Goal: Transaction & Acquisition: Purchase product/service

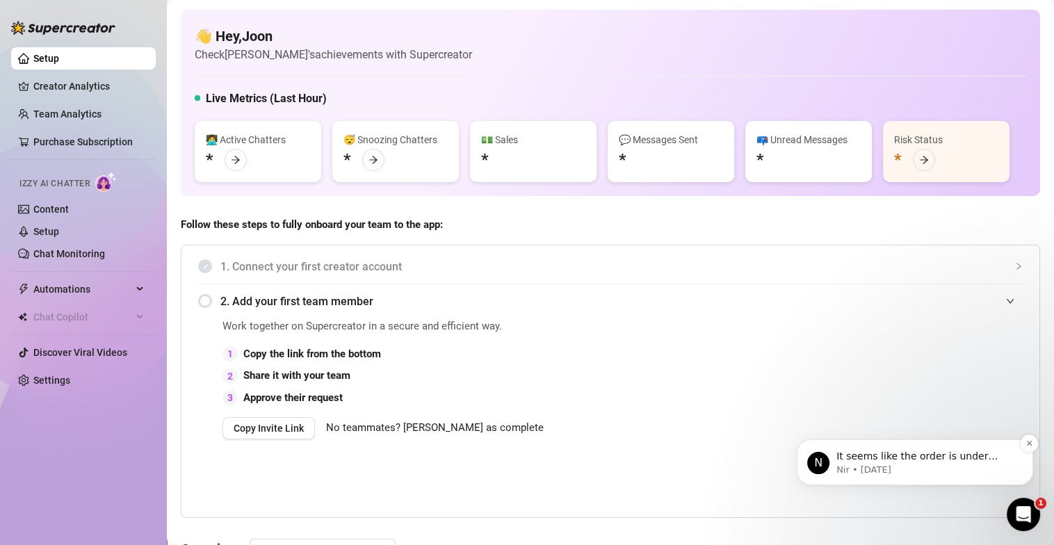
click at [957, 469] on p "Nir • 2d ago" at bounding box center [925, 470] width 179 height 13
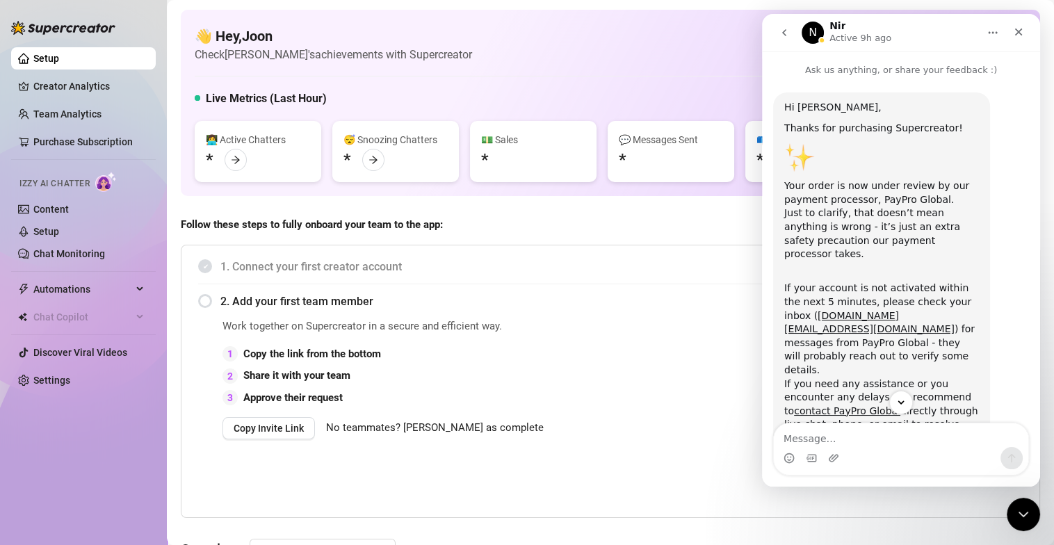
click at [583, 50] on div "👋 Hey, Joon Check Mochi's achievements with Supercreator" at bounding box center [610, 44] width 831 height 37
click at [1013, 37] on icon "Close" at bounding box center [1018, 31] width 11 height 11
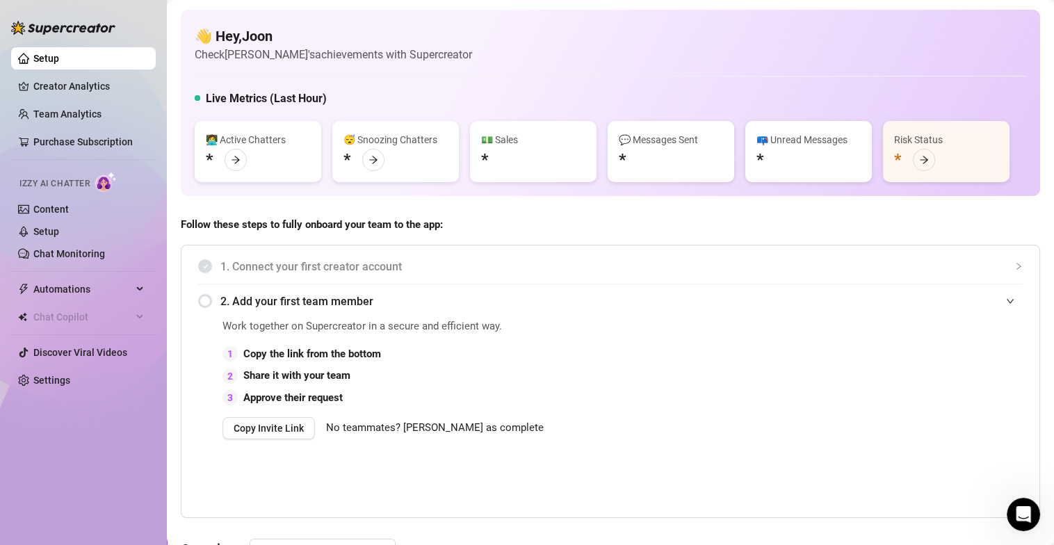
scroll to position [439, 0]
click at [626, 79] on div "👋 Hey, Joon Check Mochi's achievements with Supercreator Live Metrics (Last Hou…" at bounding box center [610, 103] width 859 height 186
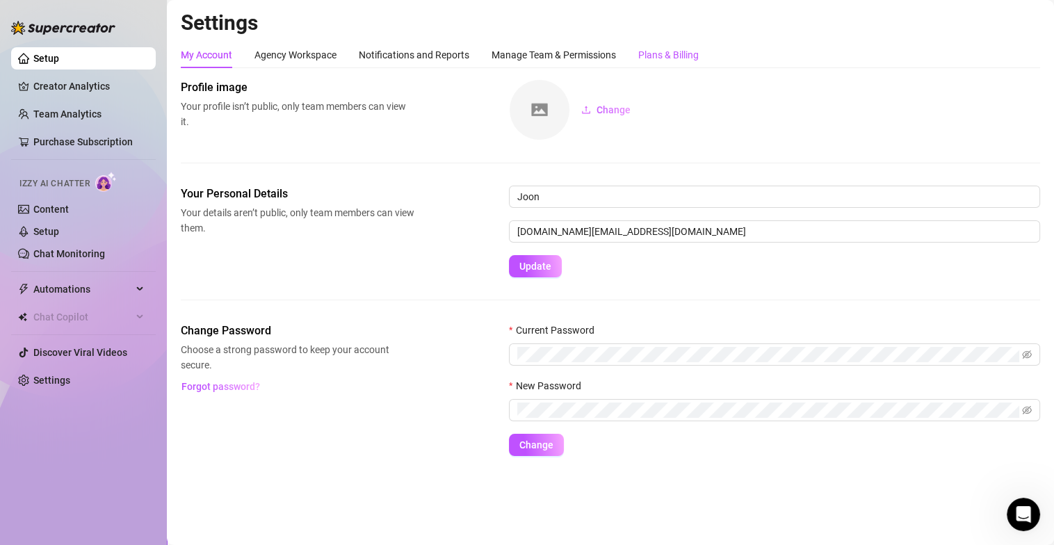
click at [689, 57] on div "Plans & Billing" at bounding box center [668, 54] width 60 height 15
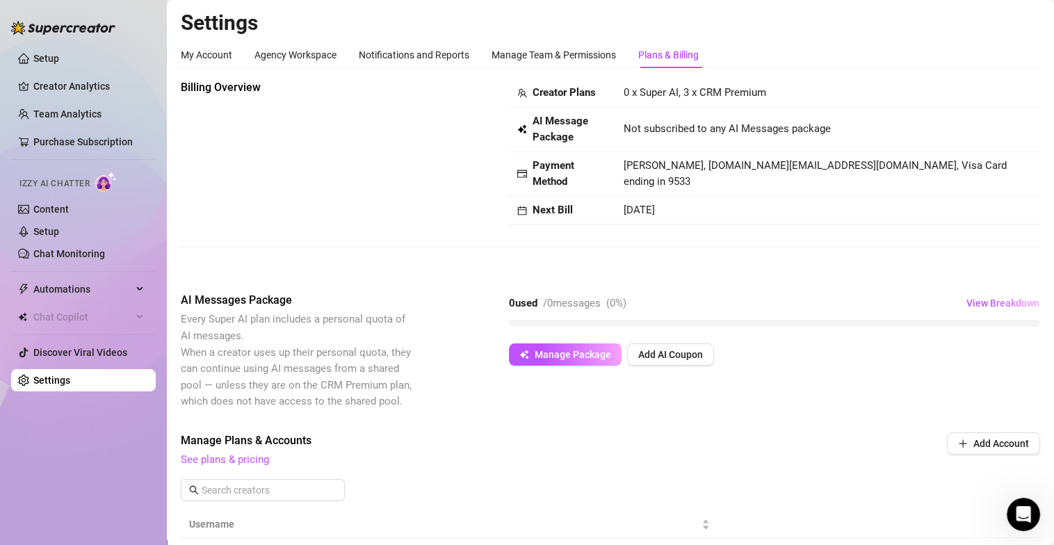
click at [429, 186] on div "Billing Overview Creator Plans 0 x Super AI, 3 x CRM Premium AI Message Package…" at bounding box center [610, 151] width 859 height 145
click at [599, 364] on button "Manage Package" at bounding box center [565, 354] width 113 height 22
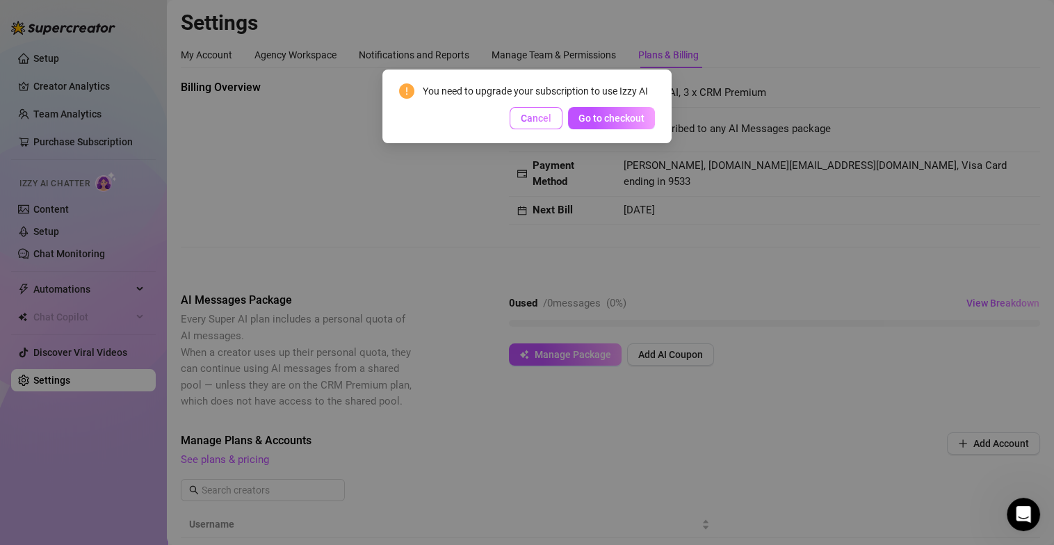
click at [546, 119] on span "Cancel" at bounding box center [536, 118] width 31 height 11
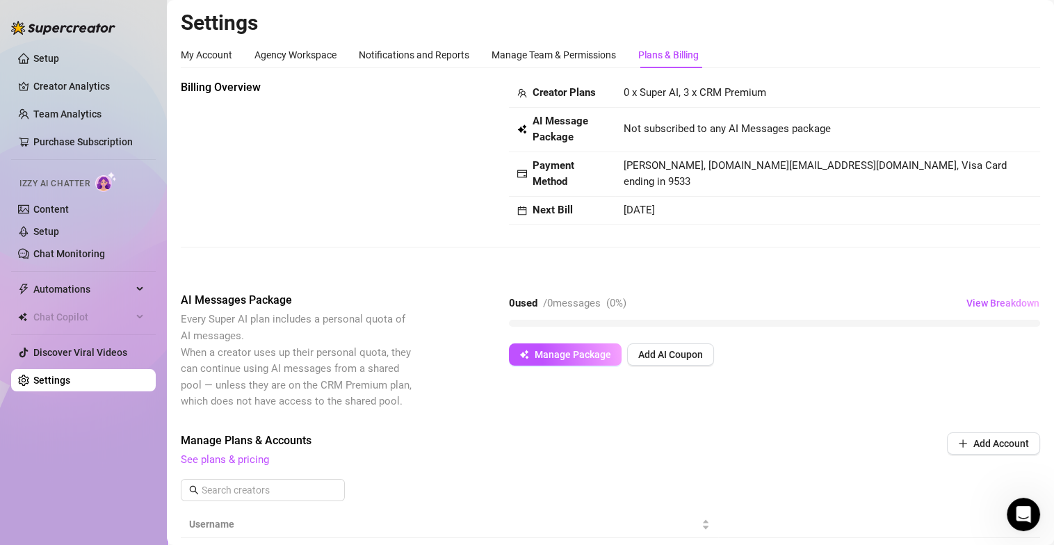
click at [663, 58] on div "Plans & Billing" at bounding box center [668, 54] width 60 height 15
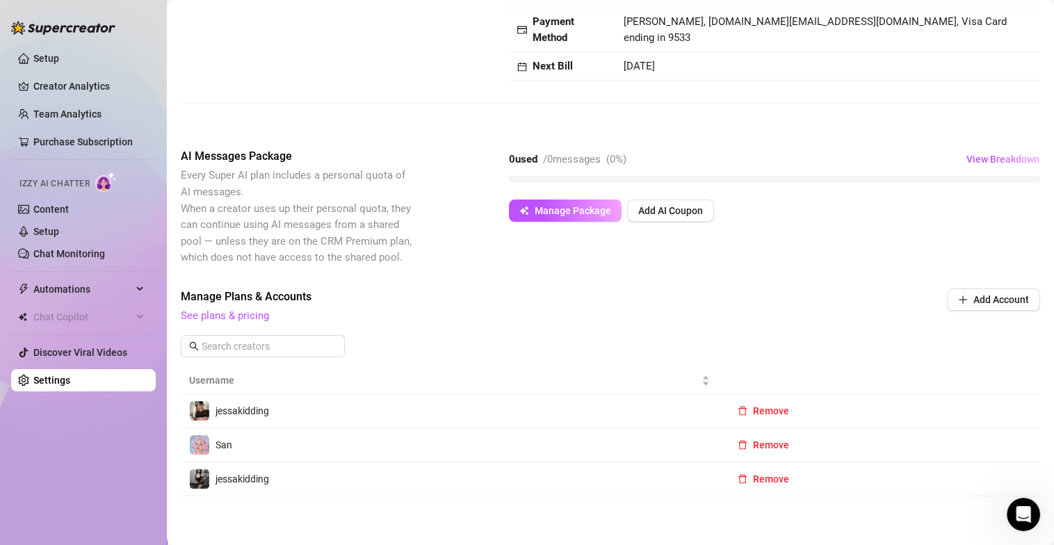
scroll to position [152, 0]
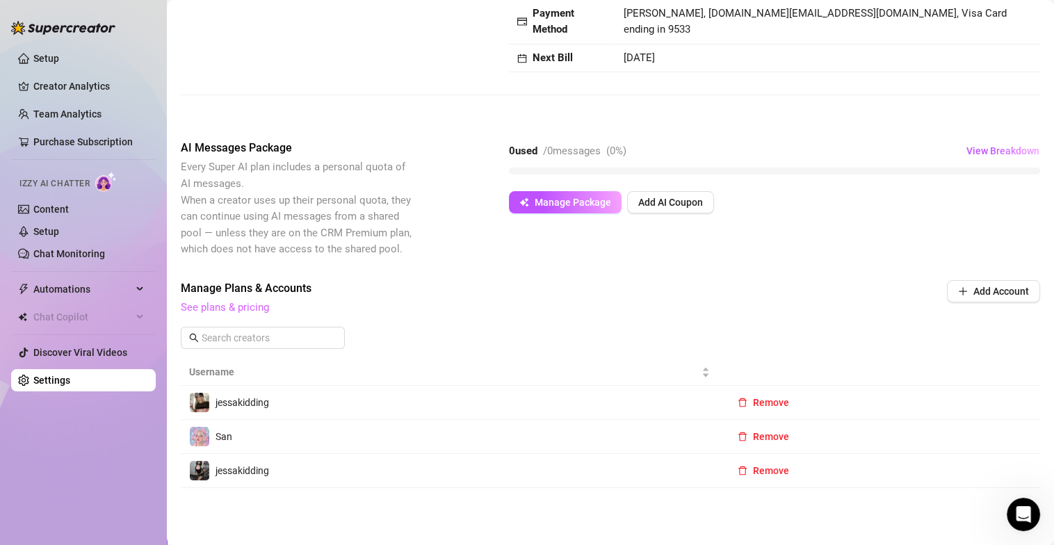
click at [241, 307] on link "See plans & pricing" at bounding box center [225, 307] width 88 height 13
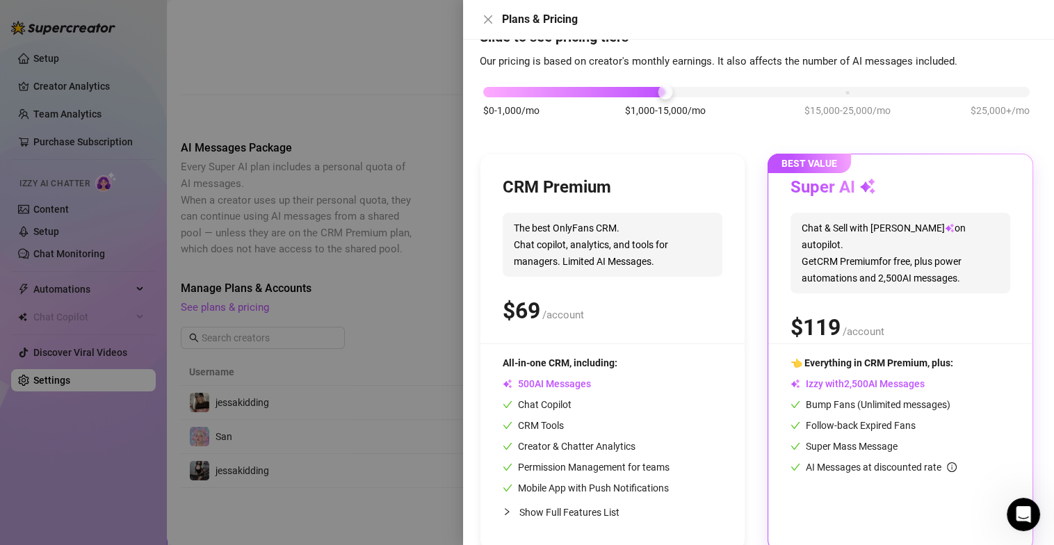
scroll to position [0, 0]
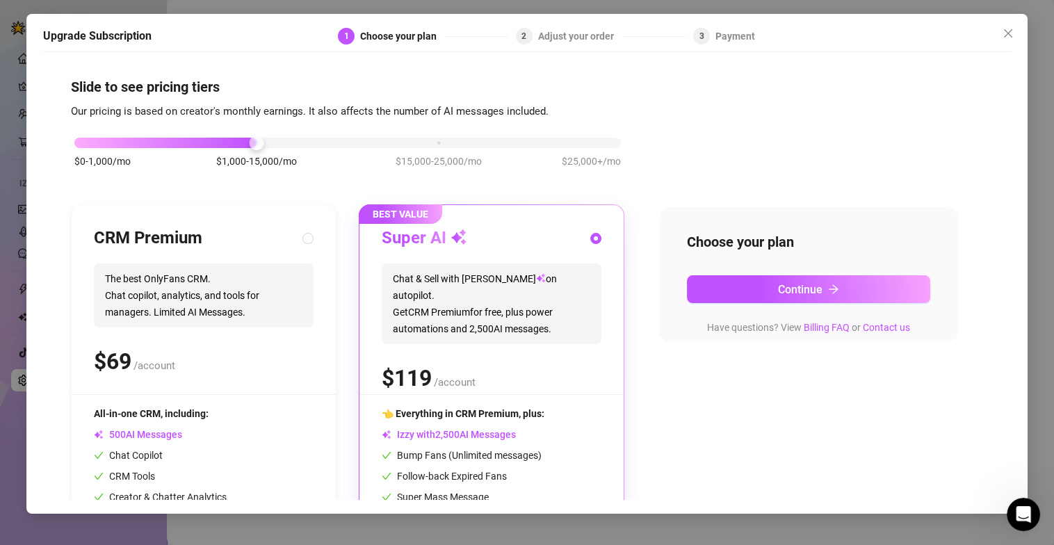
click at [237, 268] on span "The best OnlyFans CRM. Chat copilot, analytics, and tools for managers. Limited…" at bounding box center [204, 295] width 220 height 64
radio input "true"
radio input "false"
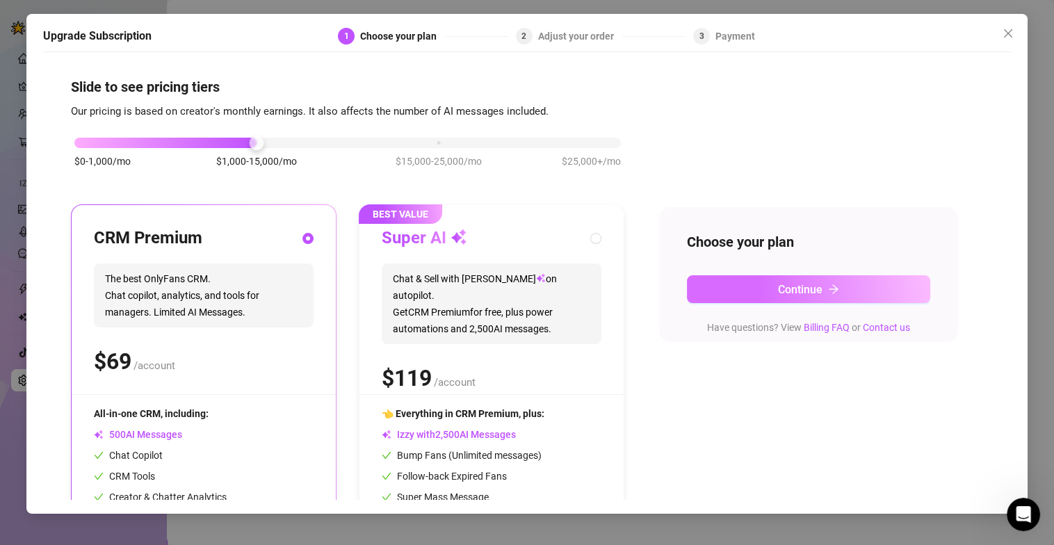
click at [806, 294] on span "Continue" at bounding box center [800, 289] width 44 height 13
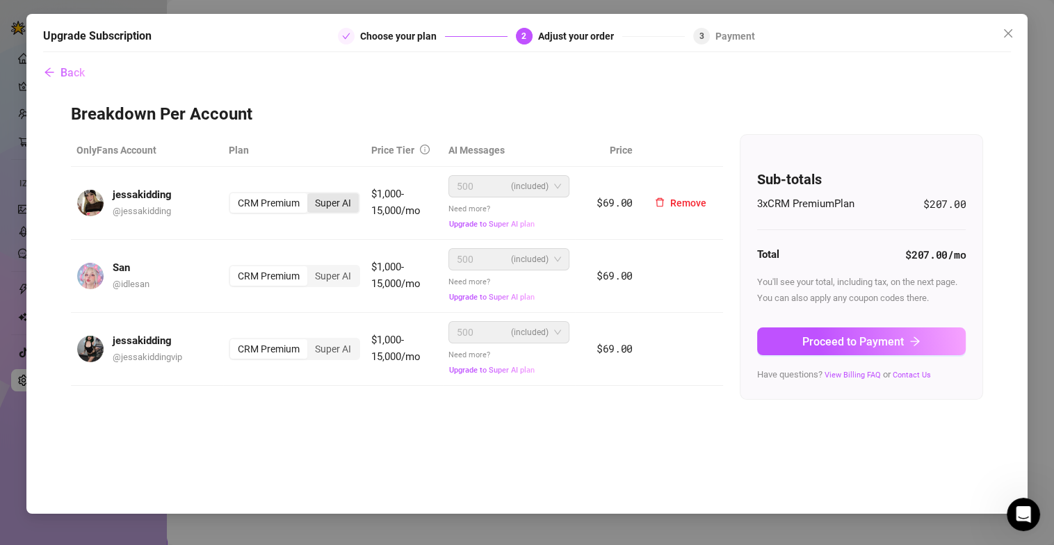
click at [349, 202] on div "Super AI" at bounding box center [332, 202] width 51 height 19
click at [311, 195] on input "Super AI" at bounding box center [311, 195] width 0 height 0
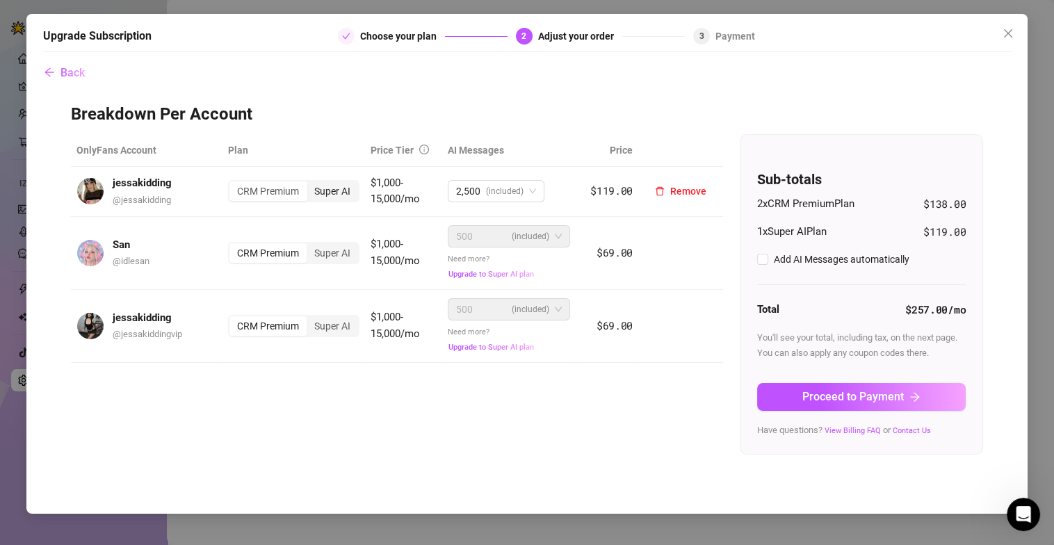
checkbox input "true"
click at [340, 243] on div "Super AI" at bounding box center [332, 252] width 51 height 19
click at [310, 245] on input "Super AI" at bounding box center [310, 245] width 0 height 0
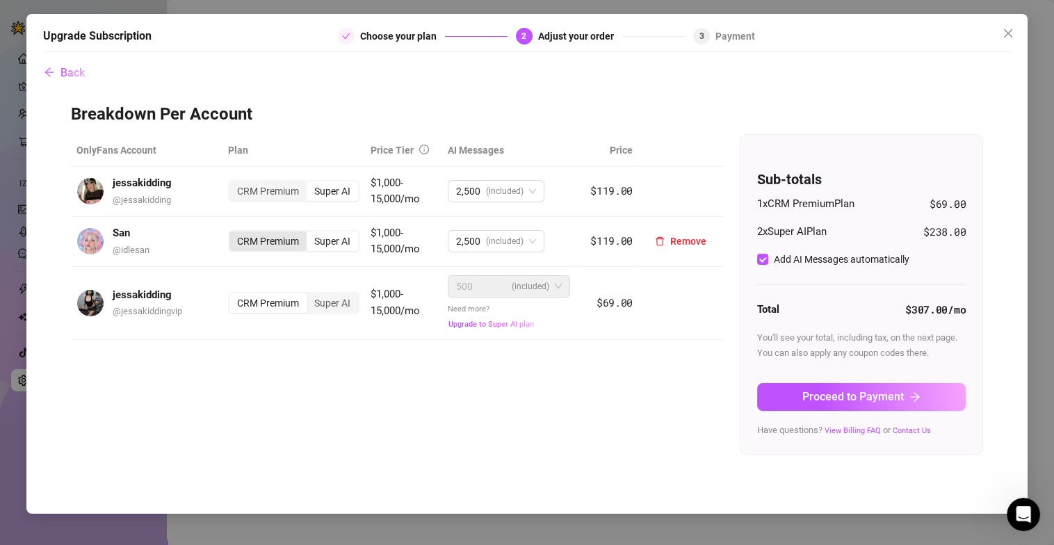
click at [265, 237] on div "CRM Premium" at bounding box center [267, 241] width 77 height 19
click at [233, 234] on input "CRM Premium" at bounding box center [233, 234] width 0 height 0
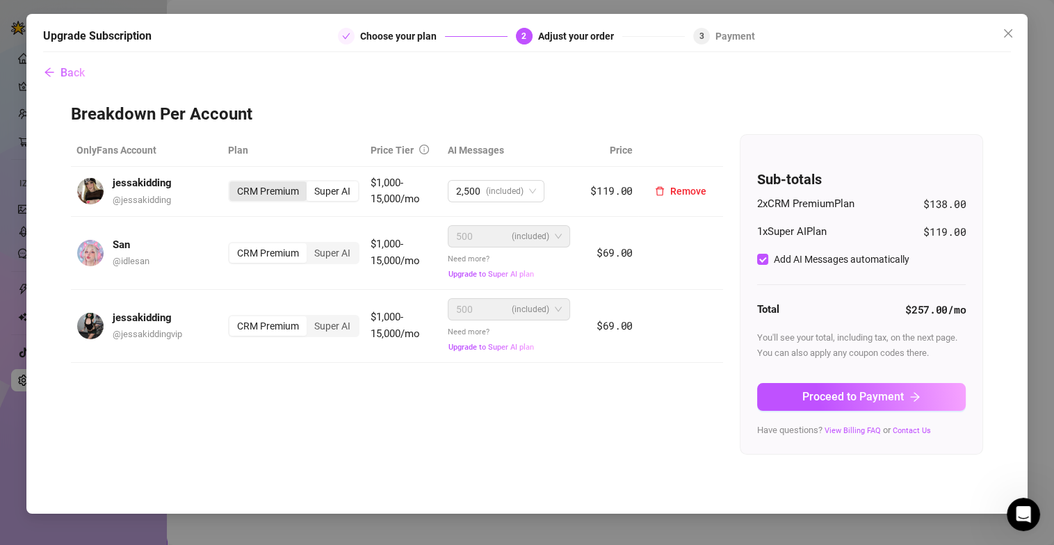
click at [279, 192] on div "CRM Premium" at bounding box center [267, 190] width 77 height 19
click at [233, 184] on input "CRM Premium" at bounding box center [233, 184] width 0 height 0
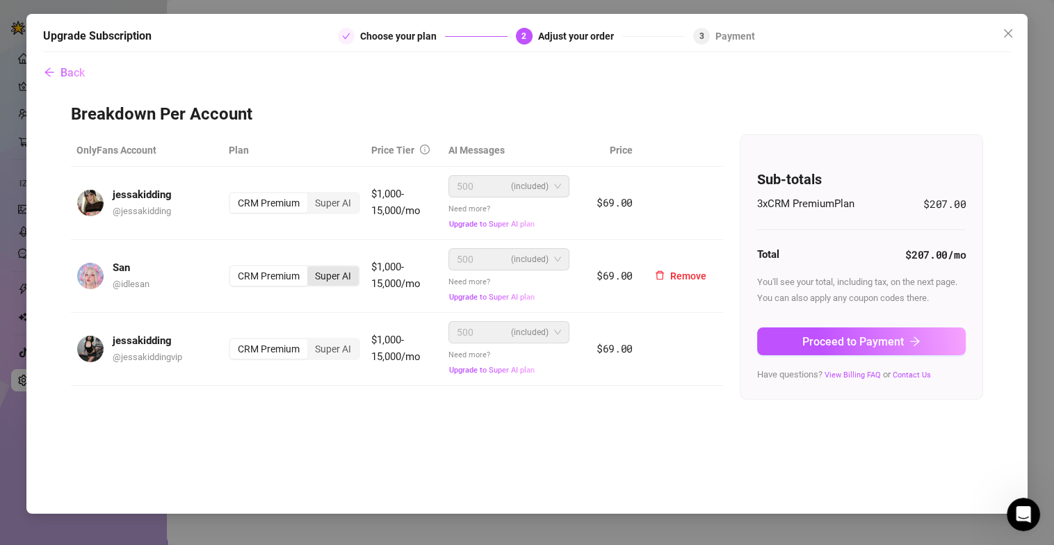
click at [348, 282] on div "Super AI" at bounding box center [332, 275] width 51 height 19
click at [311, 268] on input "Super AI" at bounding box center [311, 268] width 0 height 0
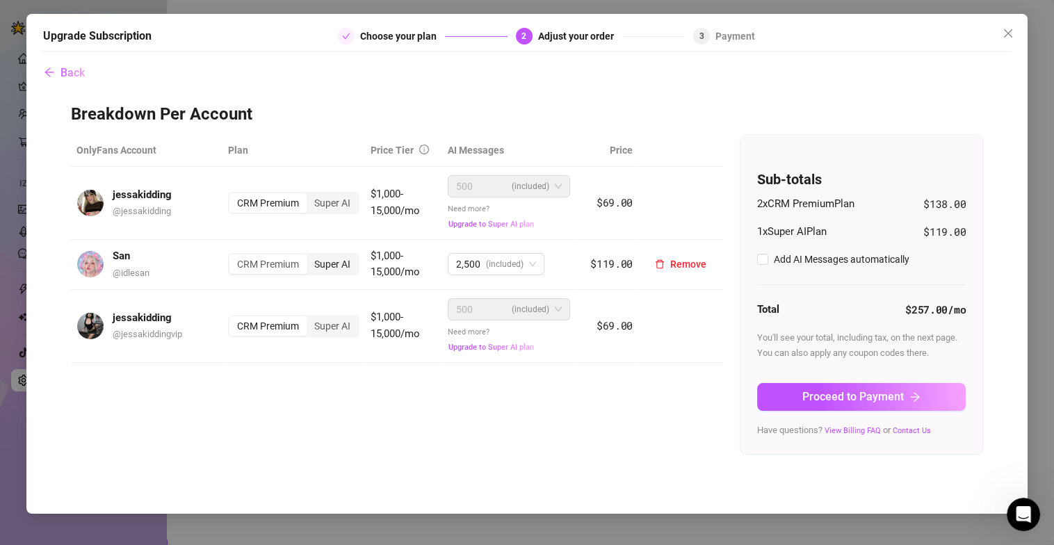
checkbox input "true"
click at [72, 72] on span "Back" at bounding box center [72, 72] width 24 height 13
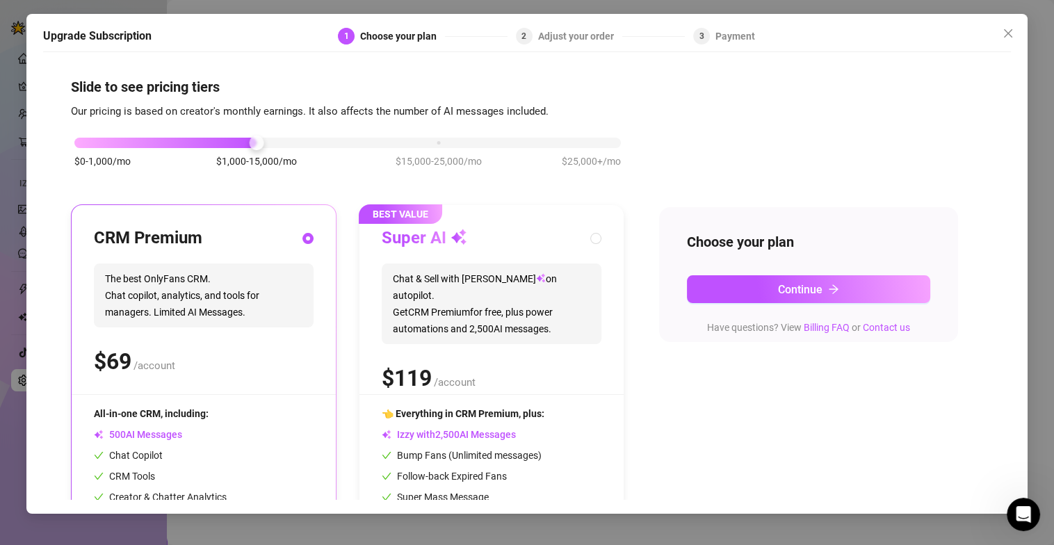
click at [551, 41] on div "Adjust your order" at bounding box center [580, 36] width 84 height 17
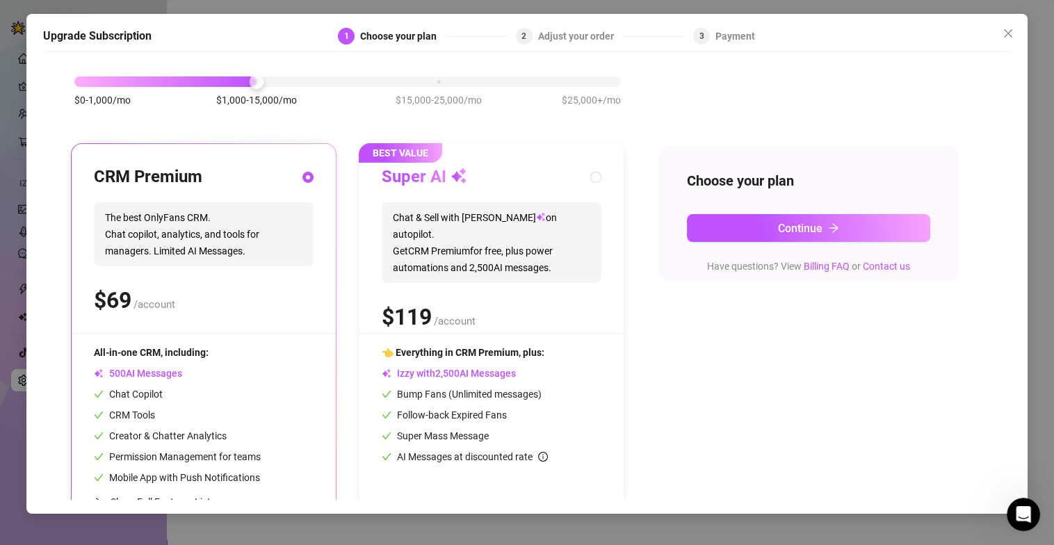
scroll to position [102, 0]
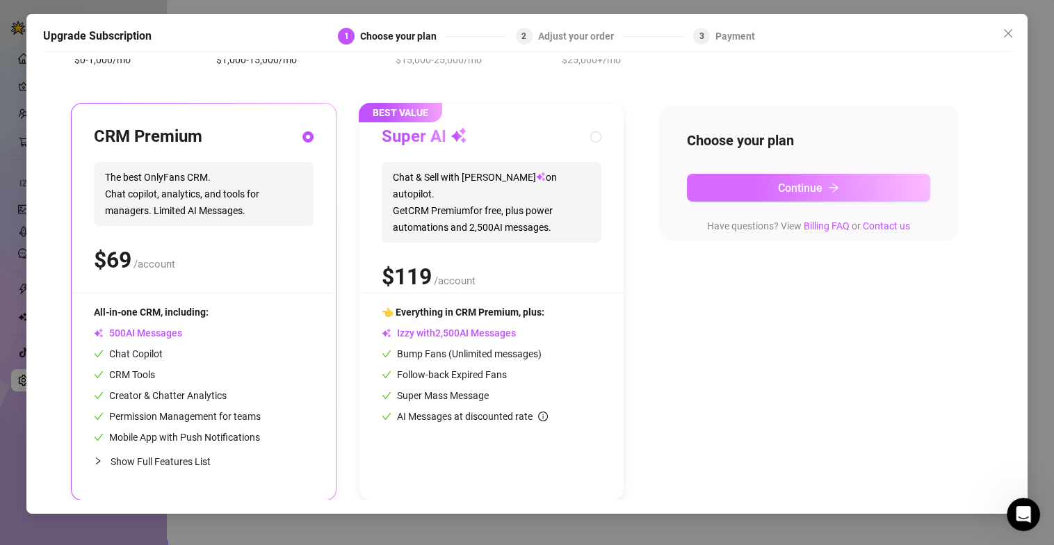
click at [736, 175] on button "Continue" at bounding box center [808, 188] width 243 height 28
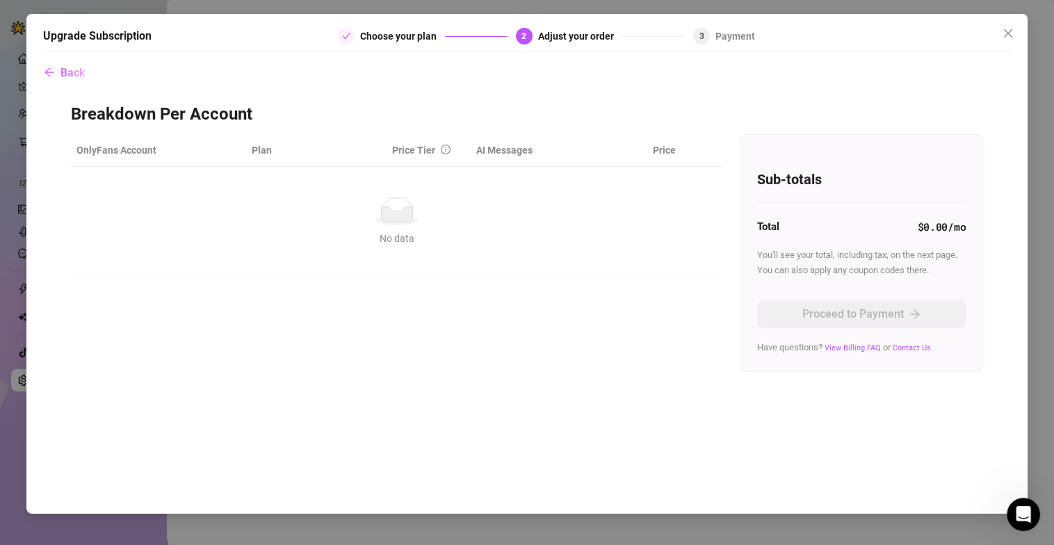
scroll to position [0, 0]
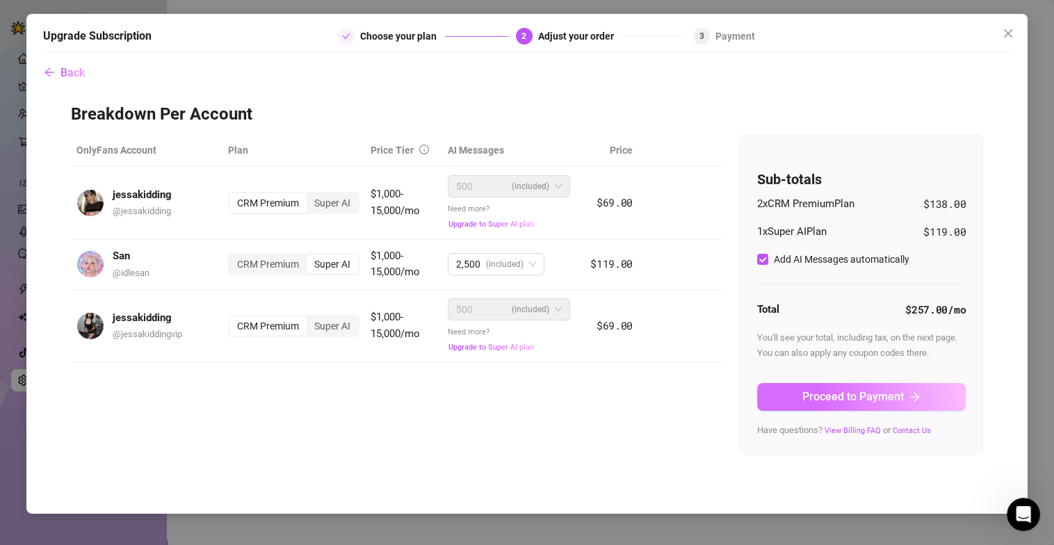
click at [795, 392] on button "Proceed to Payment" at bounding box center [861, 397] width 209 height 28
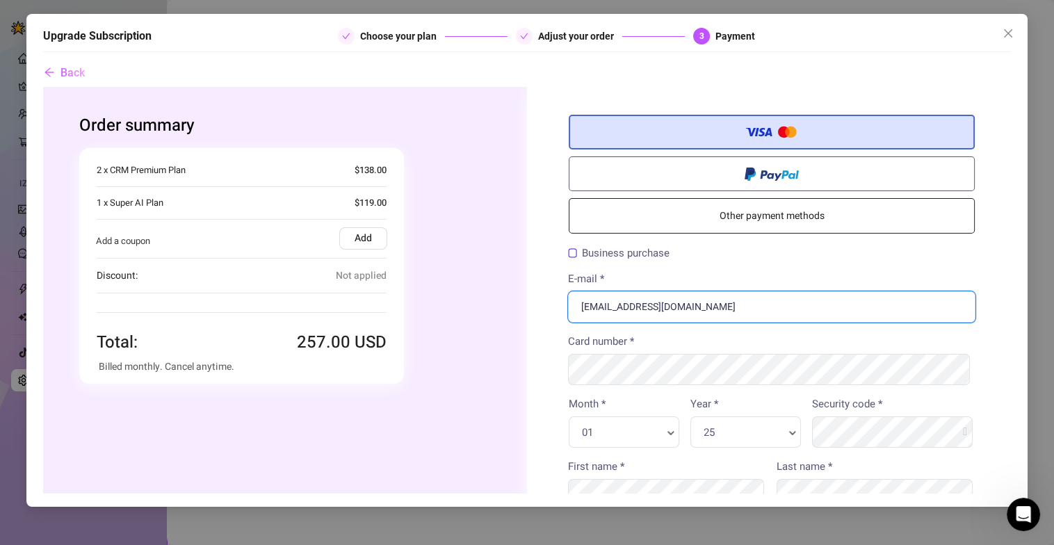
click at [691, 311] on input "aeonluxagency@gmail.com" at bounding box center [770, 306] width 407 height 31
click at [689, 302] on input "aeonluxagency@gmail.com" at bounding box center [770, 306] width 407 height 31
click at [690, 302] on input "aeonluxagency@gmail.com" at bounding box center [770, 306] width 407 height 31
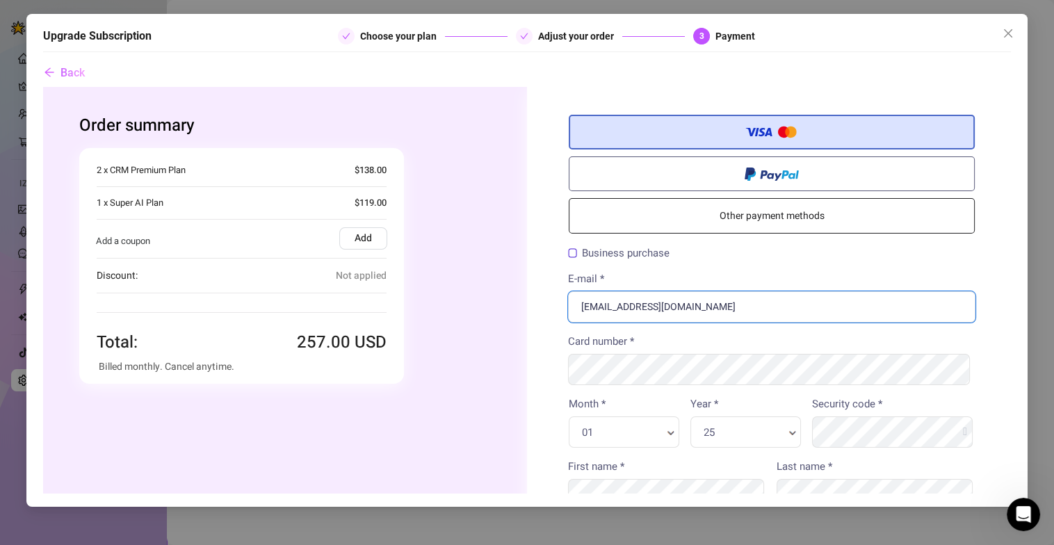
click at [690, 302] on input "aeonluxagency@gmail.com" at bounding box center [770, 306] width 407 height 31
click at [690, 302] on input "E-mail *" at bounding box center [770, 306] width 407 height 31
paste input "[DOMAIN_NAME][EMAIL_ADDRESS][DOMAIN_NAME]"
type input "[DOMAIN_NAME][EMAIL_ADDRESS][DOMAIN_NAME]"
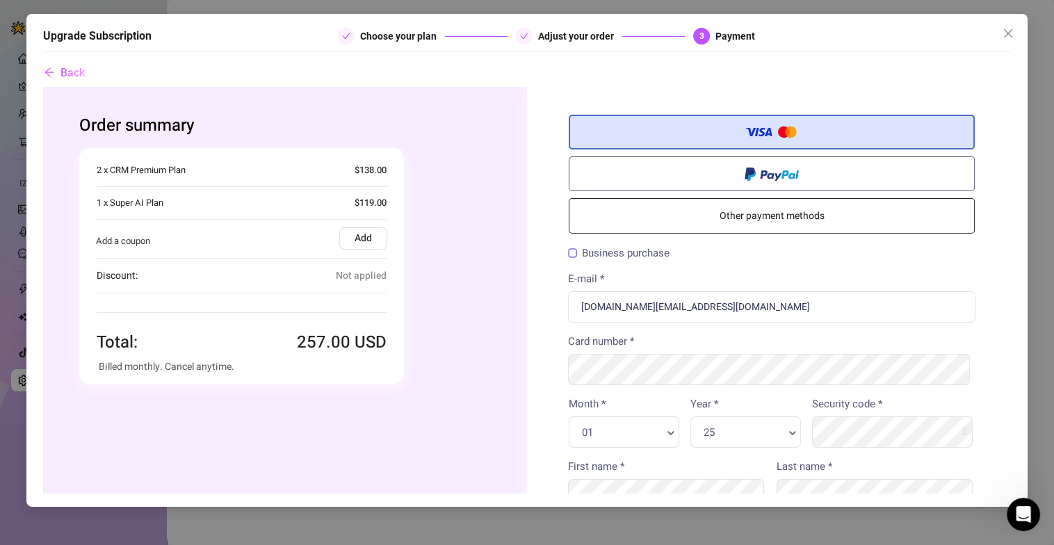
click at [375, 243] on label "Add" at bounding box center [363, 238] width 48 height 22
click at [42, 86] on input "Add" at bounding box center [42, 86] width 0 height 0
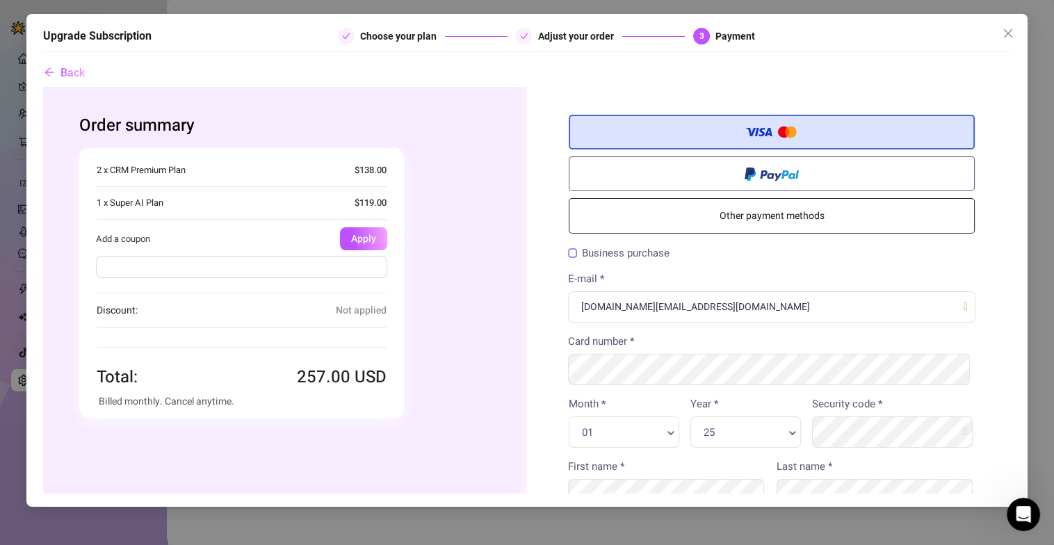
click at [303, 273] on input "text" at bounding box center [240, 266] width 291 height 22
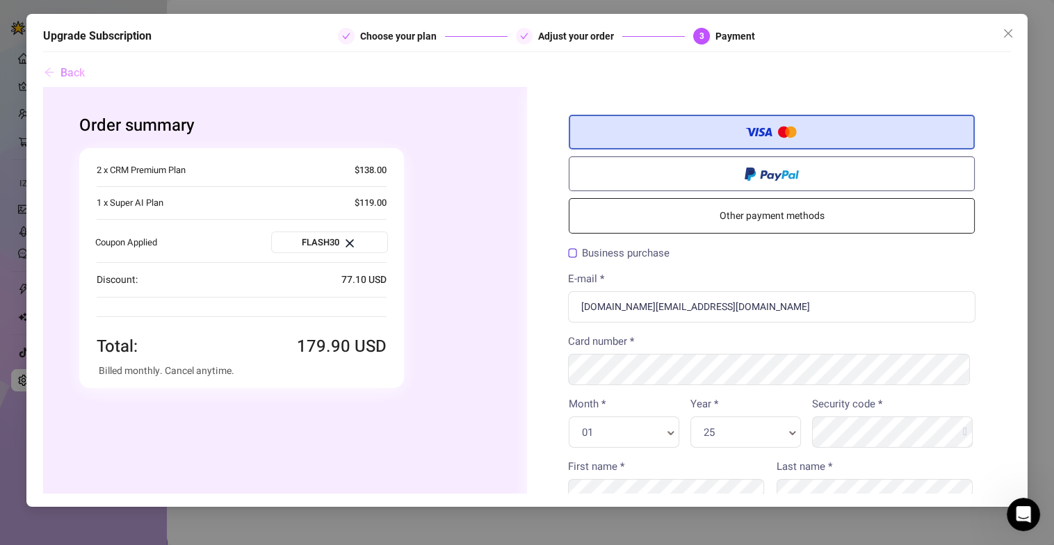
click at [64, 72] on span "Back" at bounding box center [72, 72] width 24 height 13
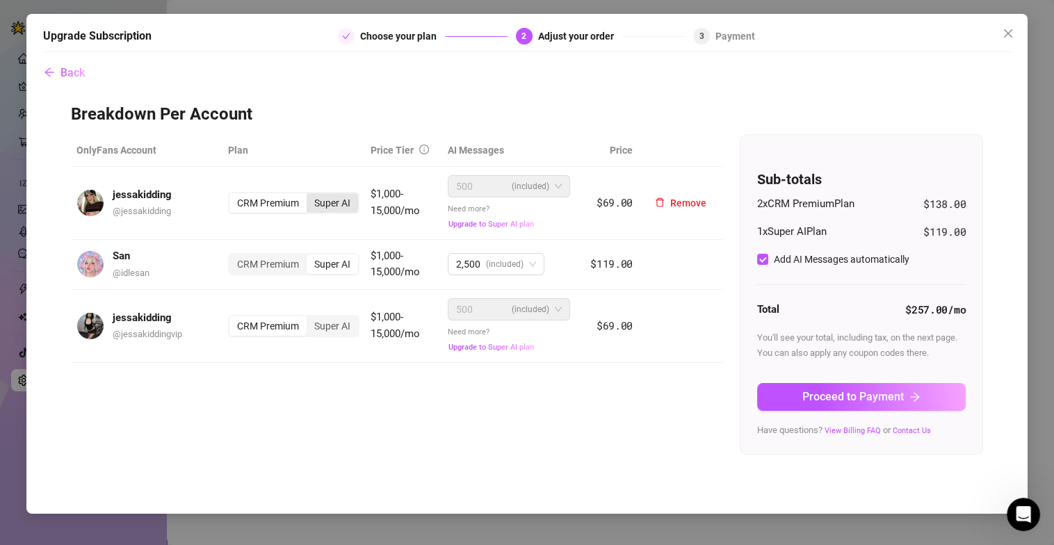
click at [347, 204] on div "Super AI" at bounding box center [332, 202] width 51 height 19
click at [310, 195] on input "Super AI" at bounding box center [310, 195] width 0 height 0
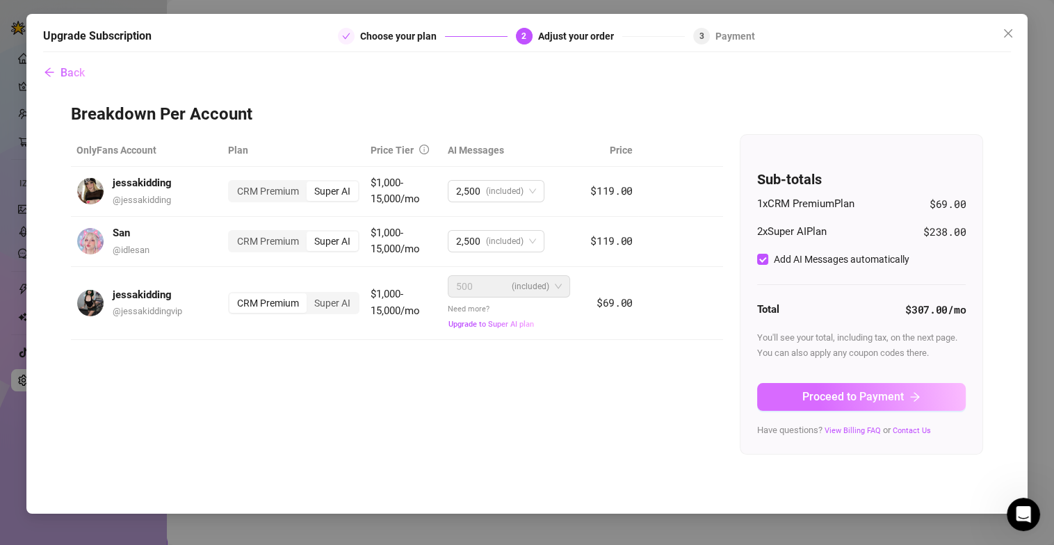
click at [868, 400] on span "Proceed to Payment" at bounding box center [853, 396] width 102 height 13
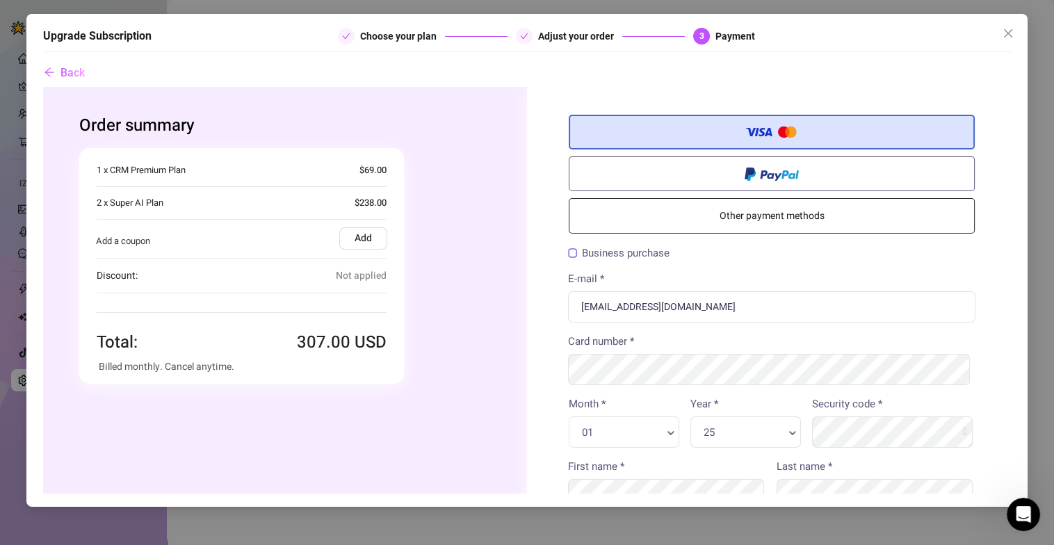
click at [344, 236] on label "Add" at bounding box center [363, 238] width 48 height 22
click at [42, 86] on input "Add" at bounding box center [42, 86] width 0 height 0
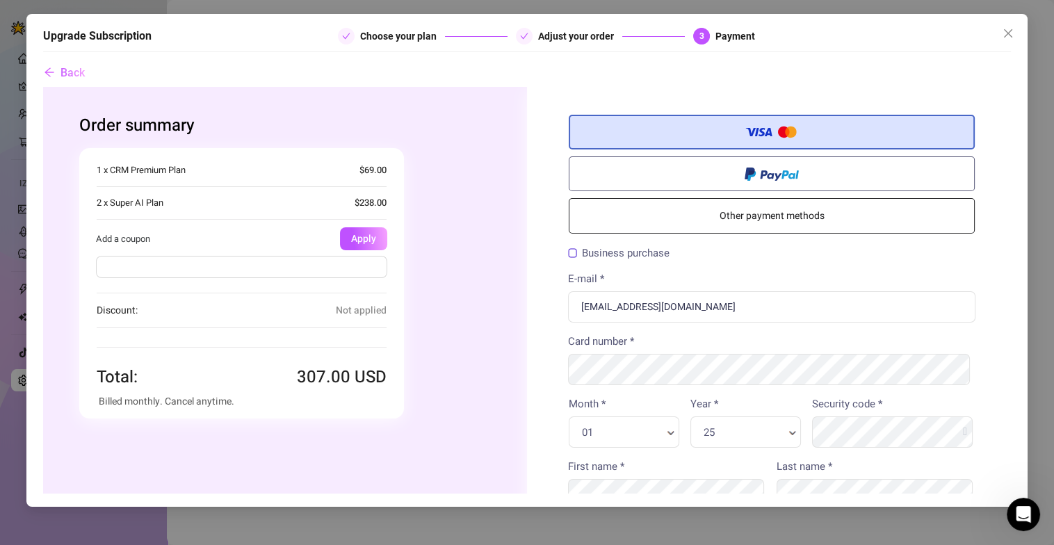
click at [241, 260] on input "text" at bounding box center [240, 266] width 291 height 22
type input "FLASH30"
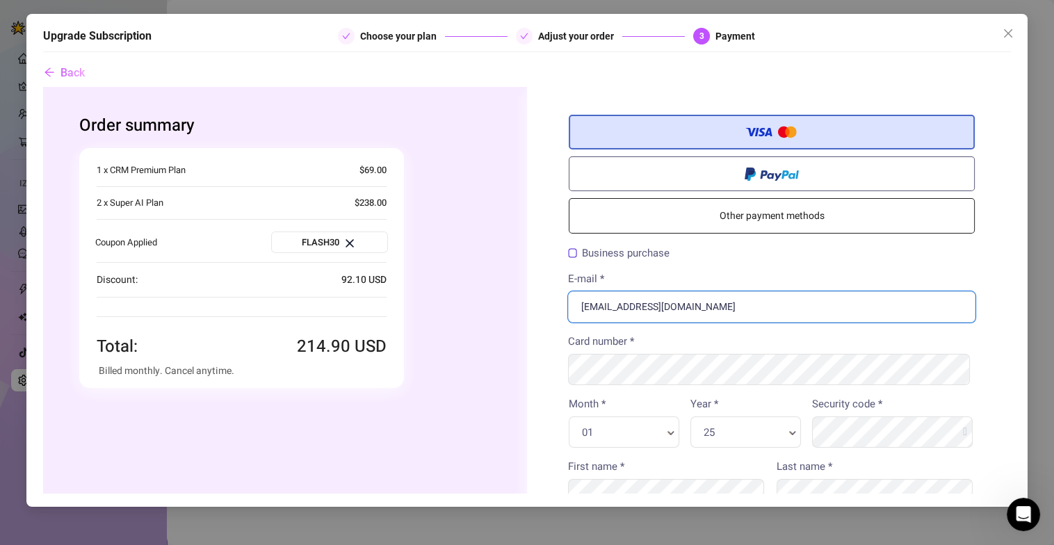
click at [626, 311] on input "aeonluxagency@gmail.com" at bounding box center [770, 306] width 407 height 31
paste input "[DOMAIN_NAME][EMAIL_ADDRESS][DOMAIN_NAME]"
type input "[DOMAIN_NAME][EMAIL_ADDRESS][DOMAIN_NAME]"
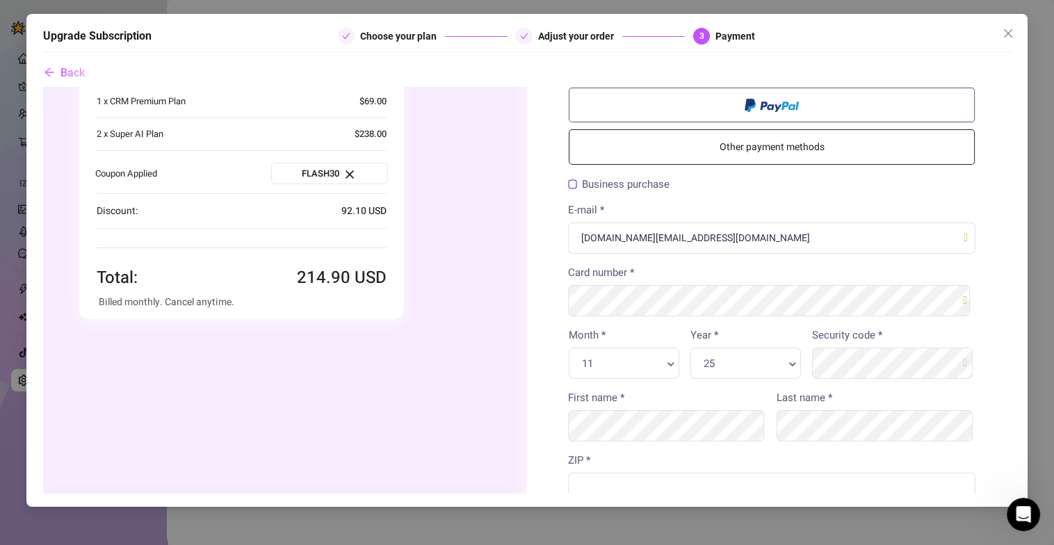
click at [703, 373] on div "25 Year *" at bounding box center [745, 362] width 111 height 31
click at [600, 350] on div "11 Month *" at bounding box center [623, 362] width 111 height 31
type input "07"
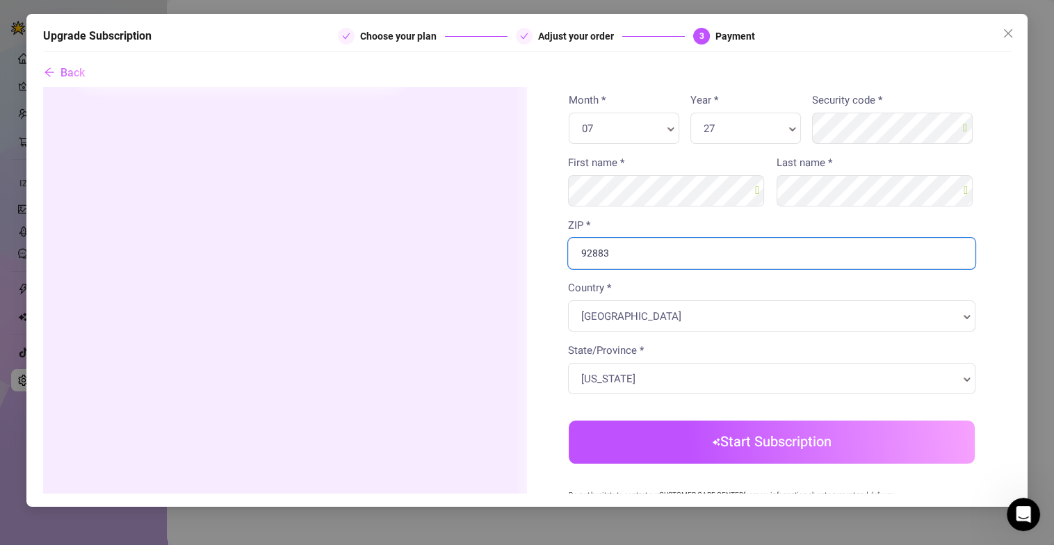
scroll to position [347, 0]
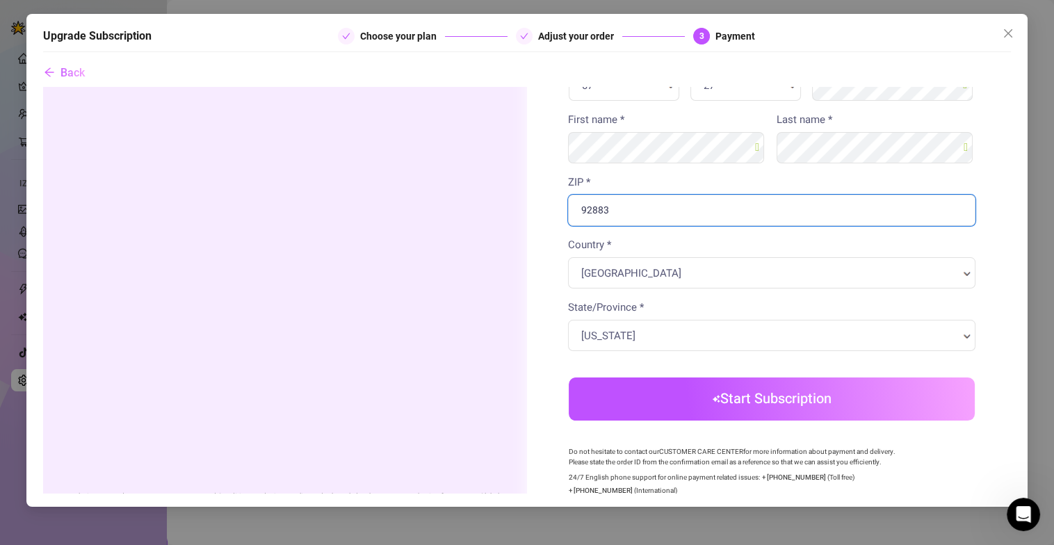
type input "92883"
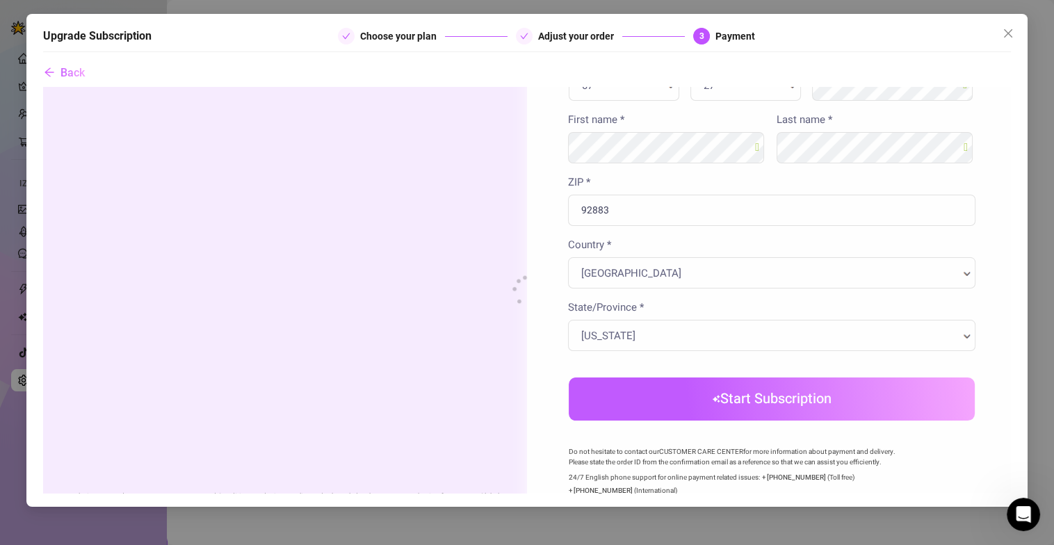
click at [680, 392] on body "Order summary You're buying" at bounding box center [526, 176] width 968 height 874
click at [778, 404] on button "Start Subscription" at bounding box center [771, 398] width 406 height 43
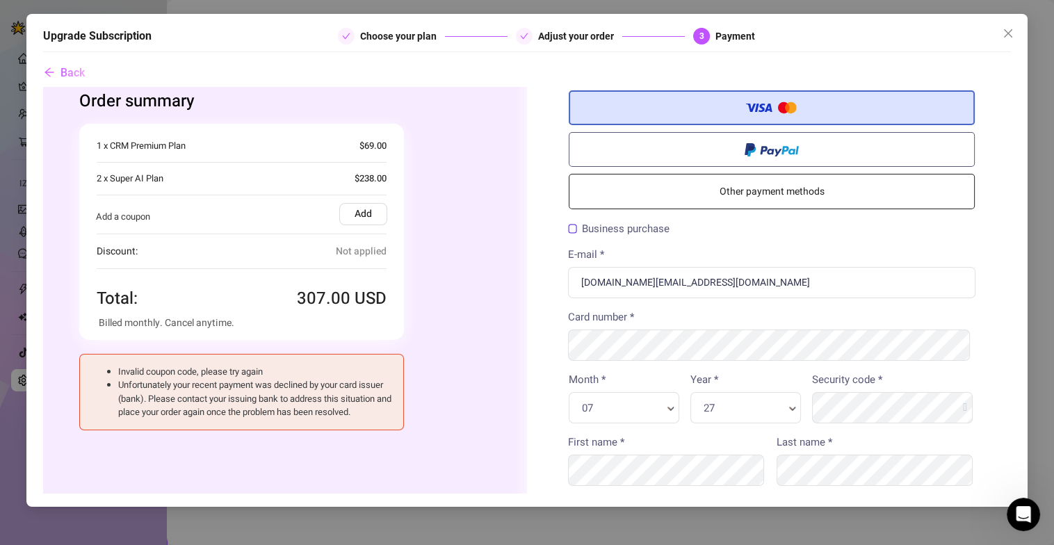
scroll to position [0, 0]
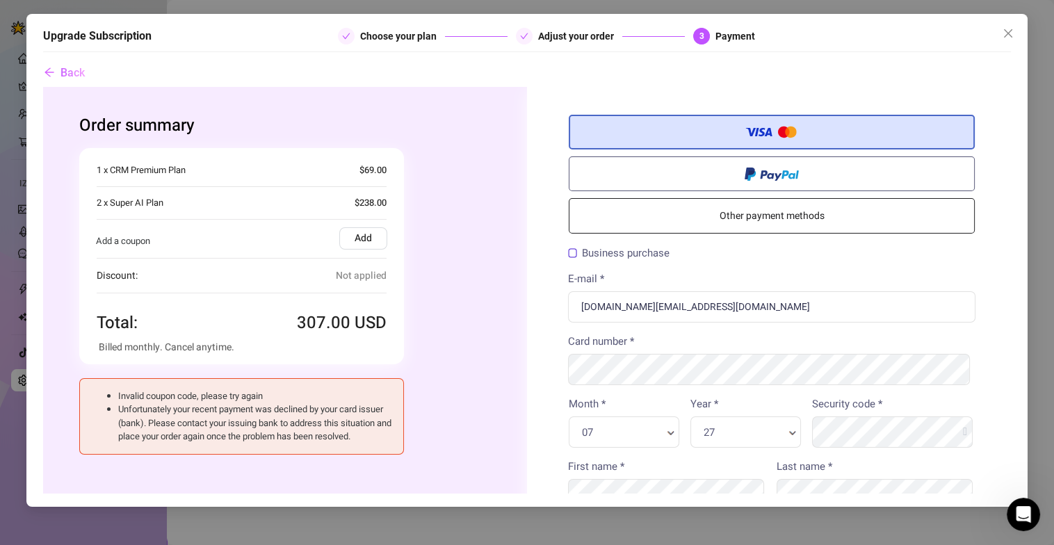
click at [355, 245] on label "Add" at bounding box center [363, 238] width 48 height 22
click at [42, 86] on input "Add" at bounding box center [42, 86] width 0 height 0
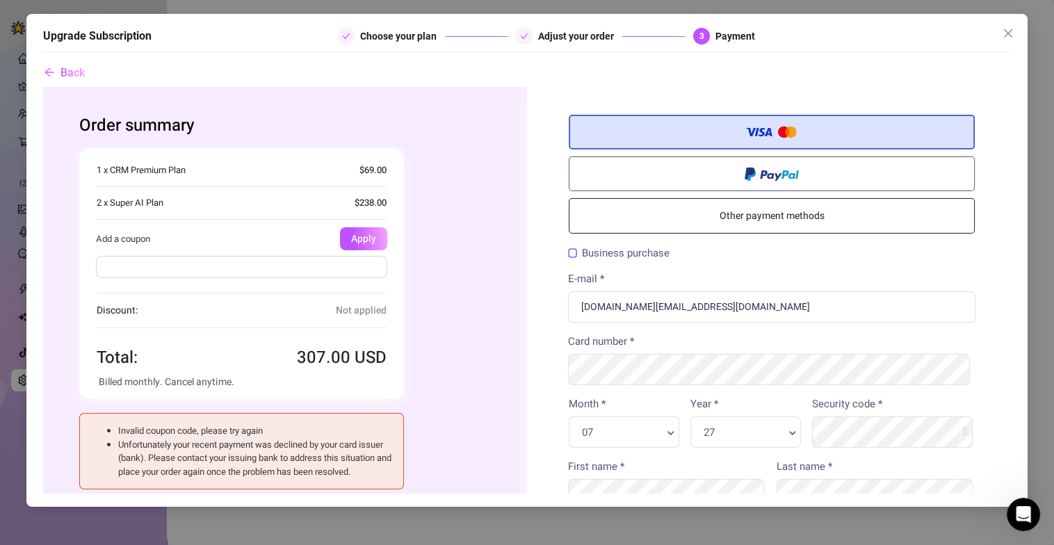
click at [343, 261] on input "text" at bounding box center [240, 266] width 291 height 22
type input "FLASH30"
click at [350, 234] on button "Apply" at bounding box center [362, 238] width 47 height 23
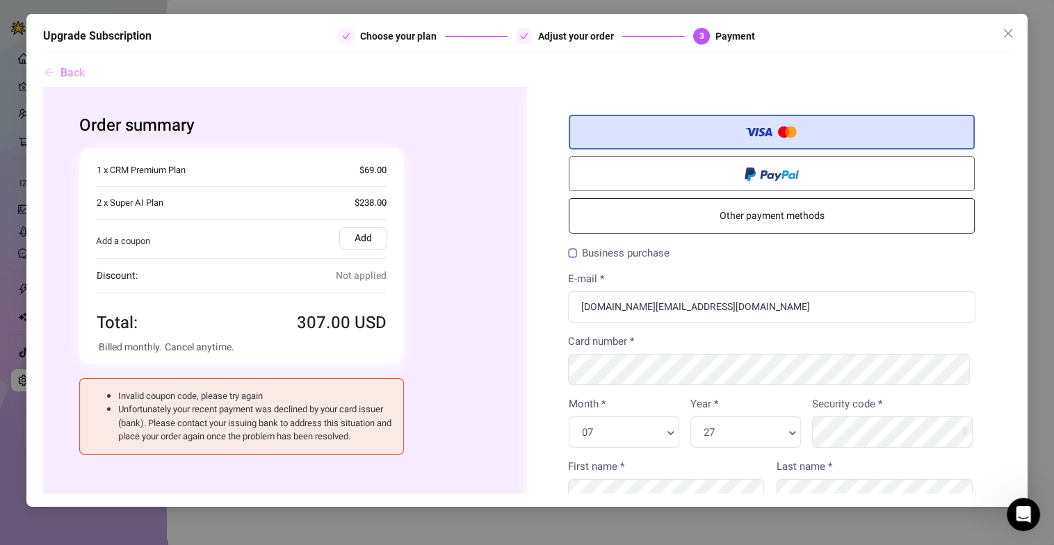
click at [58, 73] on button "Back" at bounding box center [64, 73] width 42 height 28
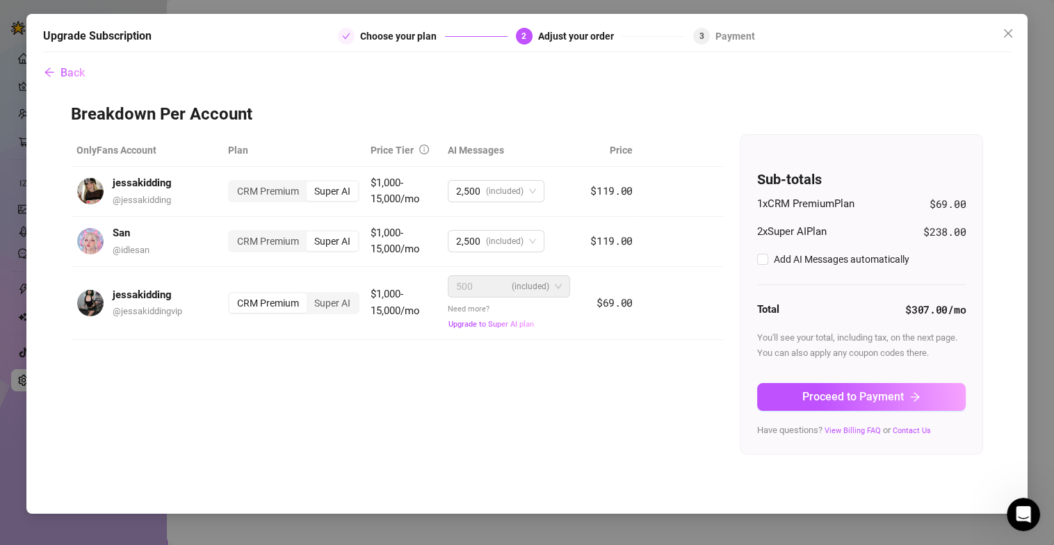
checkbox input "true"
click at [286, 191] on div "CRM Premium" at bounding box center [267, 190] width 77 height 19
click at [233, 184] on input "CRM Premium" at bounding box center [233, 184] width 0 height 0
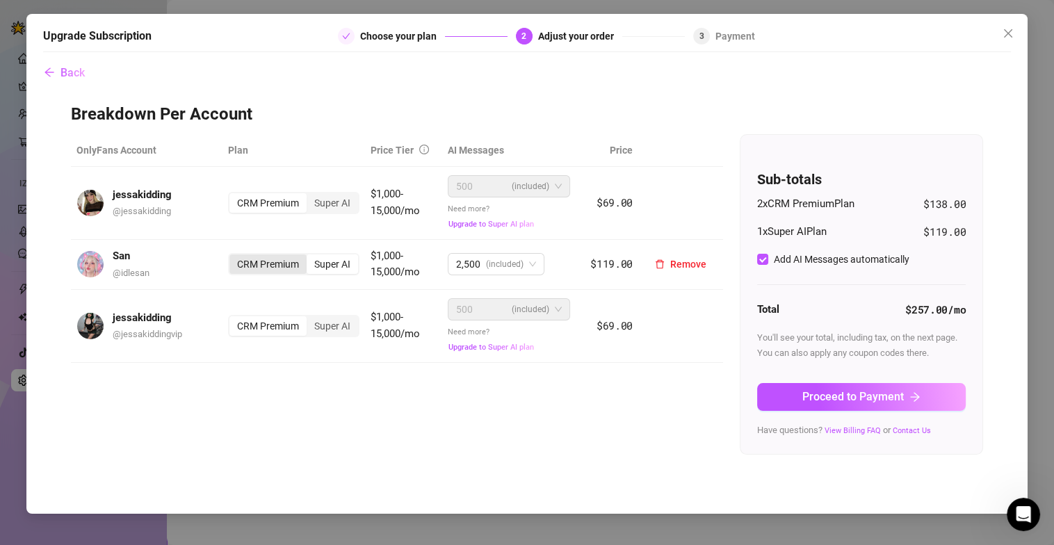
click at [281, 263] on div "CRM Premium" at bounding box center [267, 263] width 77 height 19
click at [233, 257] on input "CRM Premium" at bounding box center [233, 257] width 0 height 0
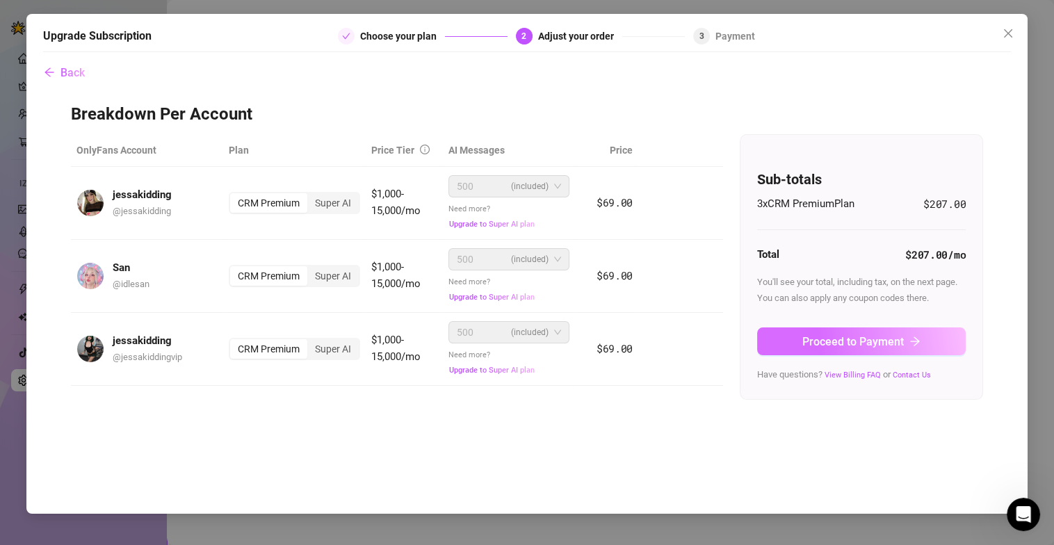
click at [796, 338] on button "Proceed to Payment" at bounding box center [861, 341] width 209 height 28
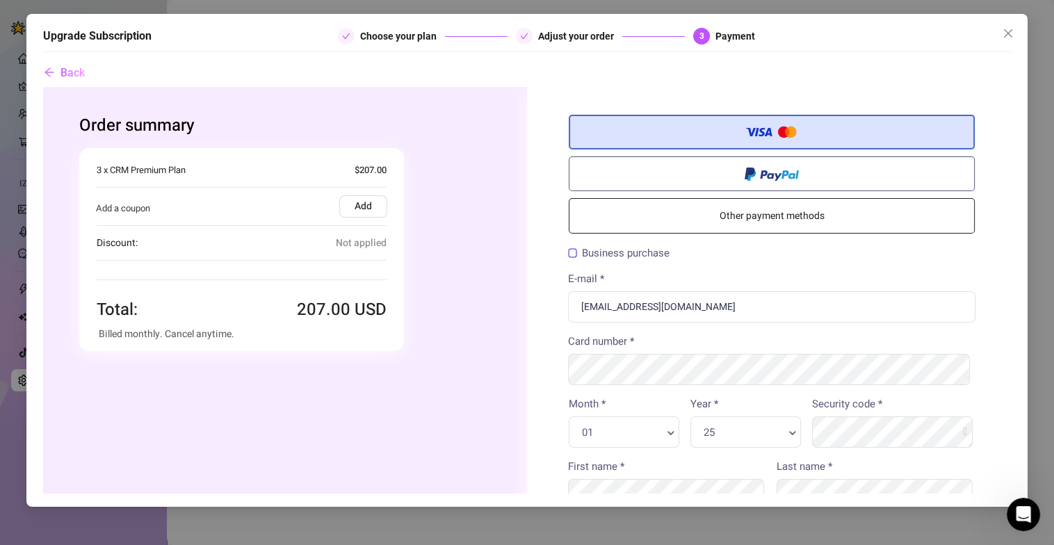
click at [360, 211] on label "Add" at bounding box center [363, 206] width 48 height 22
click at [42, 86] on input "Add" at bounding box center [42, 86] width 0 height 0
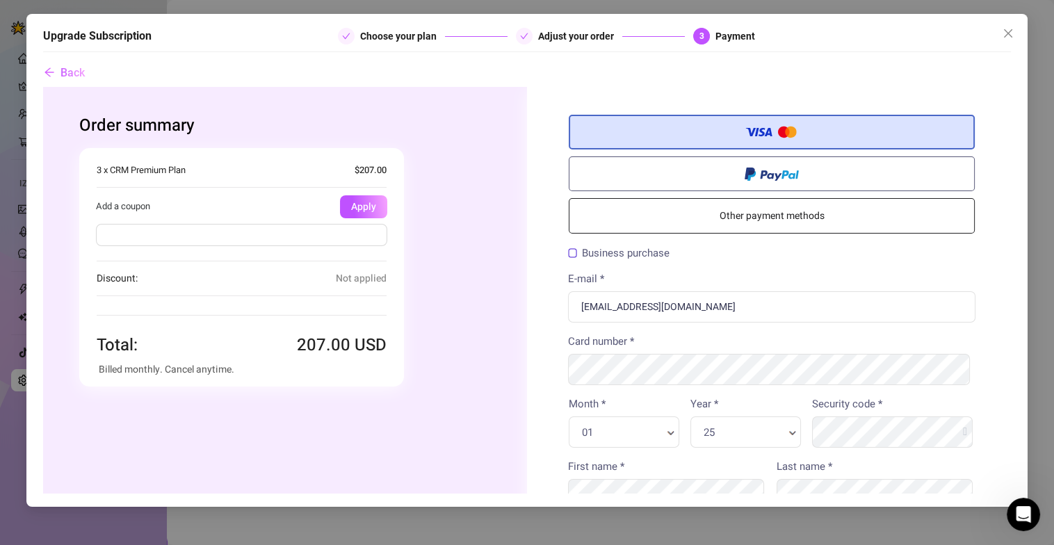
click at [241, 239] on input "text" at bounding box center [240, 234] width 291 height 22
type input "FLASH30"
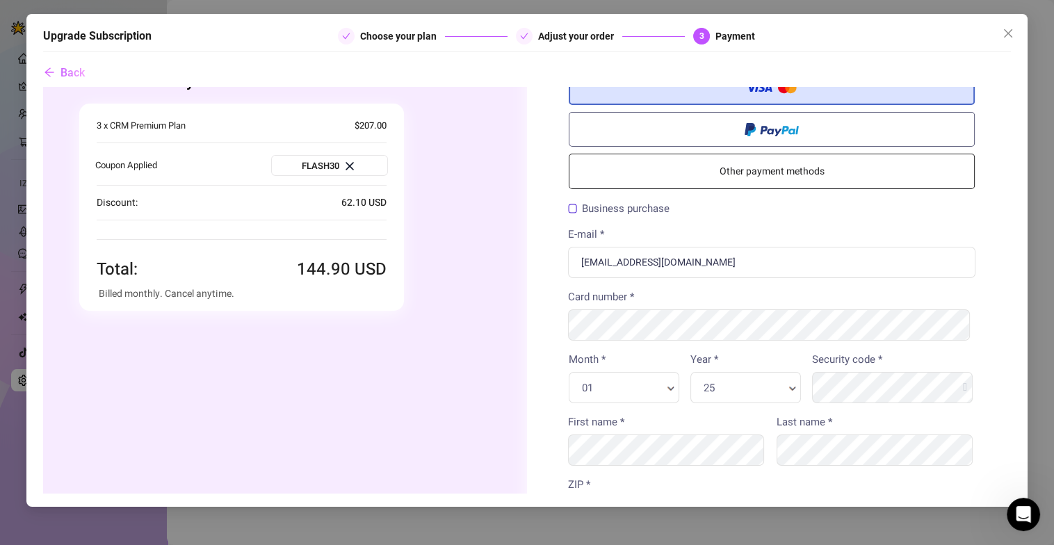
scroll to position [69, 0]
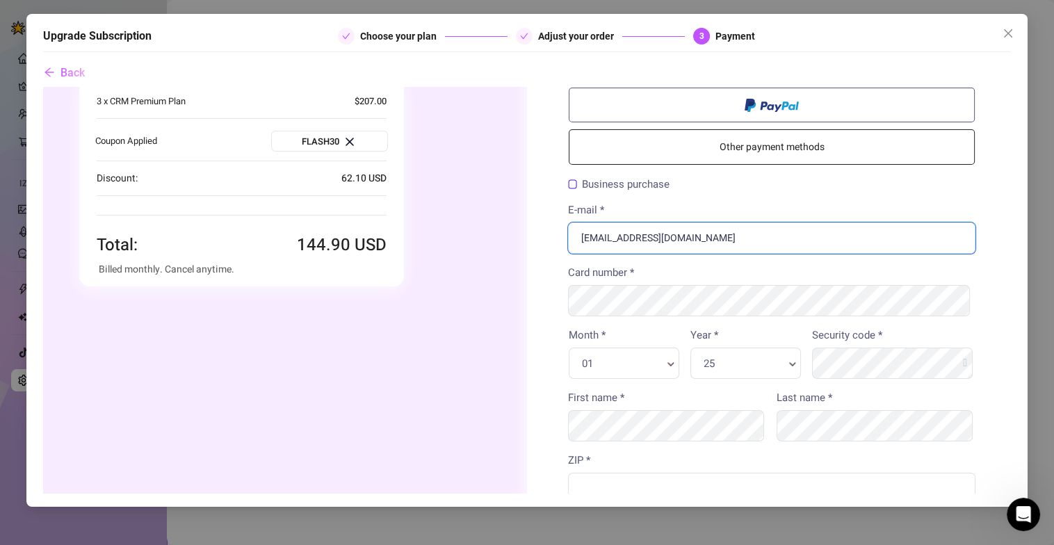
click at [699, 226] on input "aeonluxagency@gmail.com" at bounding box center [770, 237] width 407 height 31
click at [738, 238] on input "aeonluxagency@gmail.com" at bounding box center [770, 237] width 407 height 31
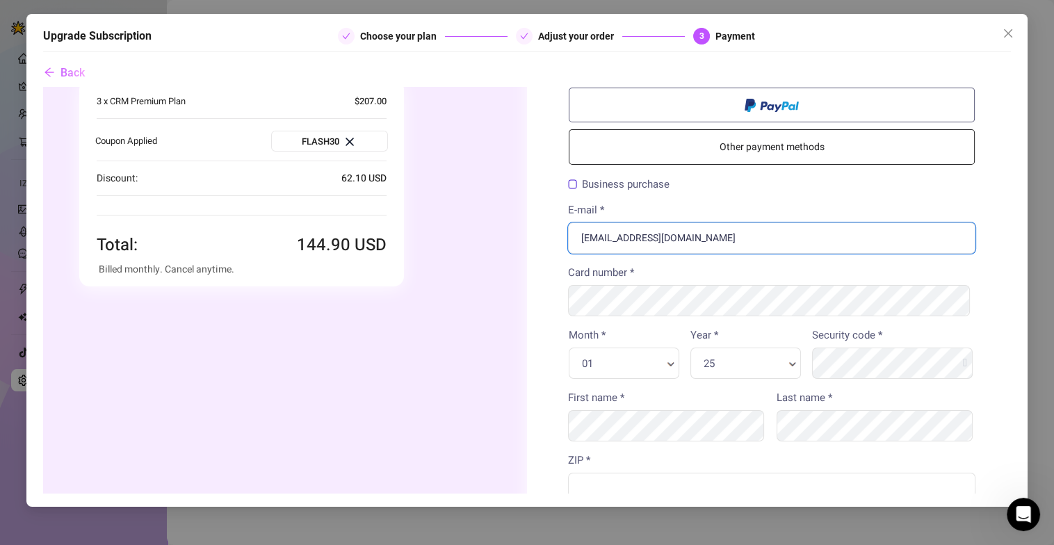
click at [738, 238] on input "aeonluxagency@gmail.com" at bounding box center [770, 237] width 407 height 31
paste input "mochi.management.co@gmail.com"
type input "mochi.management.co@gmail.com"
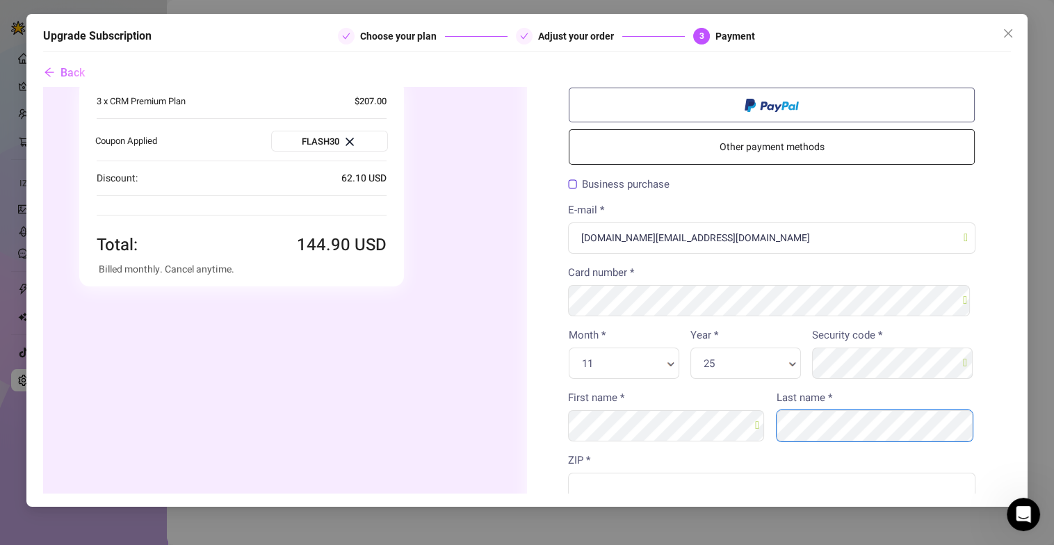
scroll to position [138, 0]
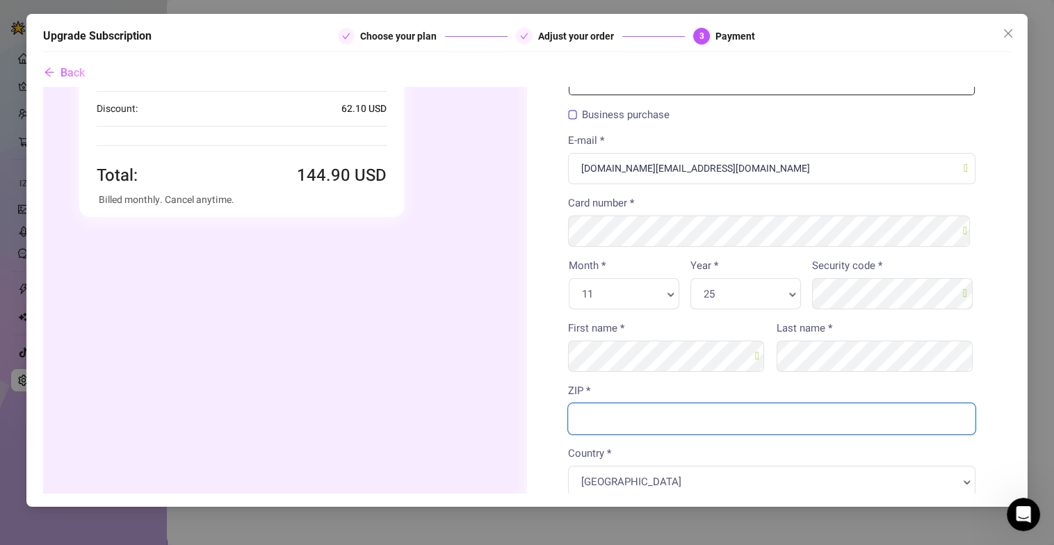
click at [731, 421] on input "ZIP *" at bounding box center [770, 418] width 407 height 31
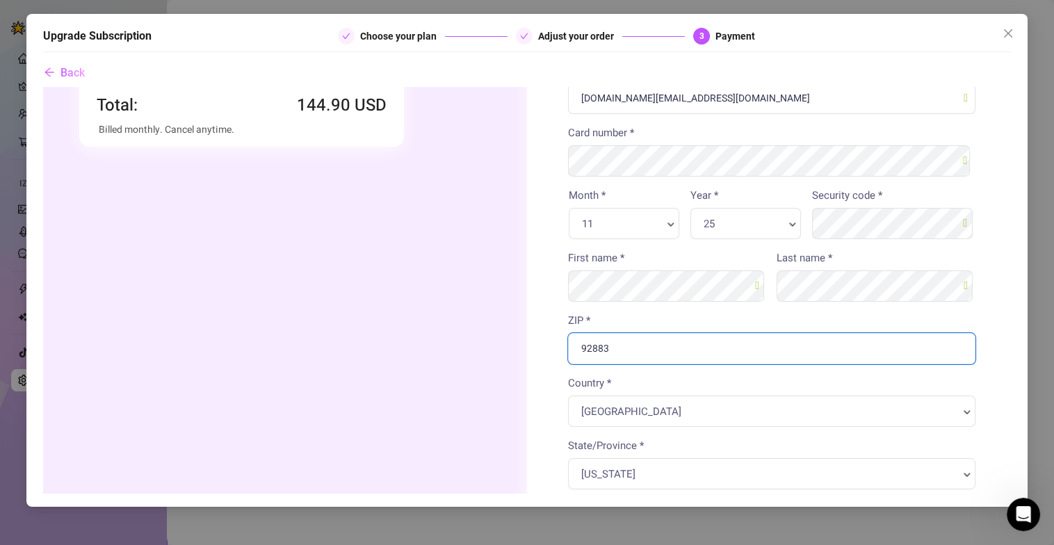
scroll to position [480, 0]
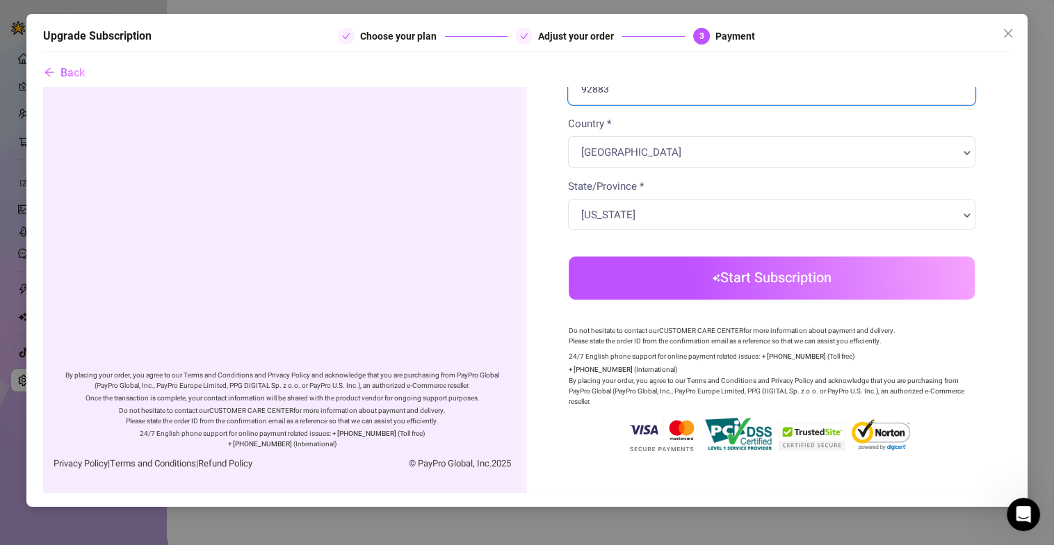
type input "92883"
click at [651, 277] on body "Order summary You're buying" at bounding box center [526, 55] width 968 height 874
click at [734, 272] on button "Start Subscription" at bounding box center [771, 277] width 406 height 43
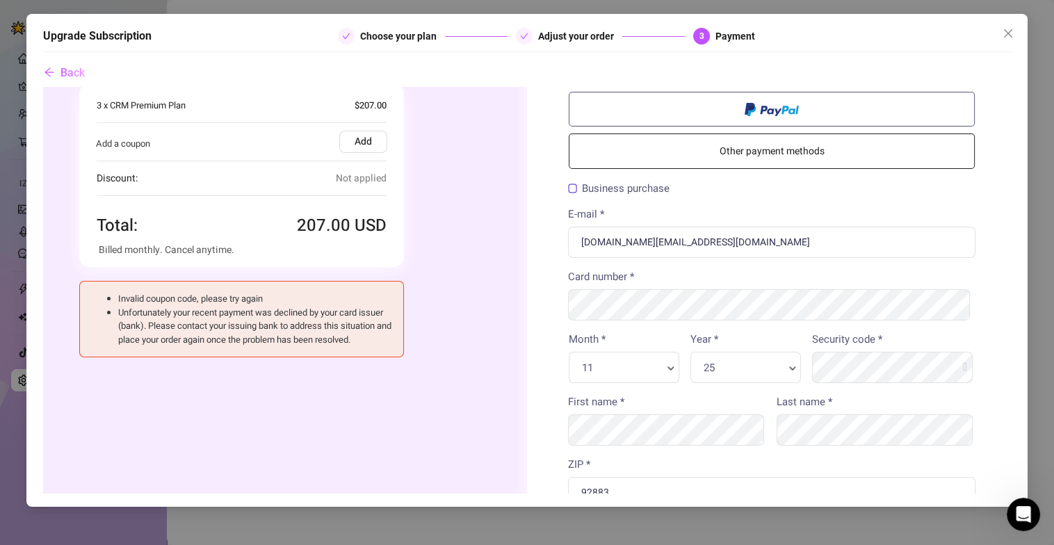
scroll to position [0, 0]
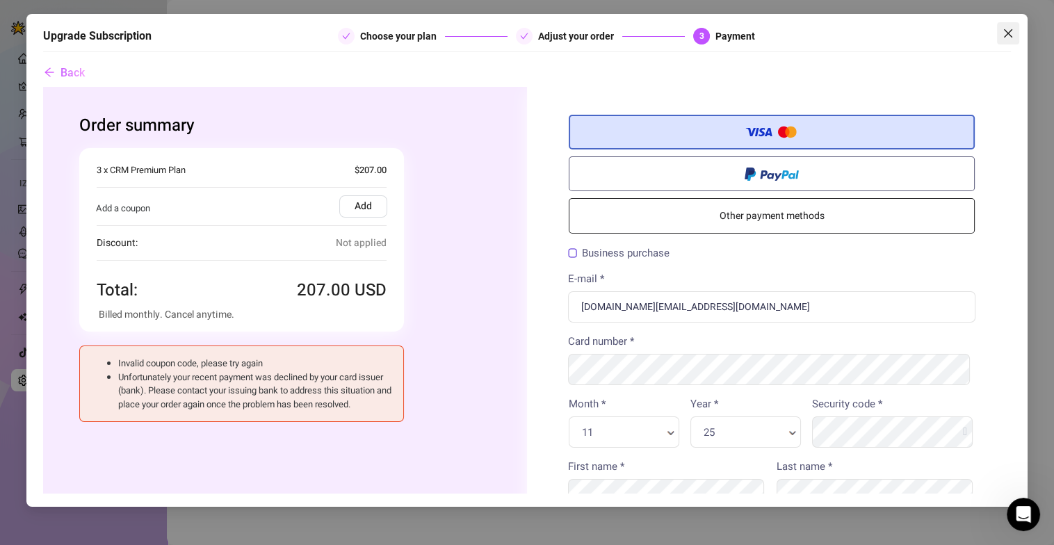
click at [1009, 30] on icon "close" at bounding box center [1008, 33] width 11 height 11
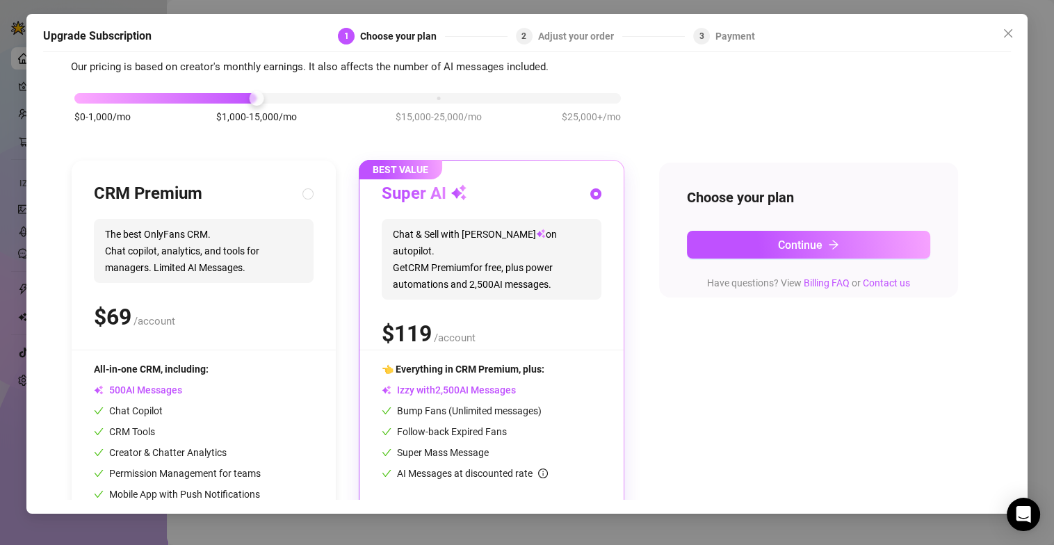
scroll to position [69, 0]
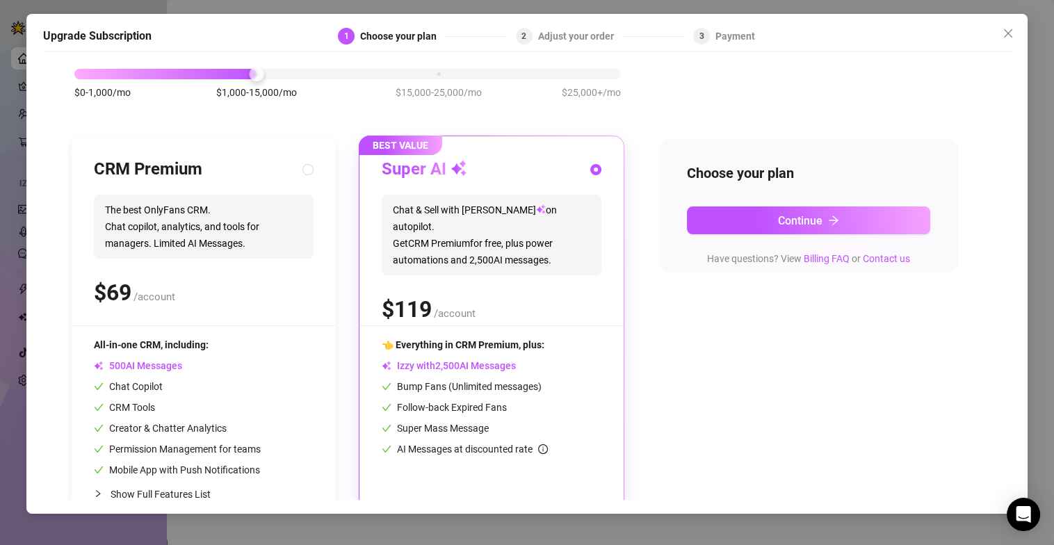
click at [282, 246] on span "The best OnlyFans CRM. Chat copilot, analytics, and tools for managers. Limited…" at bounding box center [204, 227] width 220 height 64
radio input "true"
radio input "false"
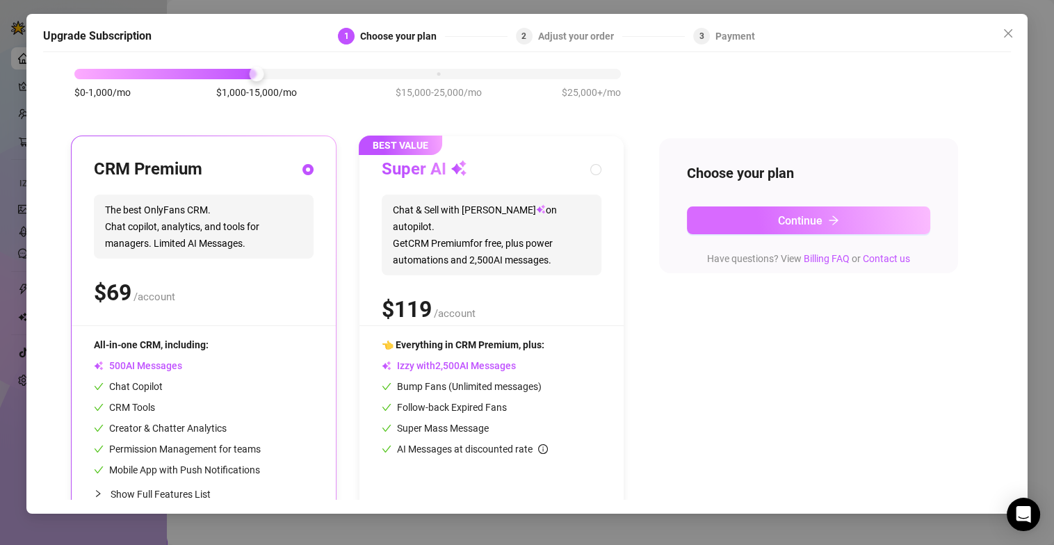
click at [776, 220] on button "Continue" at bounding box center [808, 220] width 243 height 28
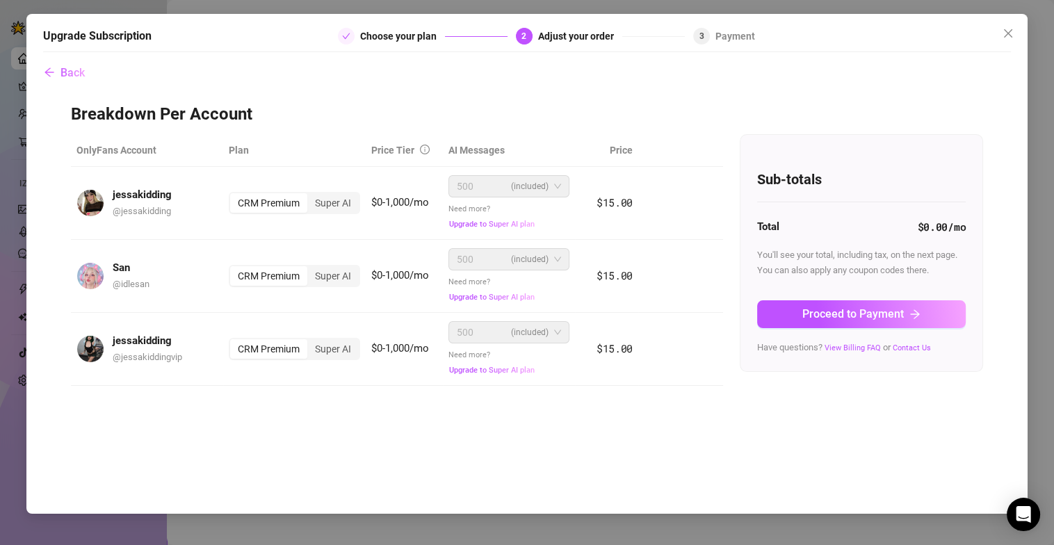
scroll to position [0, 0]
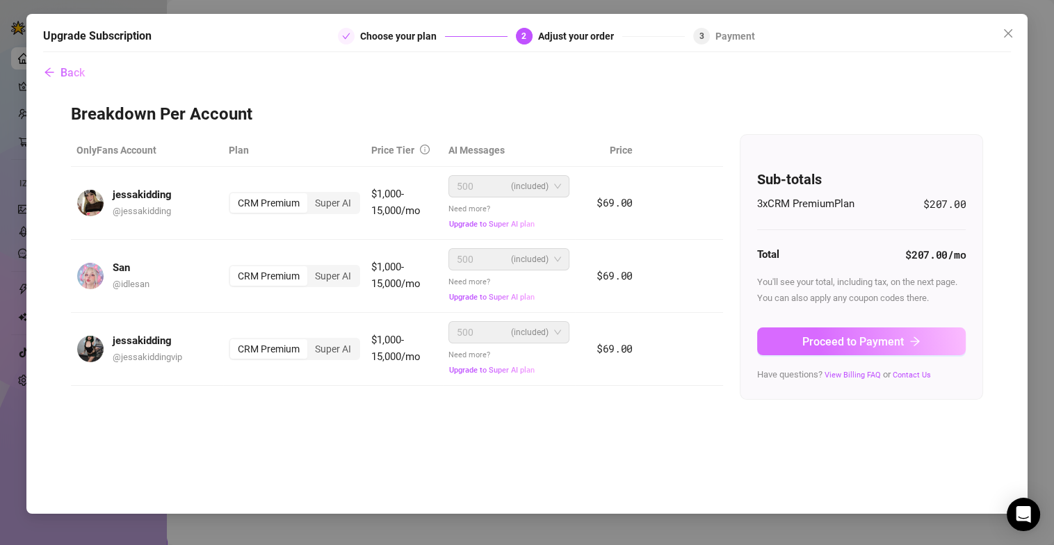
click at [869, 346] on span "Proceed to Payment" at bounding box center [853, 341] width 102 height 13
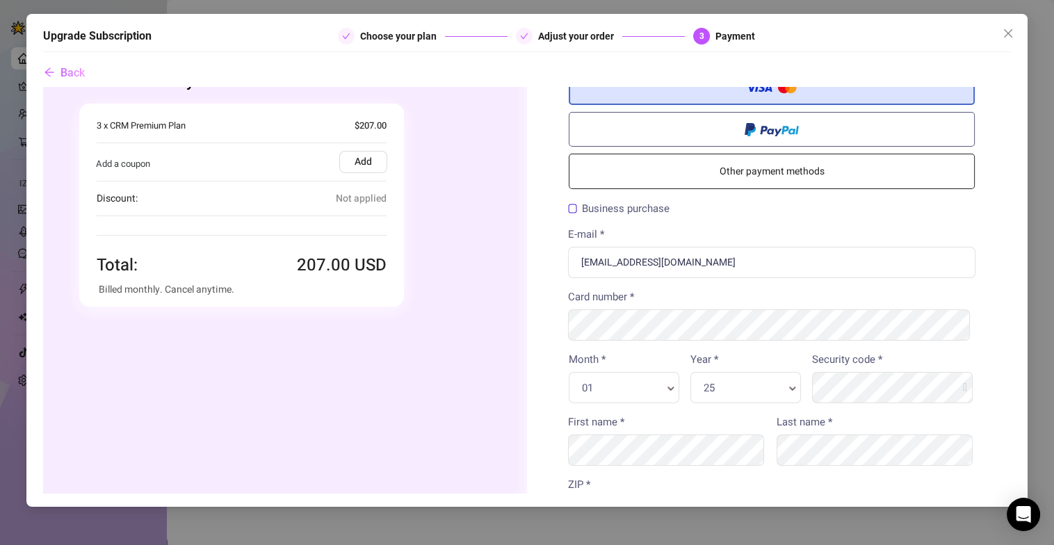
scroll to position [69, 0]
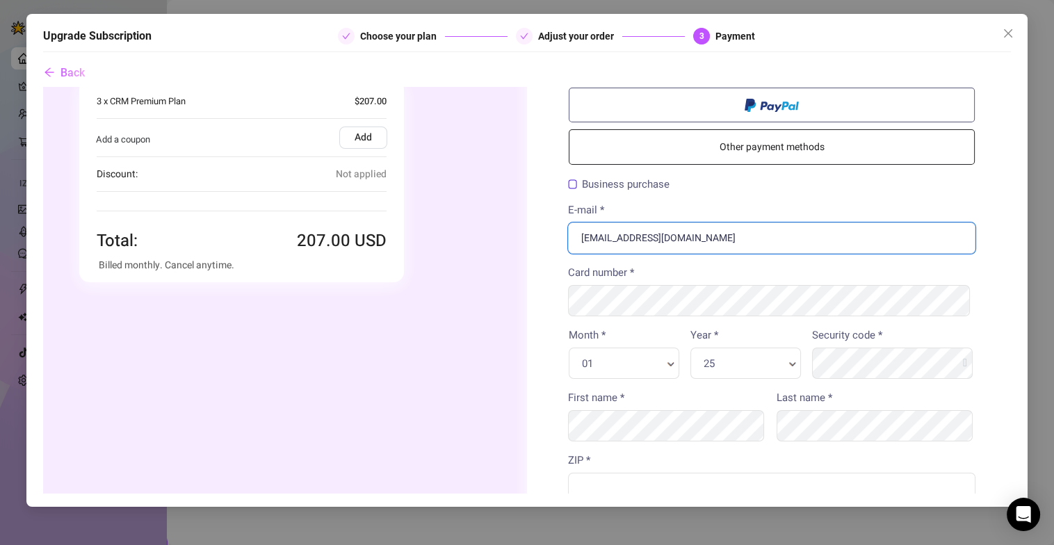
drag, startPoint x: 717, startPoint y: 249, endPoint x: 716, endPoint y: 242, distance: 7.0
click at [717, 248] on input "[EMAIL_ADDRESS][DOMAIN_NAME]" at bounding box center [770, 237] width 407 height 31
click at [716, 242] on input "[EMAIL_ADDRESS][DOMAIN_NAME]" at bounding box center [770, 237] width 407 height 31
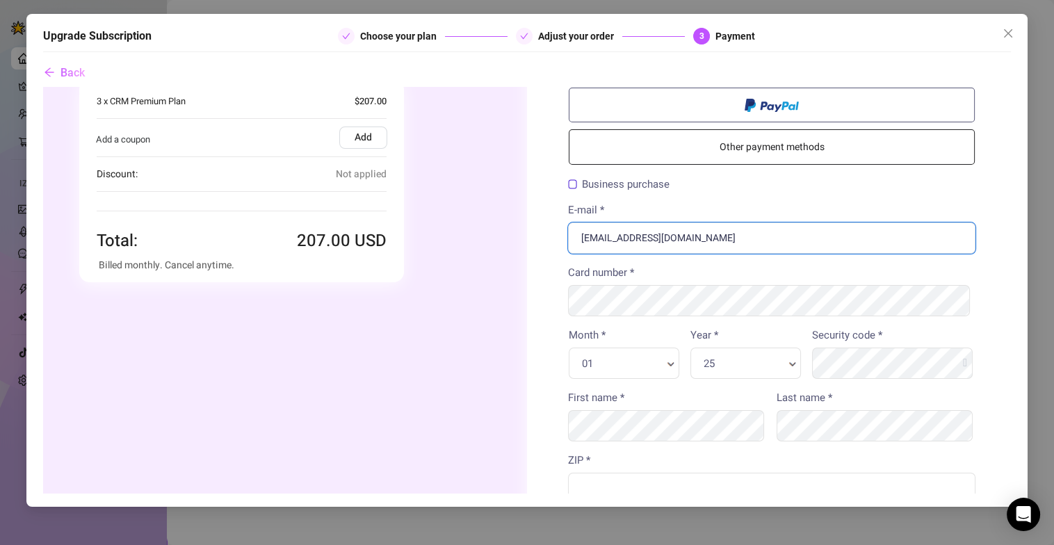
click at [716, 242] on input "[EMAIL_ADDRESS][DOMAIN_NAME]" at bounding box center [770, 237] width 407 height 31
paste input "[DOMAIN_NAME][EMAIL_ADDRESS][DOMAIN_NAME]"
type input "[DOMAIN_NAME][EMAIL_ADDRESS][DOMAIN_NAME]"
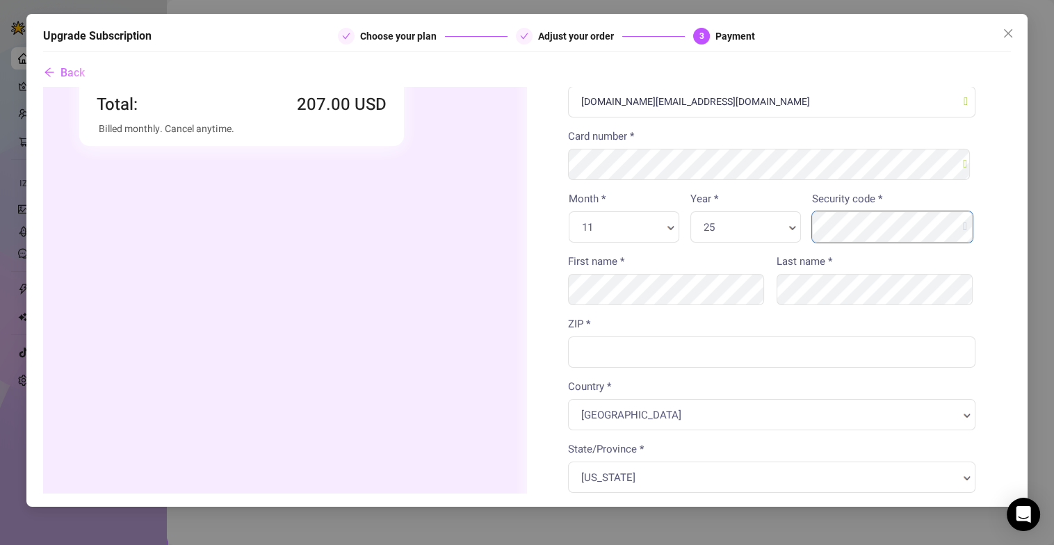
scroll to position [209, 0]
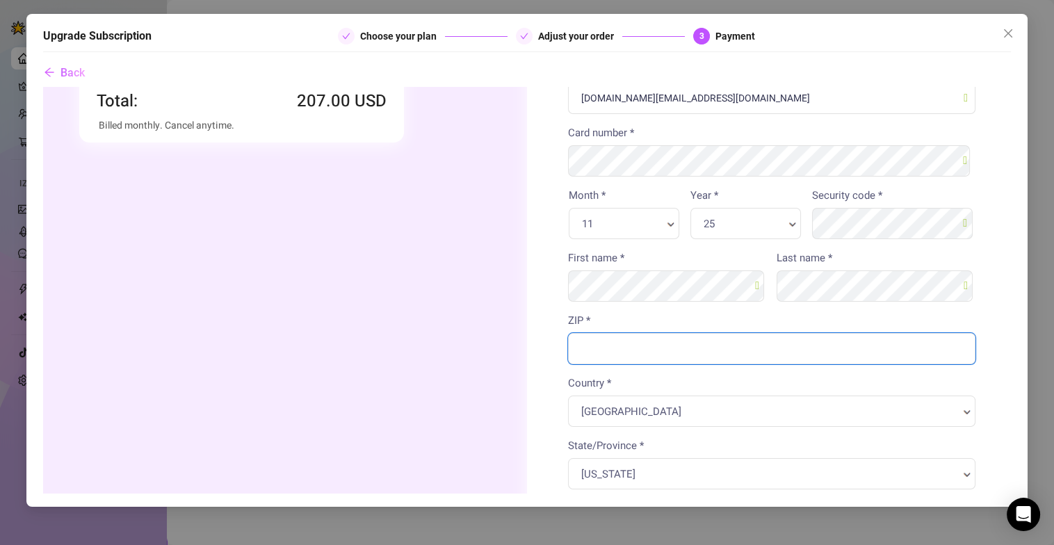
click at [626, 345] on input "ZIP *" at bounding box center [770, 347] width 407 height 31
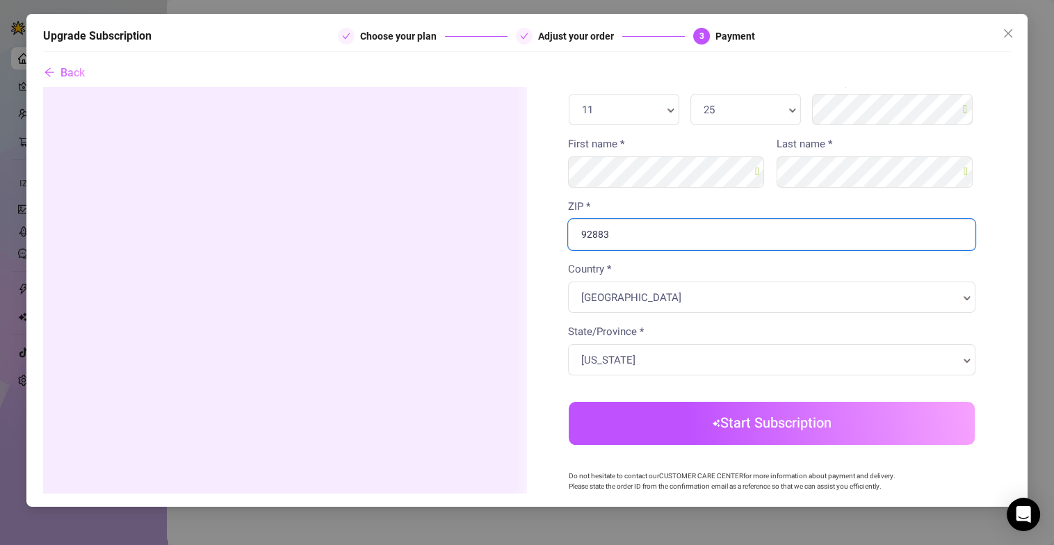
scroll to position [480, 0]
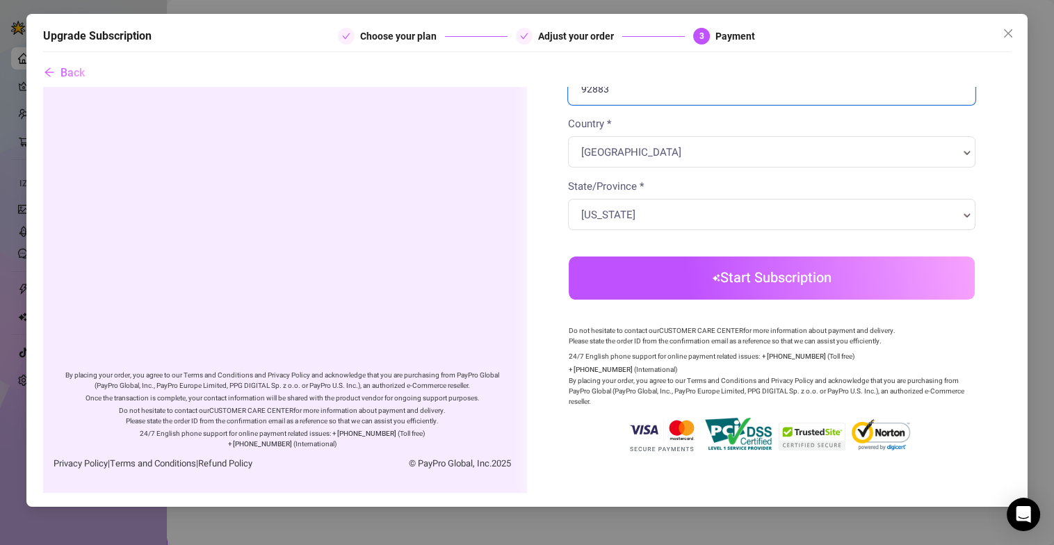
type input "92883"
click at [683, 274] on body "Order summary" at bounding box center [526, 55] width 968 height 874
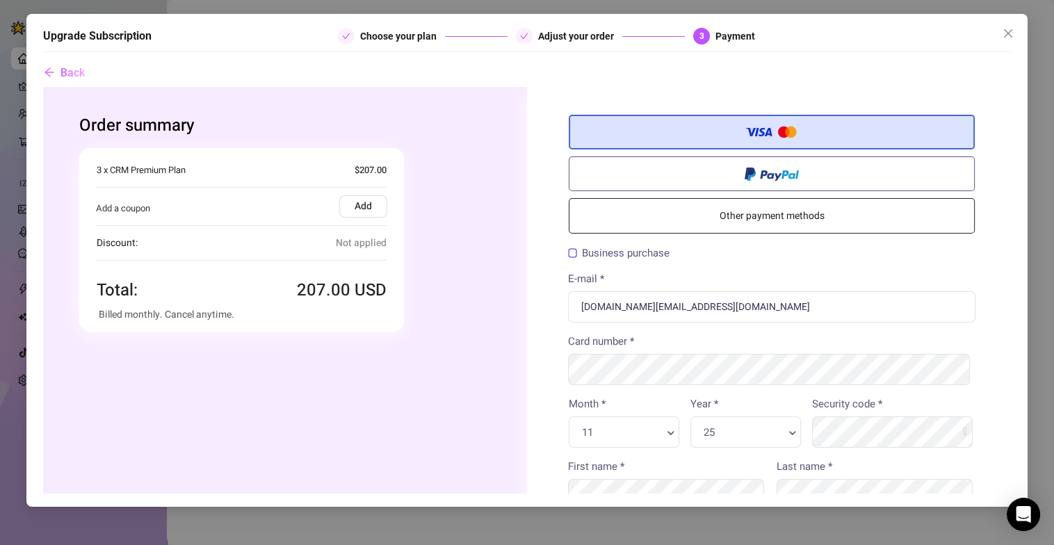
scroll to position [347, 0]
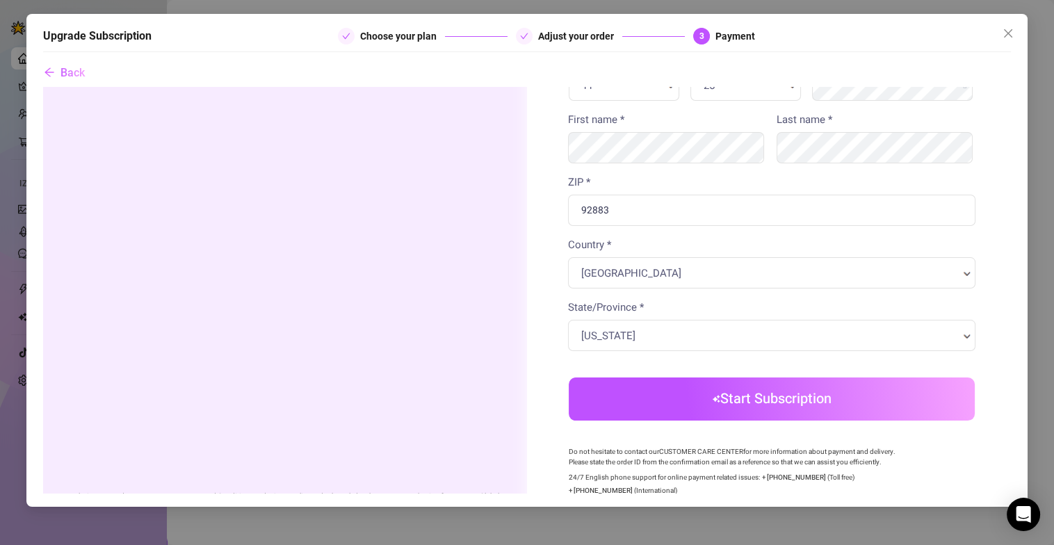
click at [768, 396] on button "Start Subscription" at bounding box center [771, 398] width 406 height 43
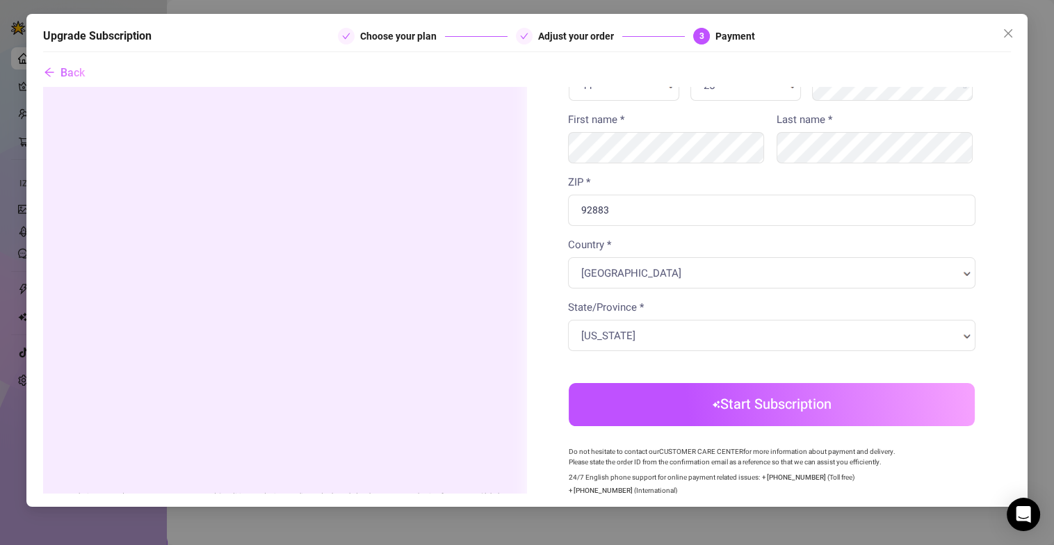
scroll to position [0, 0]
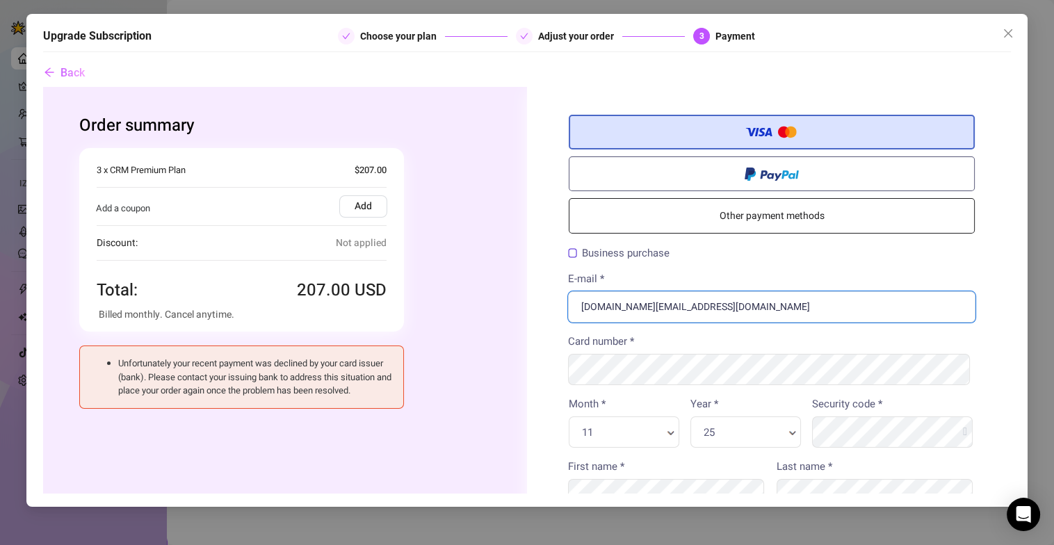
click at [727, 302] on input "[DOMAIN_NAME][EMAIL_ADDRESS][DOMAIN_NAME]" at bounding box center [770, 306] width 407 height 31
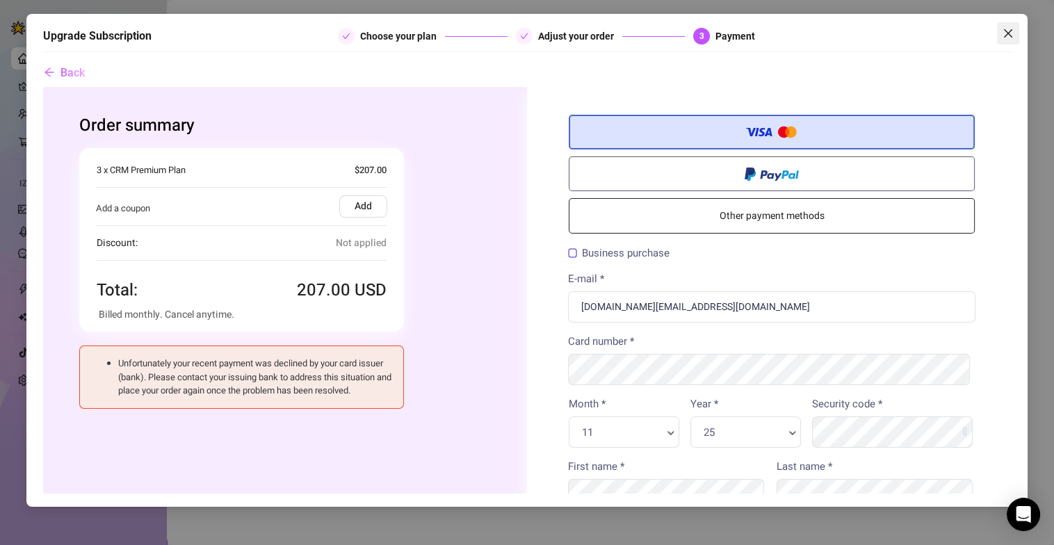
click at [1013, 30] on icon "close" at bounding box center [1008, 33] width 11 height 11
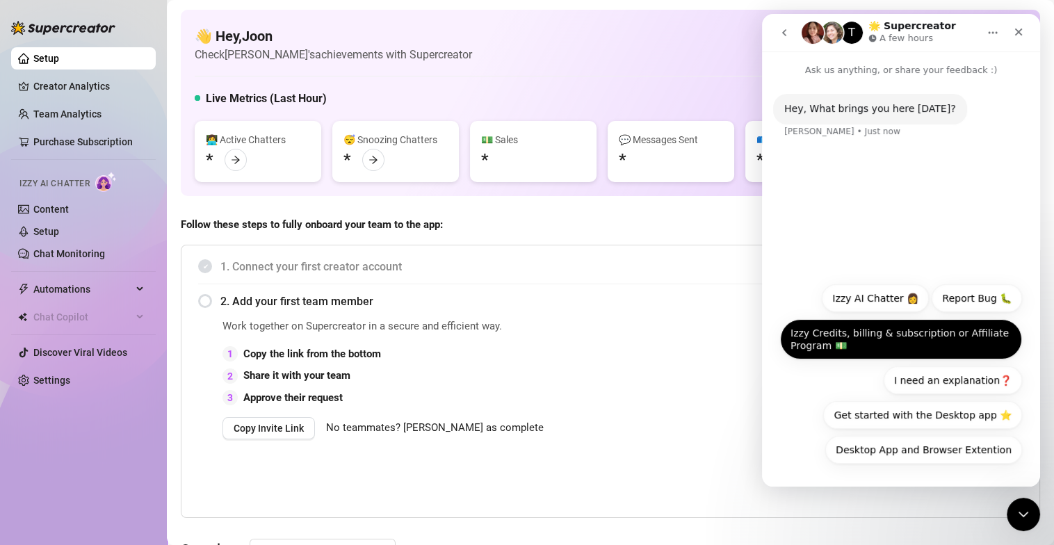
click at [896, 341] on button "Izzy Credits, billing & subscription or Affiliate Program 💵" at bounding box center [901, 339] width 242 height 40
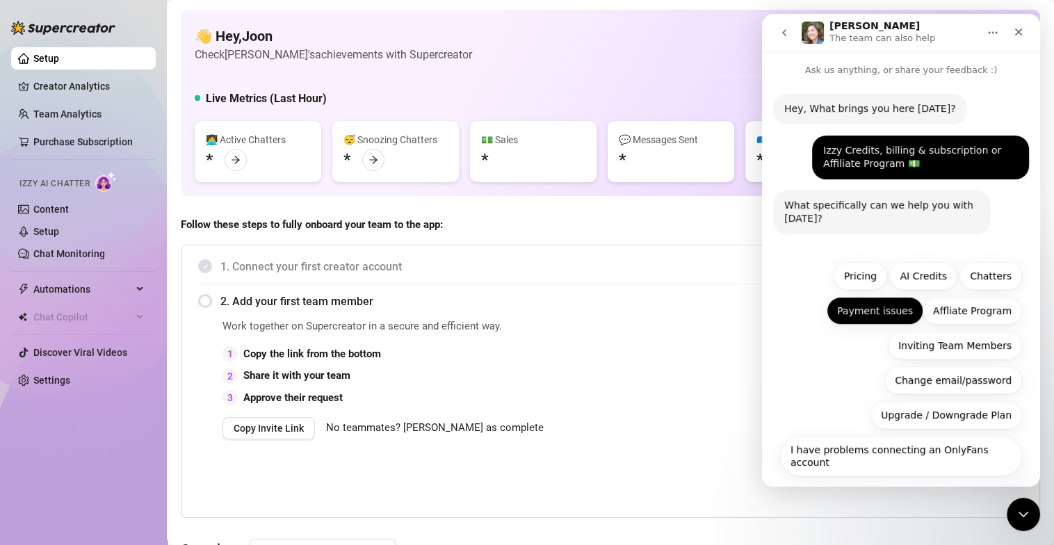
click at [896, 317] on button "Payment issues" at bounding box center [875, 311] width 97 height 28
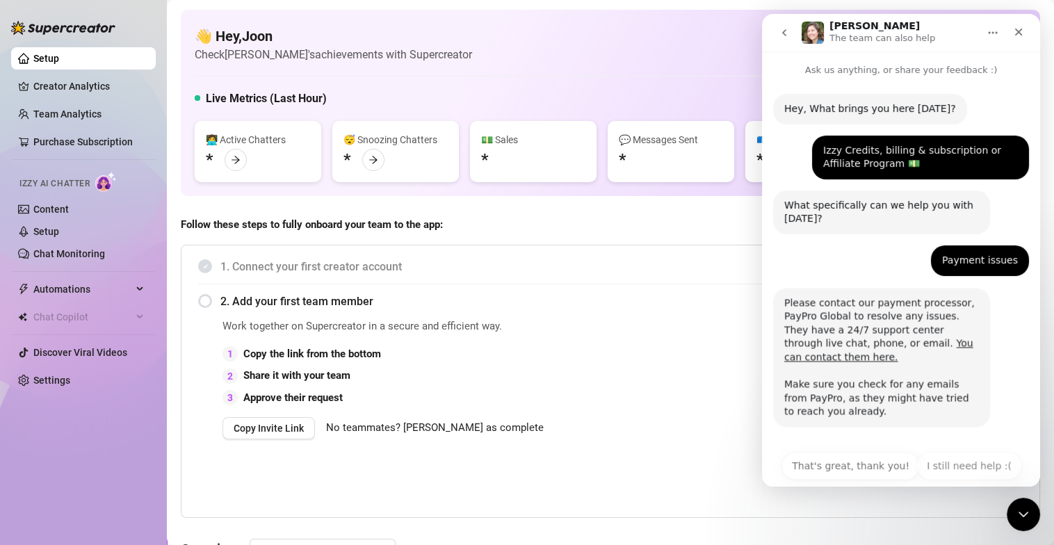
scroll to position [3, 0]
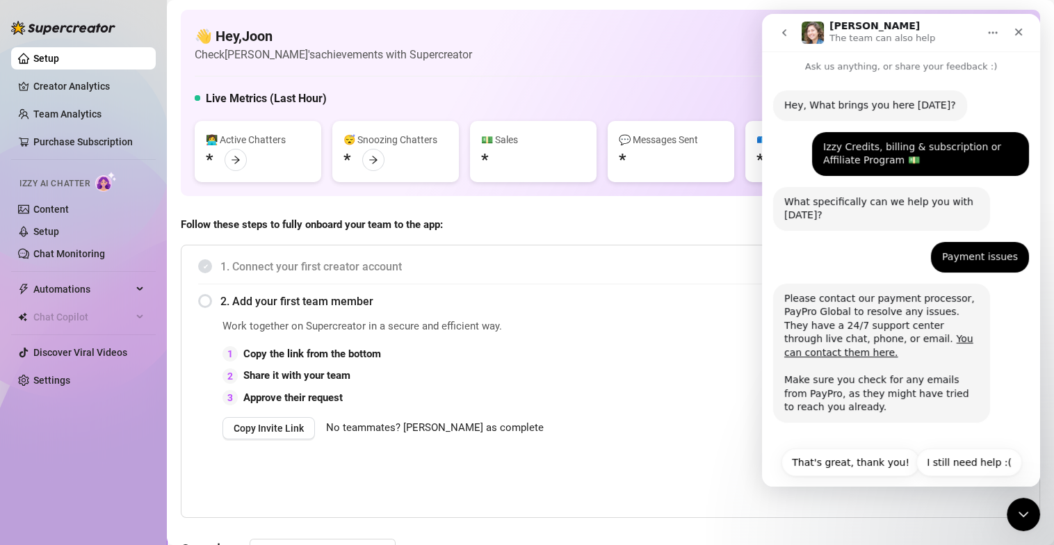
click at [659, 263] on span "1. Connect your first creator account" at bounding box center [621, 266] width 802 height 17
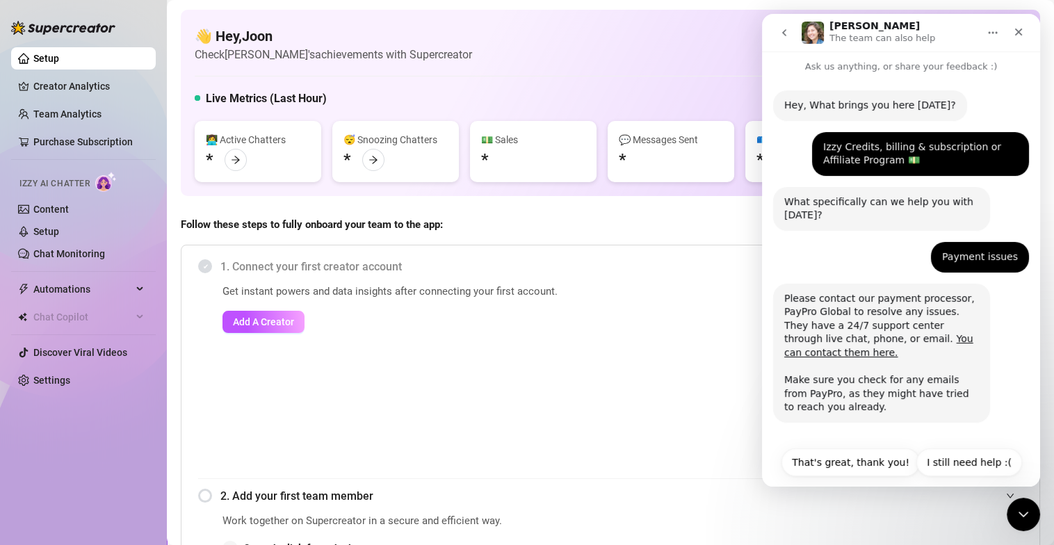
click at [654, 300] on div "Get instant powers and data insights after connecting your first account. Add A…" at bounding box center [465, 381] width 487 height 195
click at [1015, 31] on icon "Close" at bounding box center [1018, 31] width 11 height 11
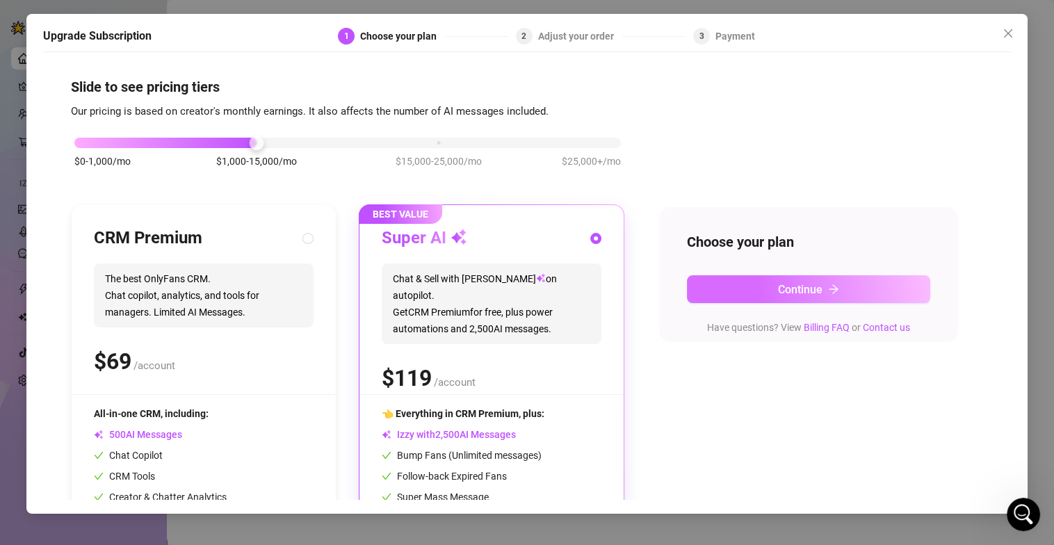
click at [801, 287] on span "Continue" at bounding box center [800, 289] width 44 height 13
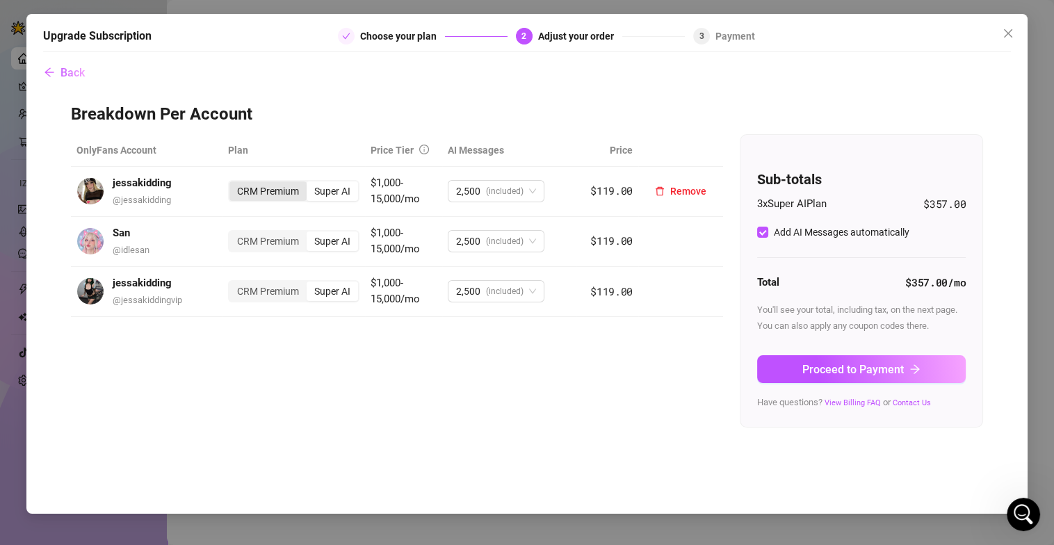
click at [277, 183] on div "CRM Premium" at bounding box center [267, 190] width 77 height 19
click at [233, 184] on input "CRM Premium" at bounding box center [233, 184] width 0 height 0
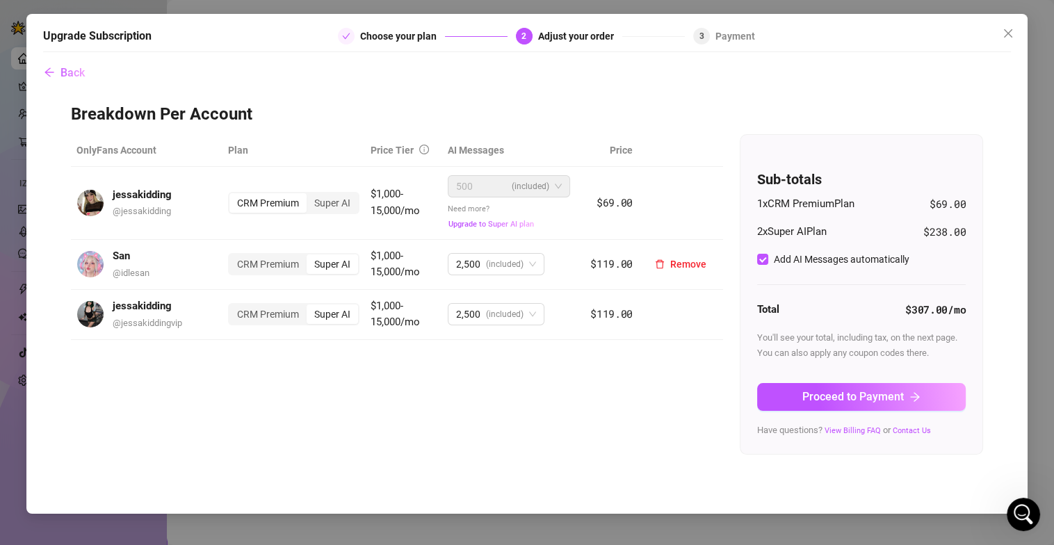
click at [263, 253] on div "CRM Premium Super AI" at bounding box center [293, 264] width 131 height 22
click at [264, 266] on div "CRM Premium" at bounding box center [267, 263] width 77 height 19
click at [233, 257] on input "CRM Premium" at bounding box center [233, 257] width 0 height 0
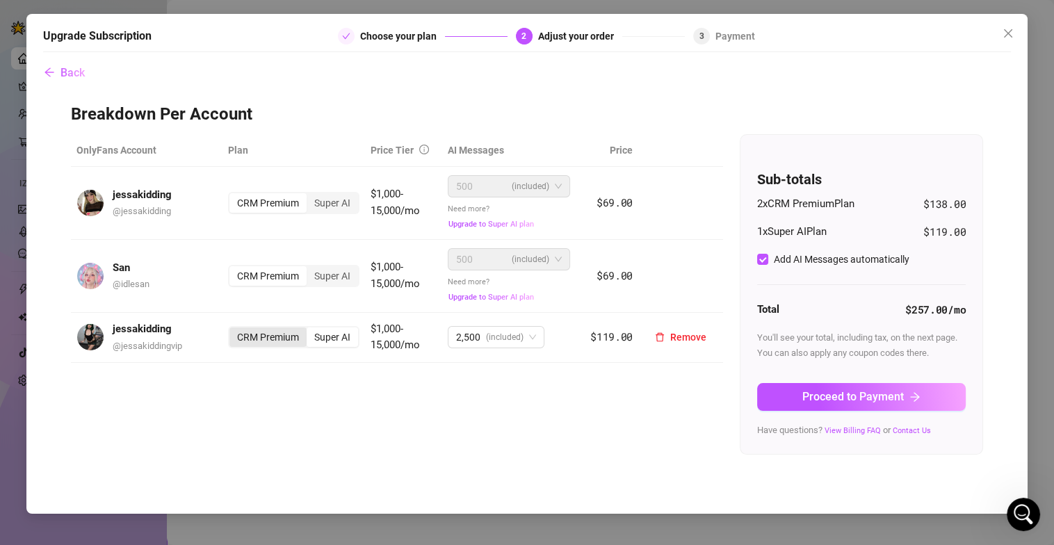
click at [259, 337] on div "CRM Premium" at bounding box center [267, 336] width 77 height 19
click at [233, 330] on input "CRM Premium" at bounding box center [233, 330] width 0 height 0
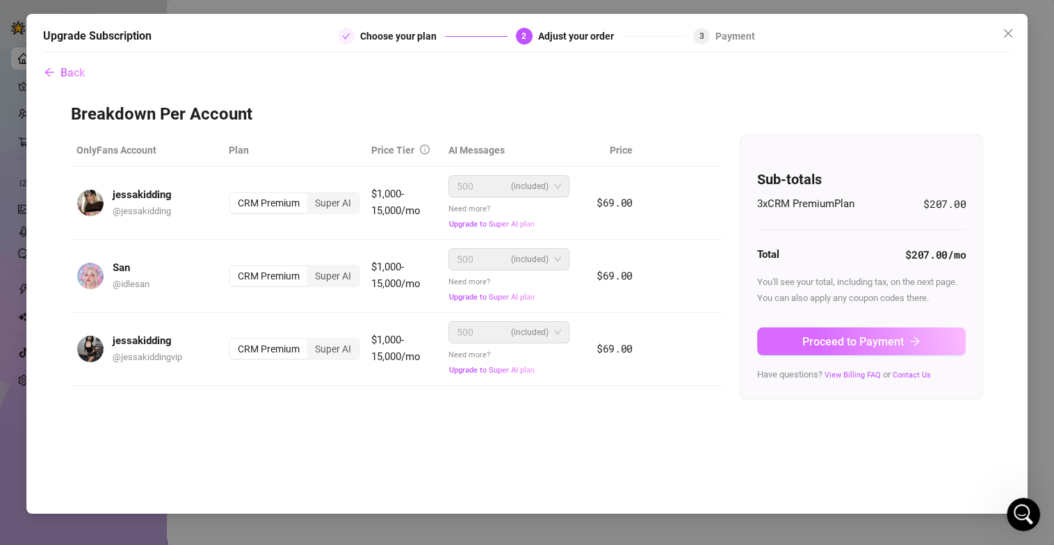
click at [838, 345] on span "Proceed to Payment" at bounding box center [853, 341] width 102 height 13
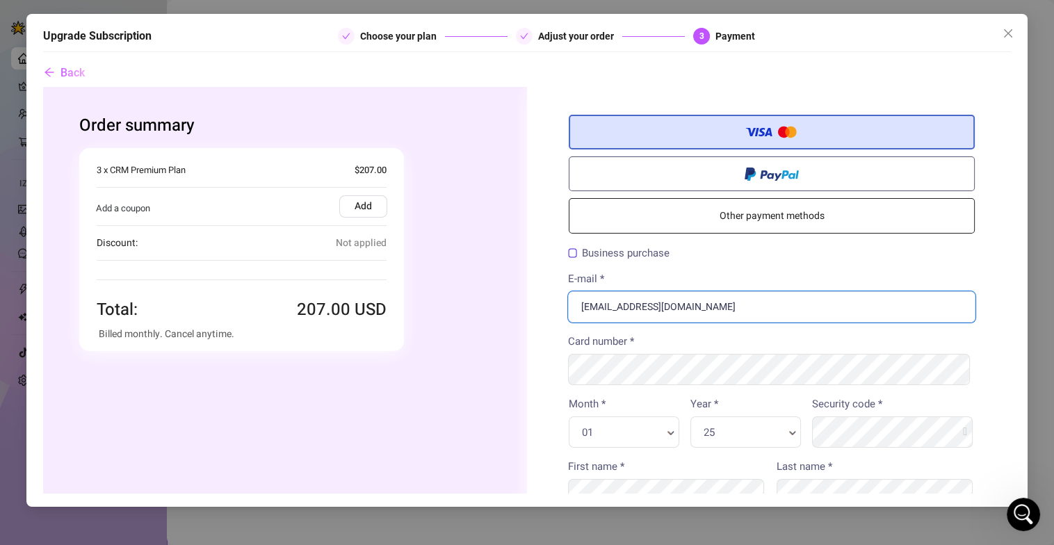
click at [732, 305] on input "aeonluxagency@gmail.com" at bounding box center [770, 306] width 407 height 31
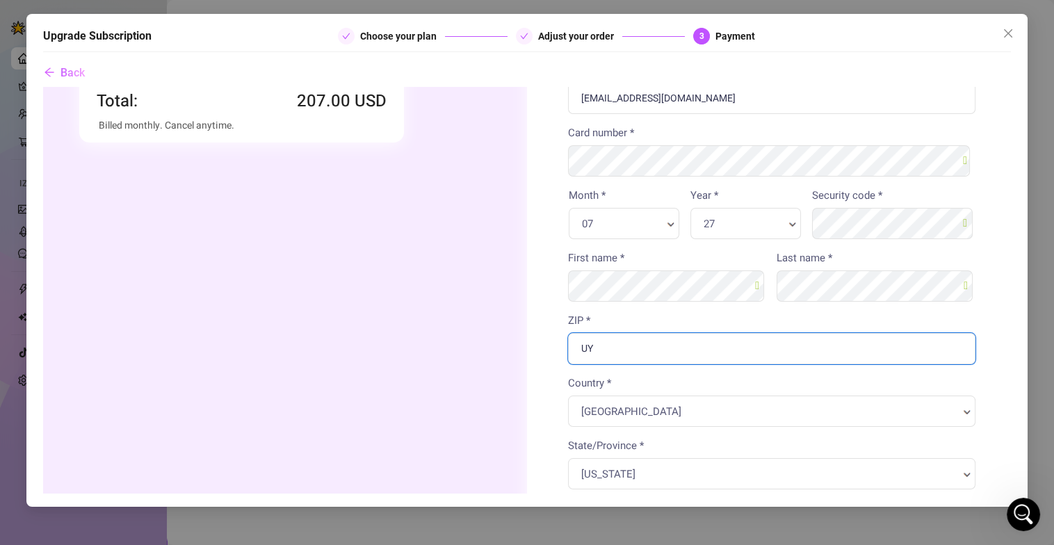
type input "U"
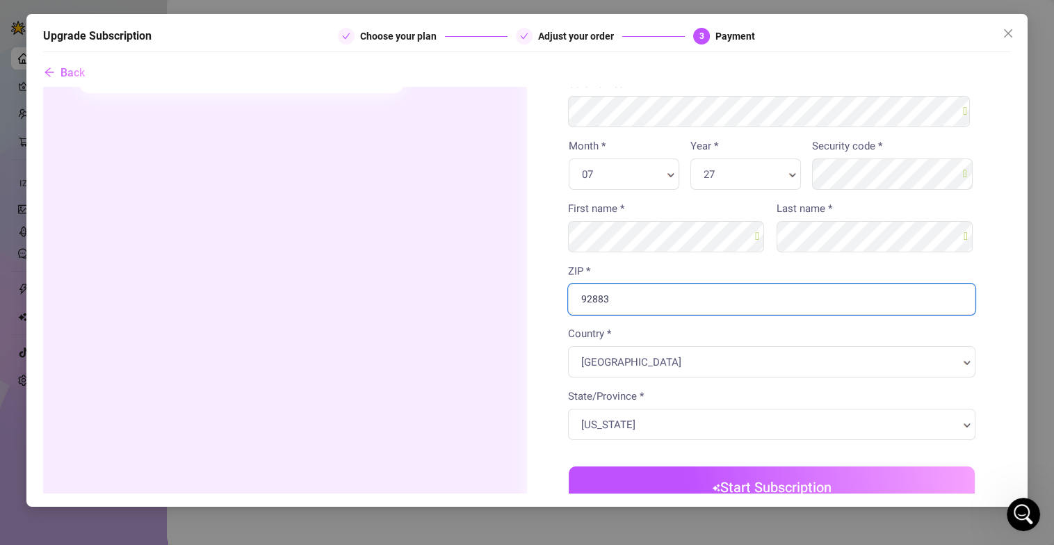
scroll to position [417, 0]
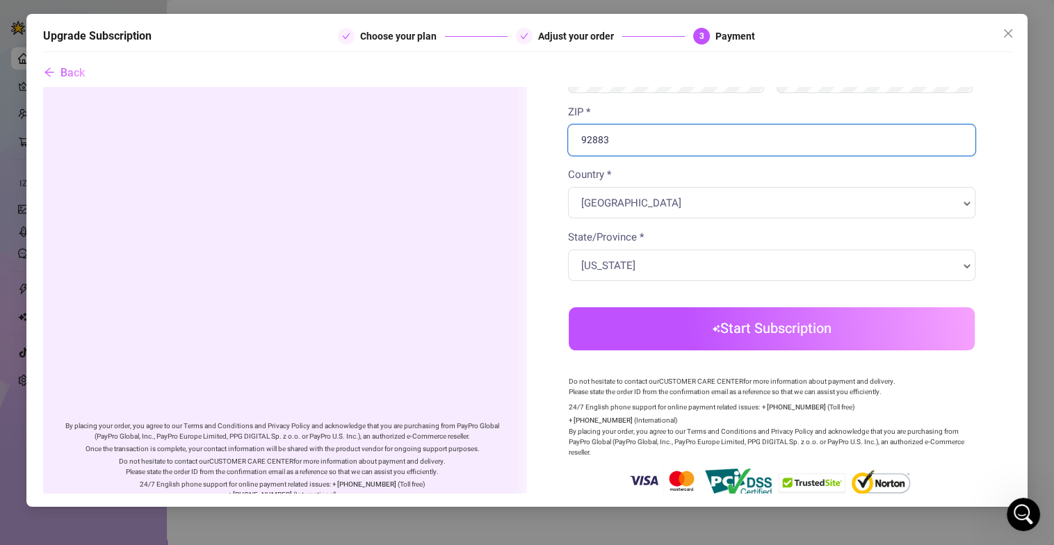
type input "92883"
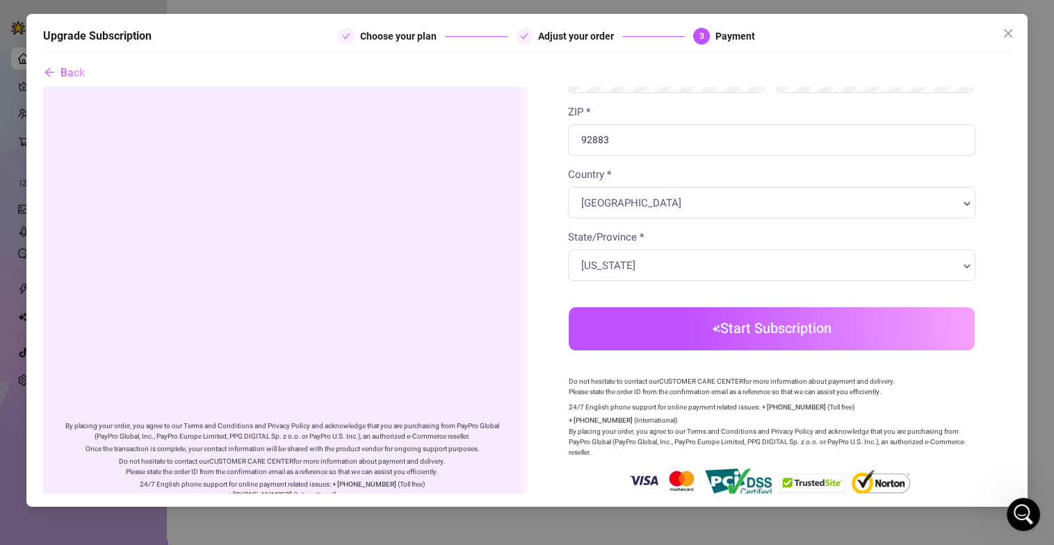
click at [780, 321] on body "Order summary" at bounding box center [526, 106] width 968 height 874
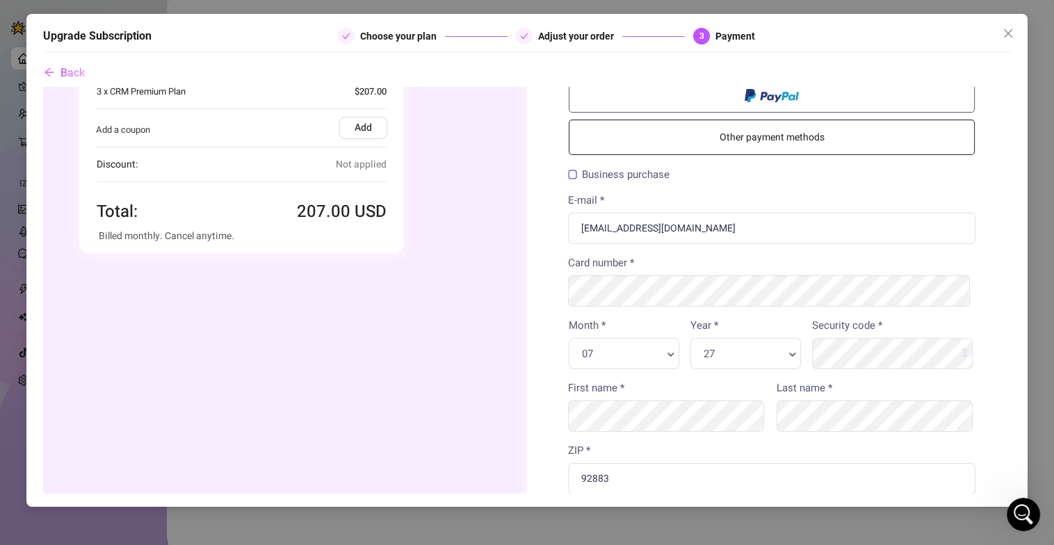
scroll to position [0, 0]
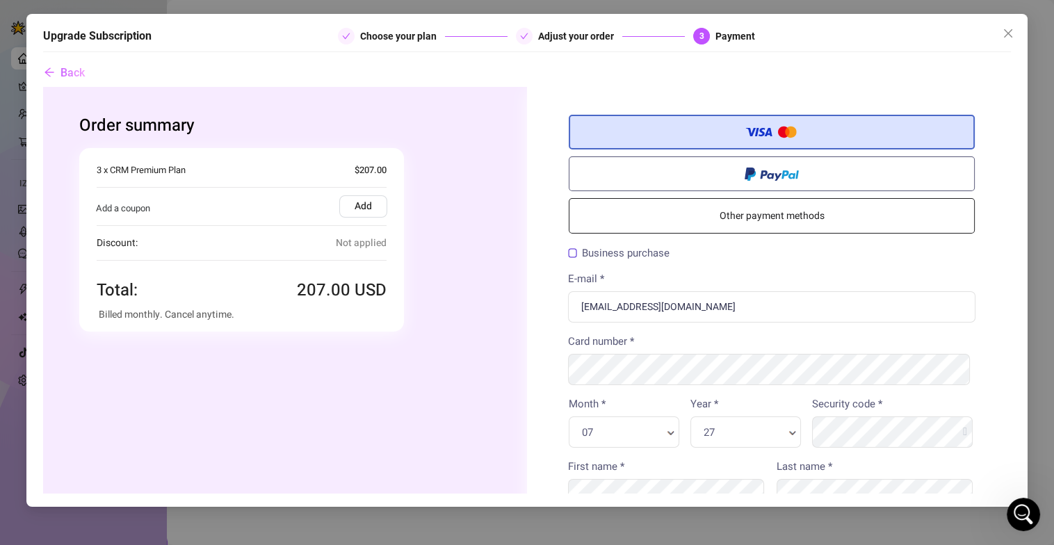
click at [353, 211] on label "Add" at bounding box center [363, 206] width 48 height 22
click at [42, 86] on input "Add" at bounding box center [42, 86] width 0 height 0
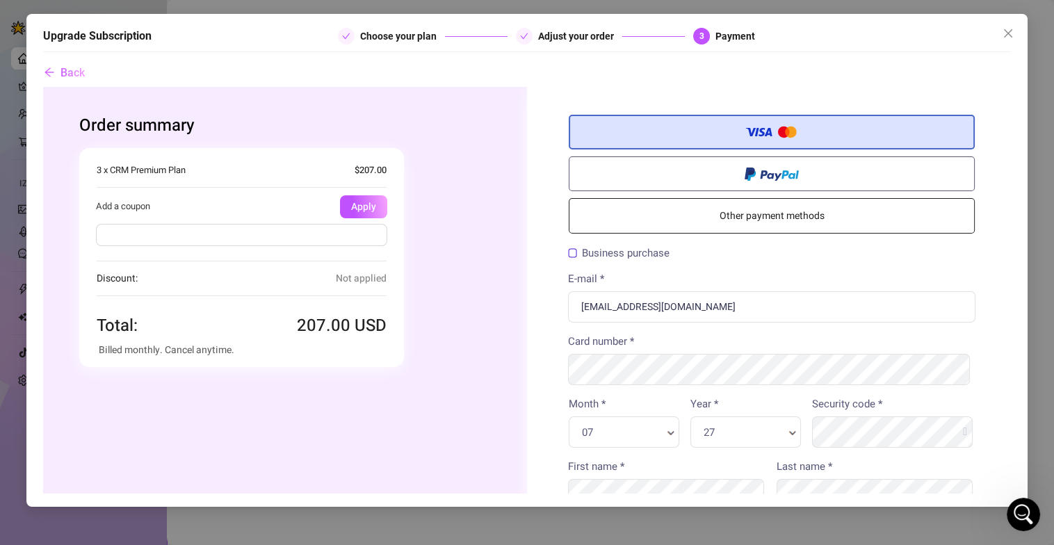
click at [338, 232] on input "text" at bounding box center [240, 234] width 291 height 22
type input "FLASH30"
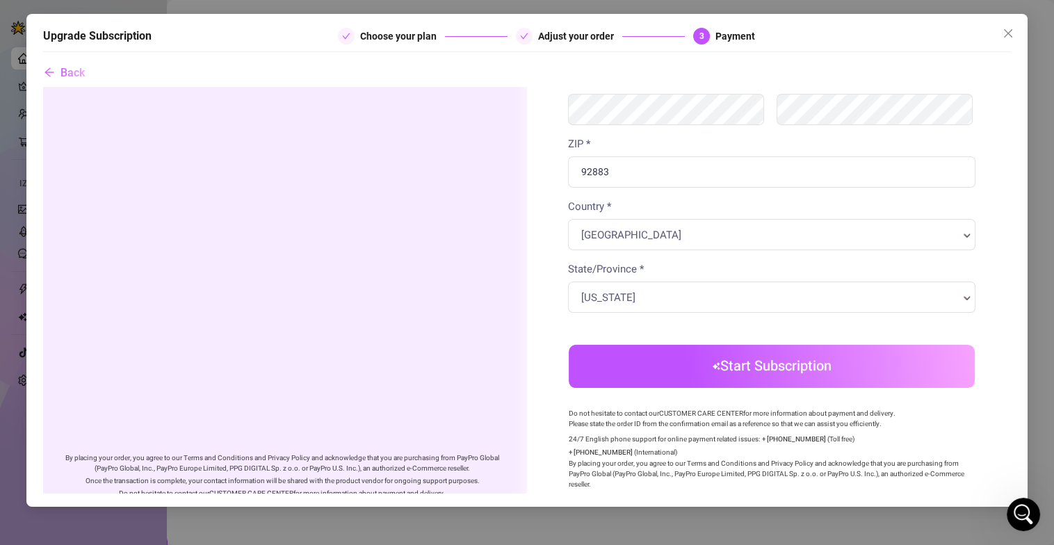
scroll to position [417, 0]
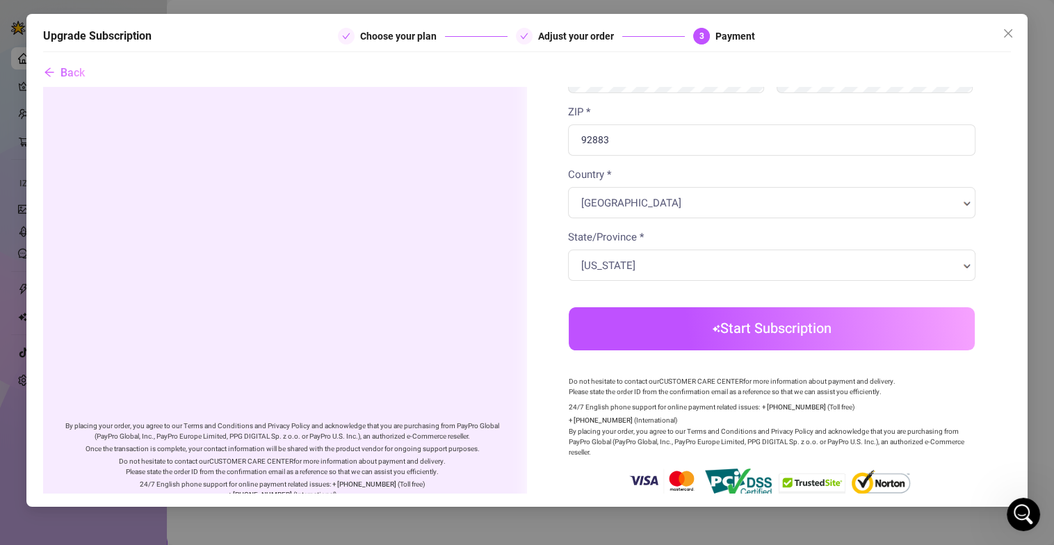
click at [790, 337] on button "Start Subscription" at bounding box center [771, 328] width 406 height 43
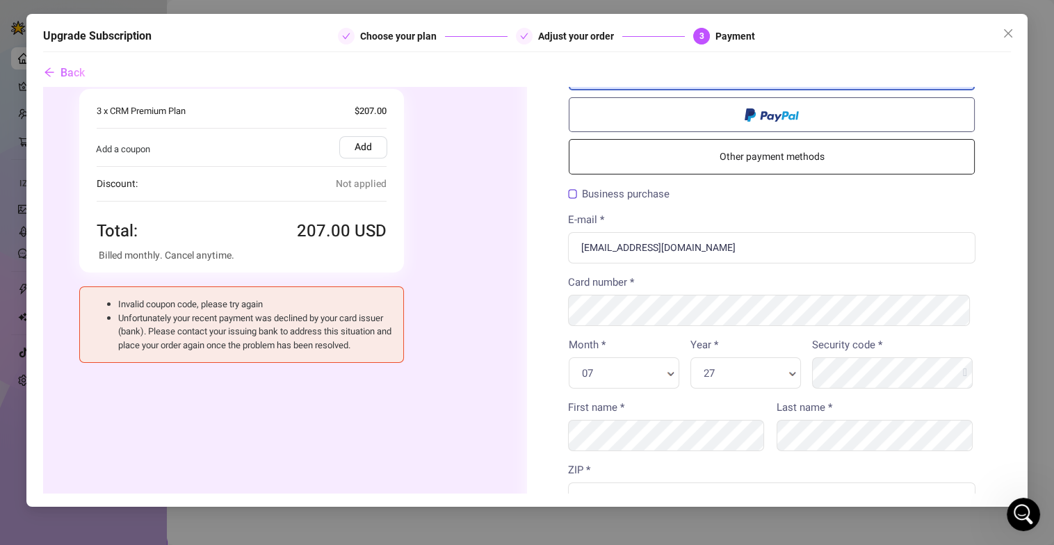
scroll to position [0, 0]
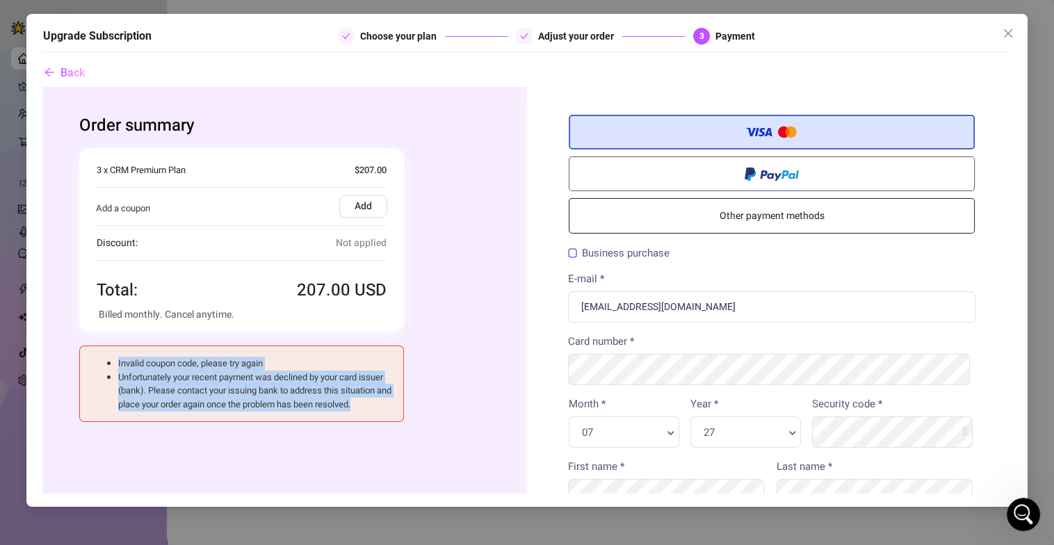
drag, startPoint x: 115, startPoint y: 362, endPoint x: 216, endPoint y: 418, distance: 115.5
click at [216, 410] on ul "Invalid coupon code, please try again Unfortunately your recent payment was dec…" at bounding box center [241, 383] width 302 height 54
copy ul "Invalid coupon code, please try again Unfortunately your recent payment was dec…"
click at [118, 376] on li "Unfortunately your recent payment was declined by your card issuer (bank). Plea…" at bounding box center [254, 390] width 275 height 41
drag, startPoint x: 116, startPoint y: 376, endPoint x: 169, endPoint y: 423, distance: 70.4
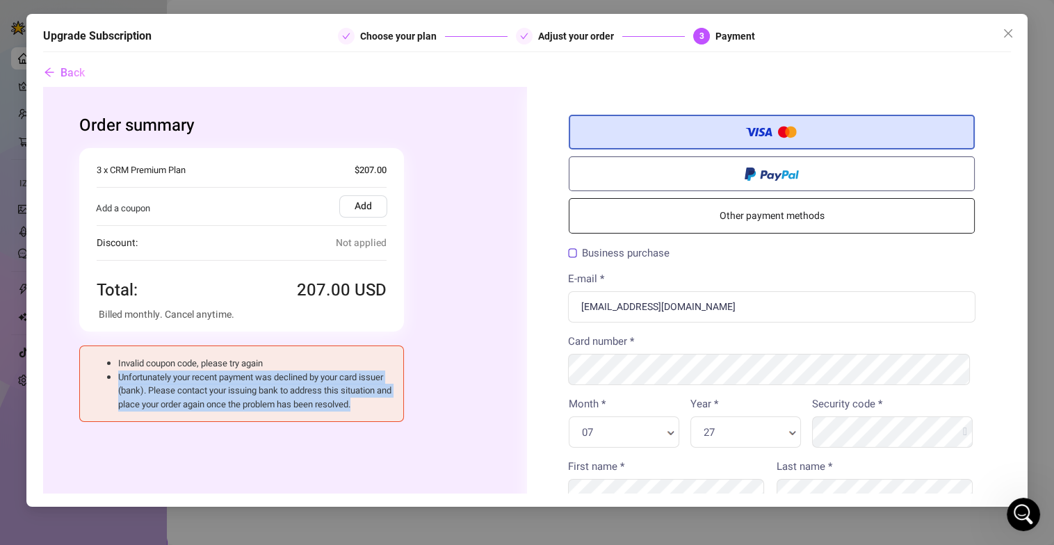
click at [169, 421] on div "Invalid coupon code, please try again Unfortunately your recent payment was dec…" at bounding box center [241, 383] width 325 height 76
drag, startPoint x: 163, startPoint y: 393, endPoint x: 178, endPoint y: 403, distance: 17.9
click at [177, 401] on li "Unfortunately your recent payment was declined by your card issuer (bank). Plea…" at bounding box center [254, 390] width 275 height 41
copy li "Unfortunately your recent payment was declined by your card issuer (bank). Plea…"
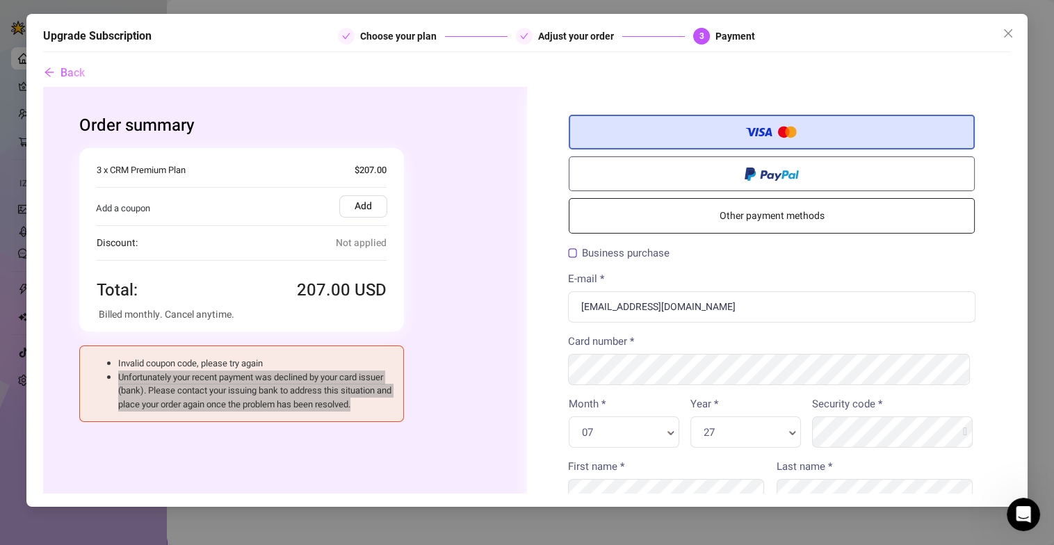
click at [54, 70] on icon "arrow-left" at bounding box center [49, 72] width 11 height 11
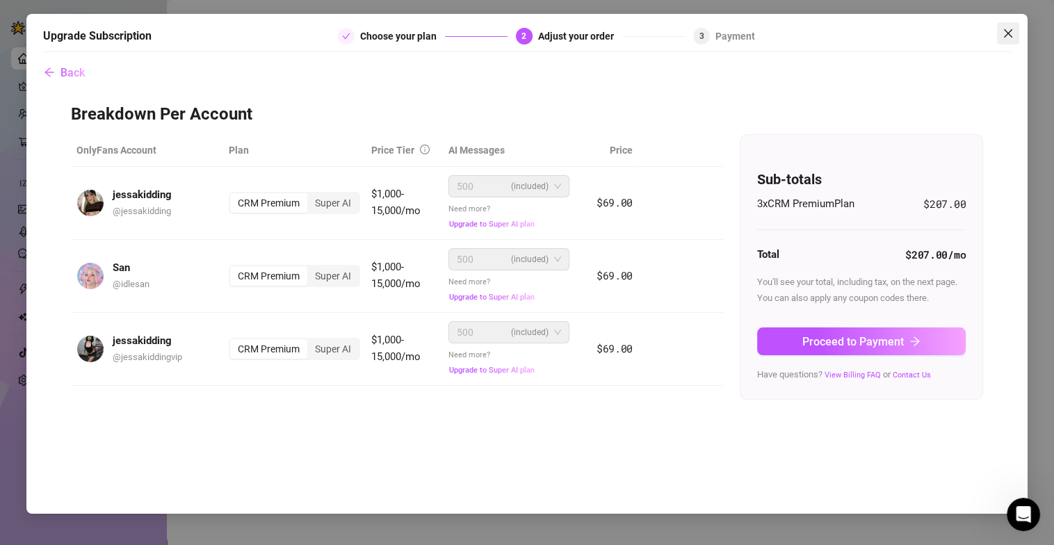
click at [1011, 34] on icon "close" at bounding box center [1008, 33] width 11 height 11
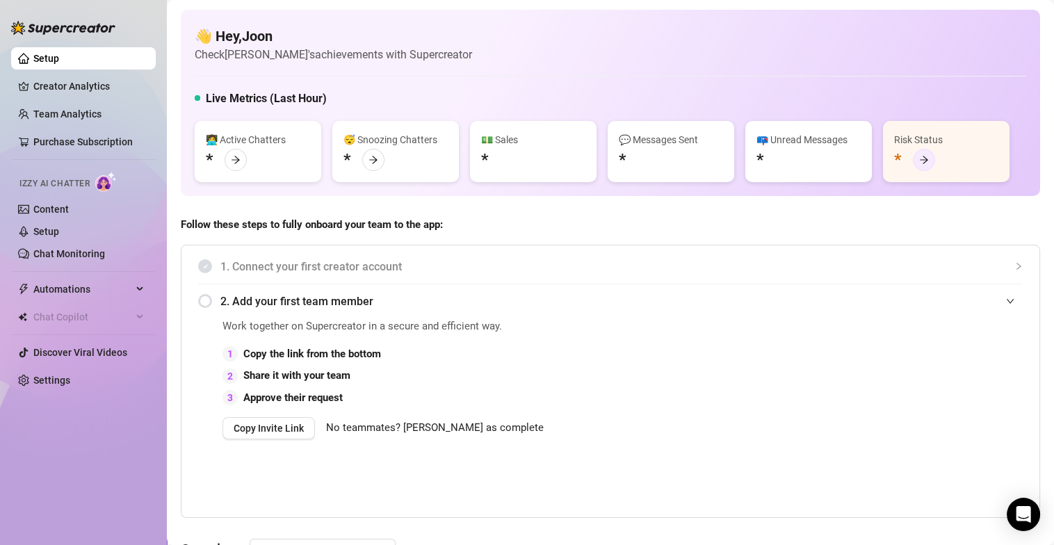
click at [926, 156] on icon "arrow-right" at bounding box center [924, 160] width 10 height 10
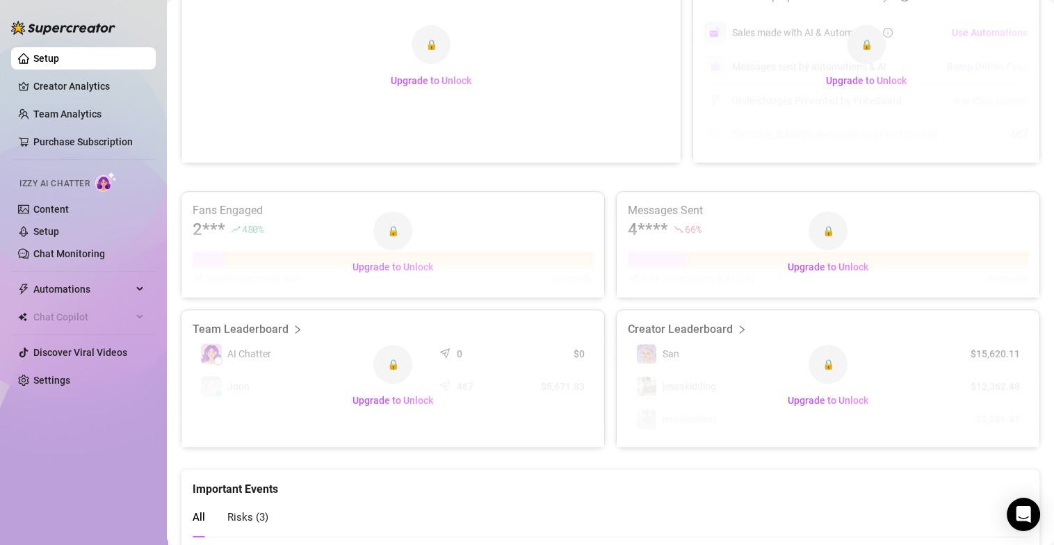
scroll to position [340, 0]
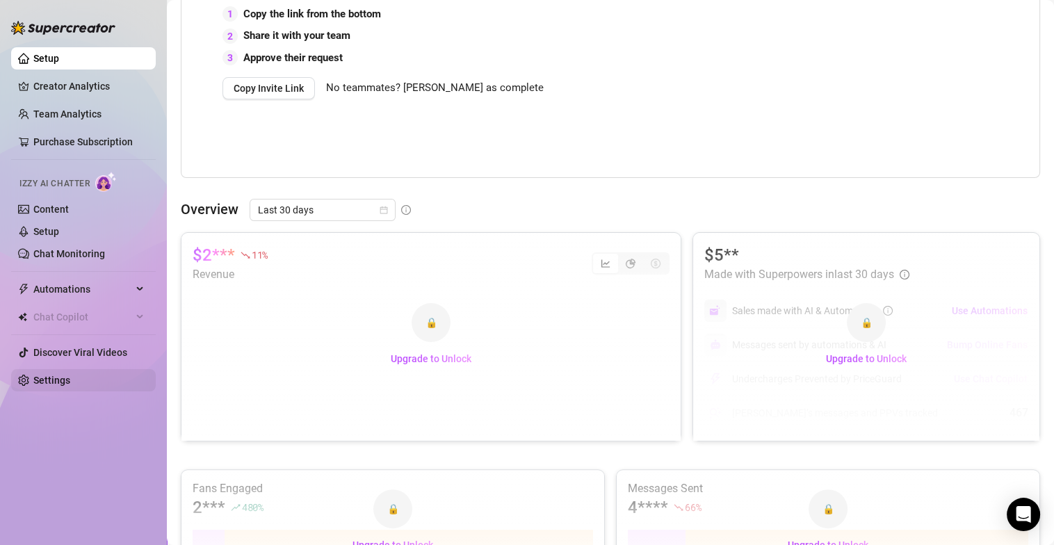
click at [70, 384] on link "Settings" at bounding box center [51, 380] width 37 height 11
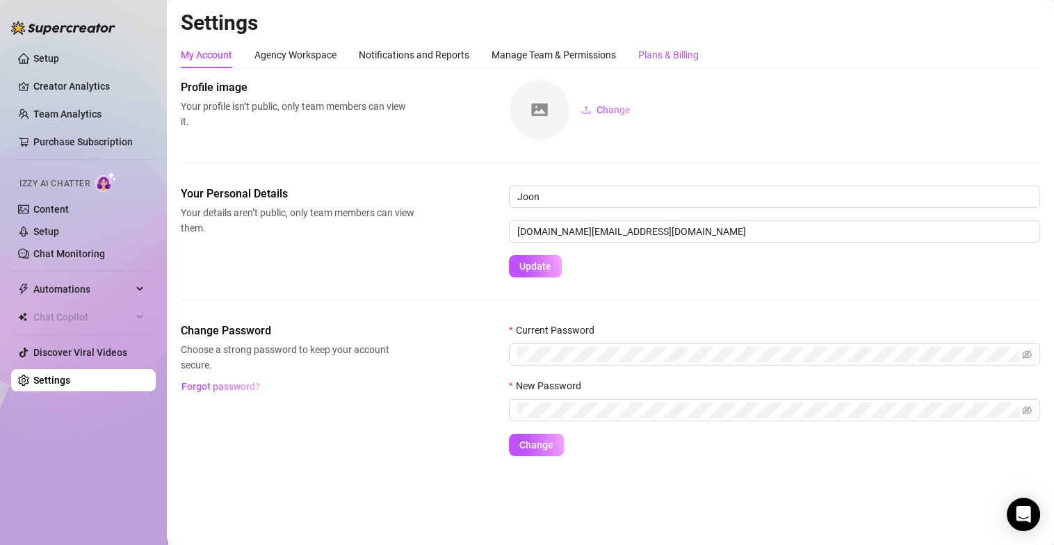
click at [664, 62] on div "Plans & Billing" at bounding box center [668, 54] width 60 height 15
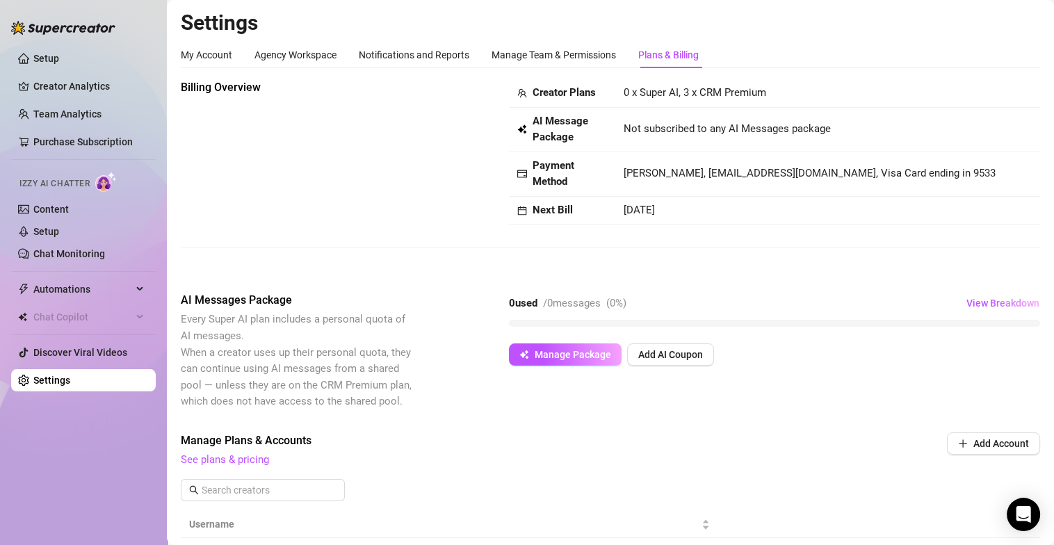
drag, startPoint x: 721, startPoint y: 277, endPoint x: 408, endPoint y: 198, distance: 322.6
click at [408, 198] on div "Billing Overview Creator Plans 0 x Super AI, 3 x CRM Premium AI Message Package…" at bounding box center [610, 151] width 859 height 145
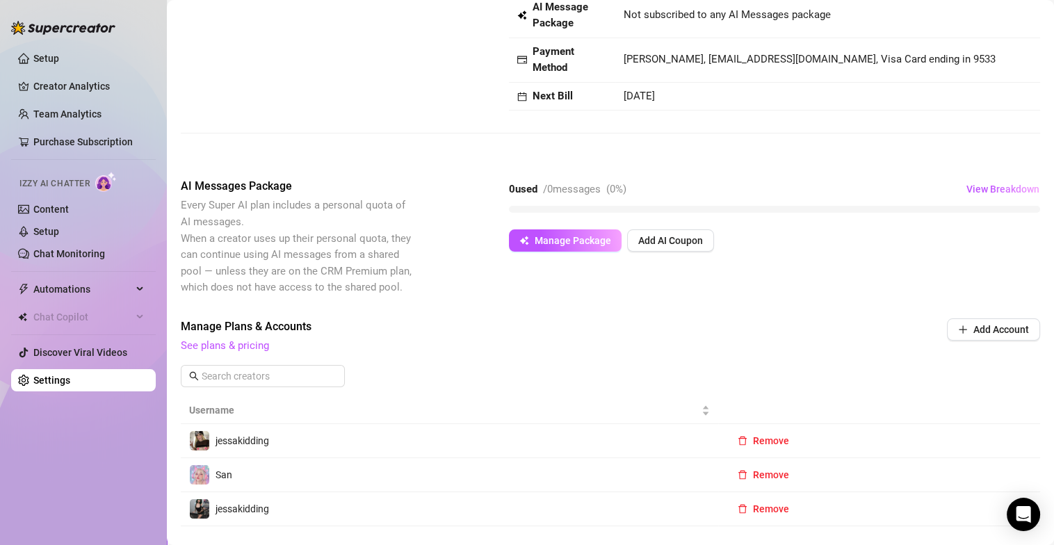
scroll to position [138, 0]
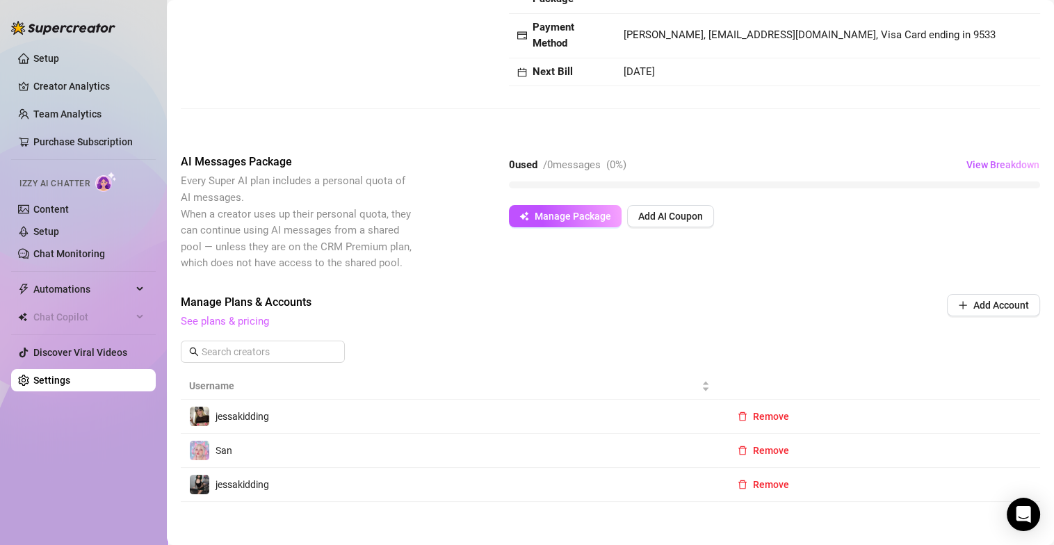
click at [238, 322] on link "See plans & pricing" at bounding box center [225, 321] width 88 height 13
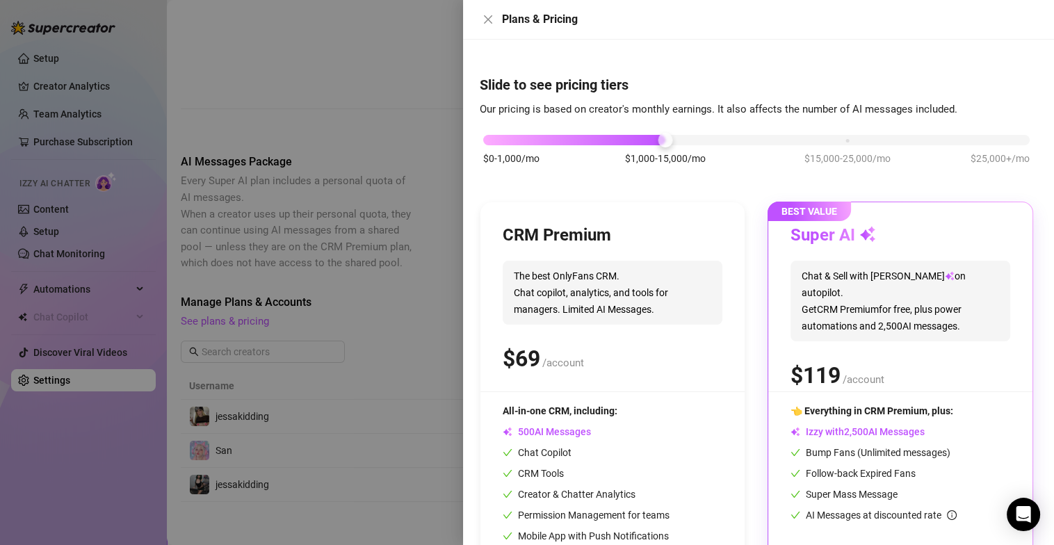
click at [633, 298] on span "The best OnlyFans CRM. Chat copilot, analytics, and tools for managers. Limited…" at bounding box center [613, 293] width 220 height 64
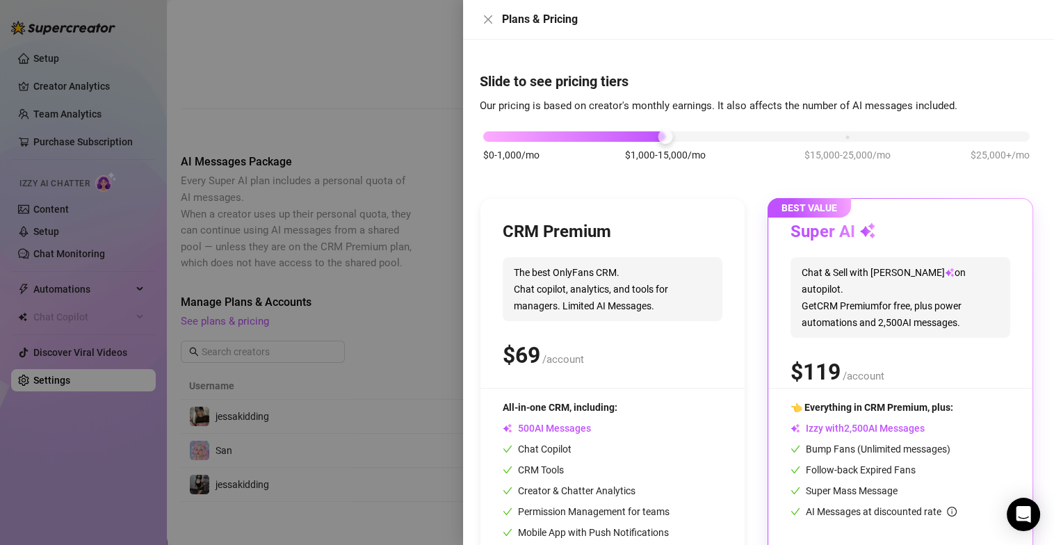
scroll to position [0, 0]
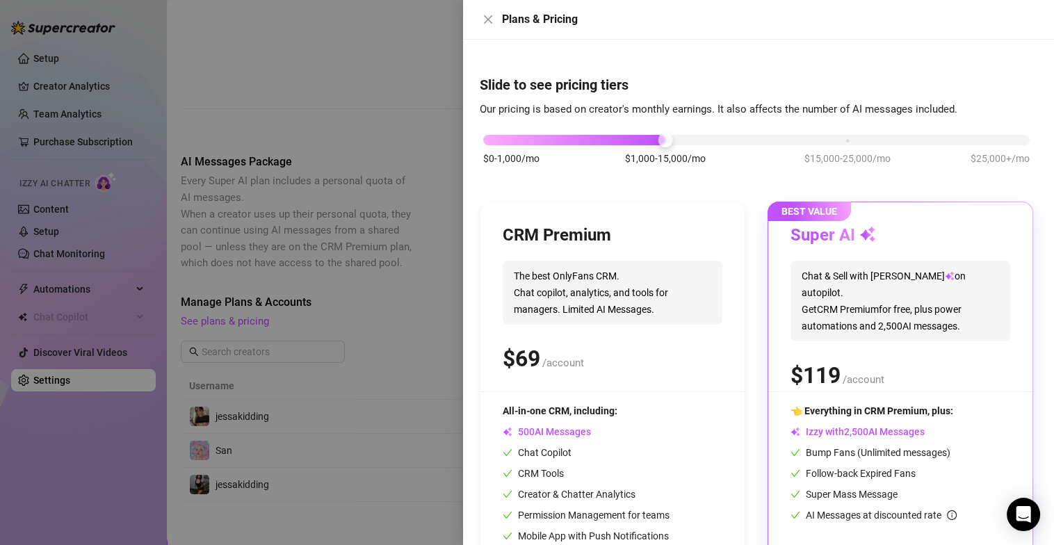
click at [951, 364] on div "$ /account" at bounding box center [900, 375] width 220 height 35
click at [531, 321] on span "The best OnlyFans CRM. Chat copilot, analytics, and tools for managers. Limited…" at bounding box center [613, 293] width 220 height 64
click at [391, 131] on div at bounding box center [527, 272] width 1054 height 545
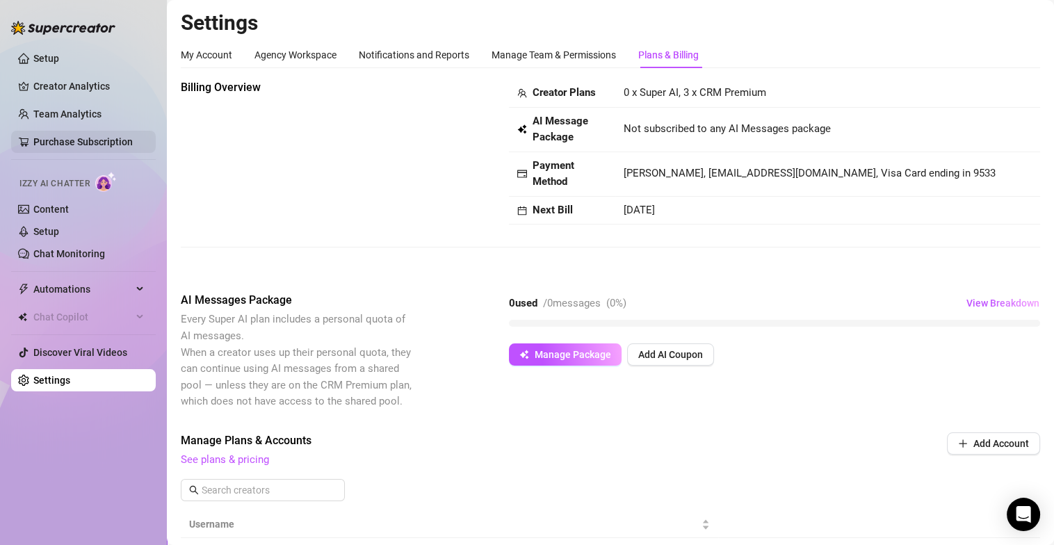
click at [113, 143] on link "Purchase Subscription" at bounding box center [82, 141] width 99 height 11
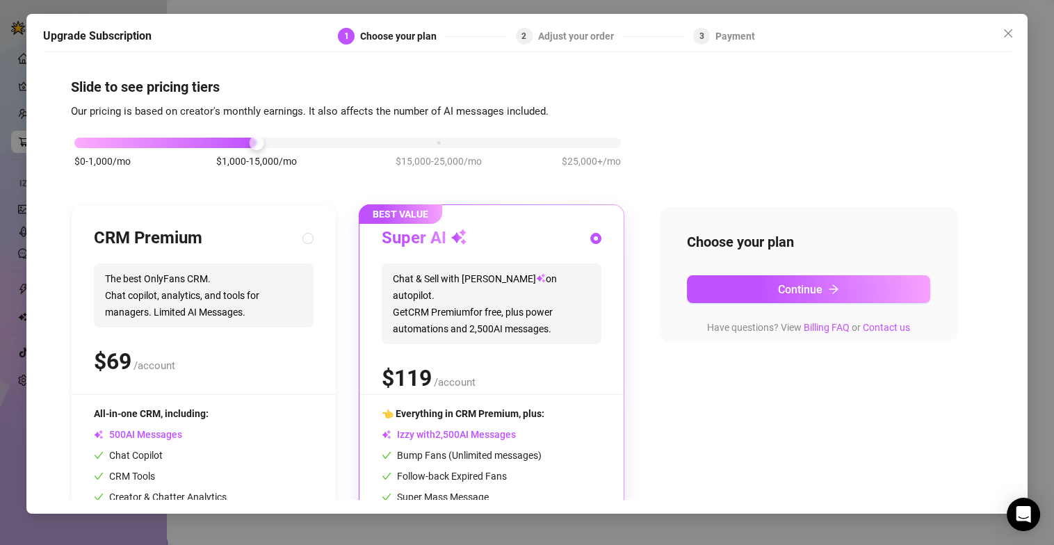
click at [232, 292] on span "The best OnlyFans CRM. Chat copilot, analytics, and tools for managers. Limited…" at bounding box center [204, 295] width 220 height 64
radio input "true"
radio input "false"
click at [195, 293] on span "The best OnlyFans CRM. Chat copilot, analytics, and tools for managers. Limited…" at bounding box center [204, 295] width 220 height 64
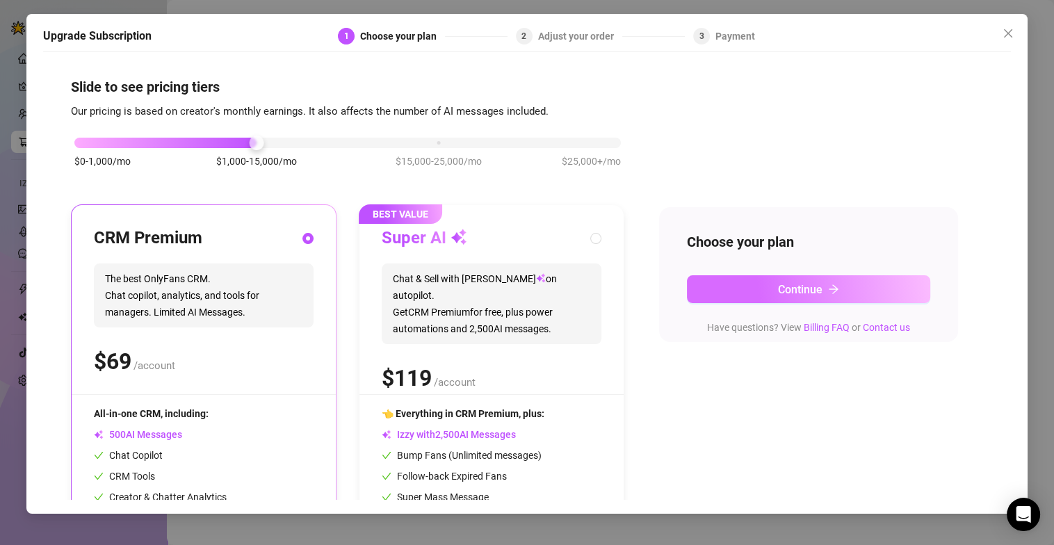
click at [781, 285] on span "Continue" at bounding box center [800, 289] width 44 height 13
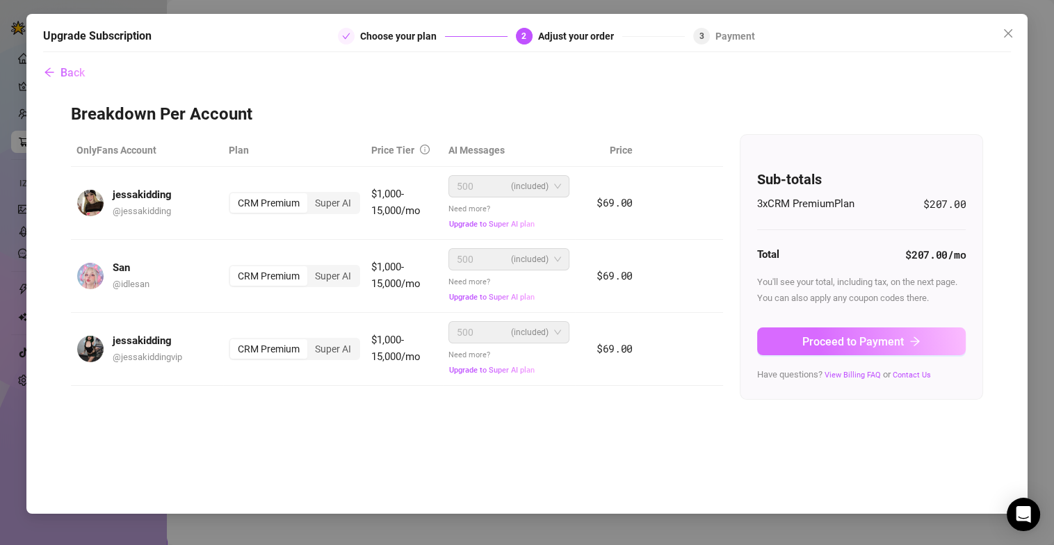
click at [827, 339] on span "Proceed to Payment" at bounding box center [853, 341] width 102 height 13
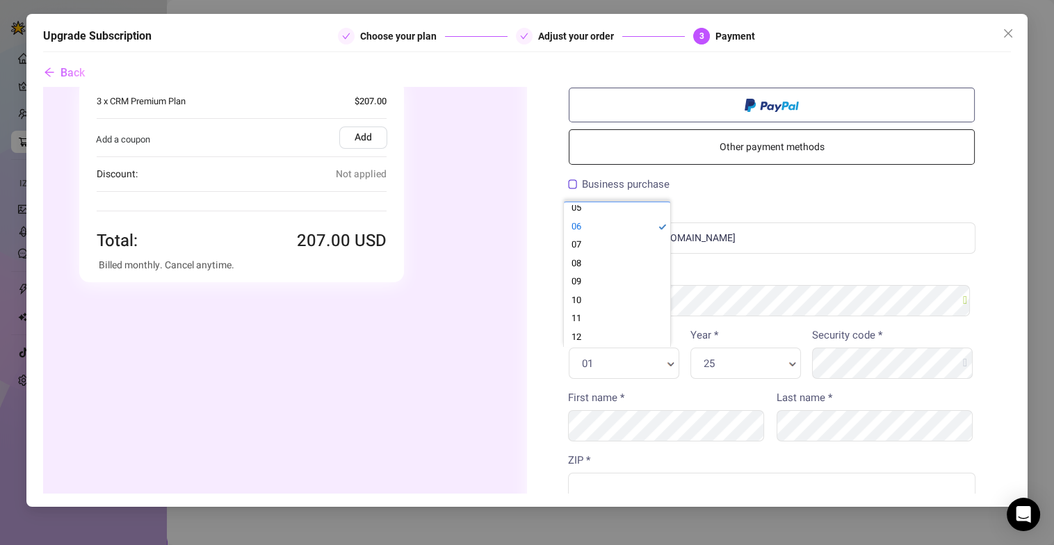
scroll to position [81, 0]
drag, startPoint x: 595, startPoint y: 237, endPoint x: 629, endPoint y: 266, distance: 44.4
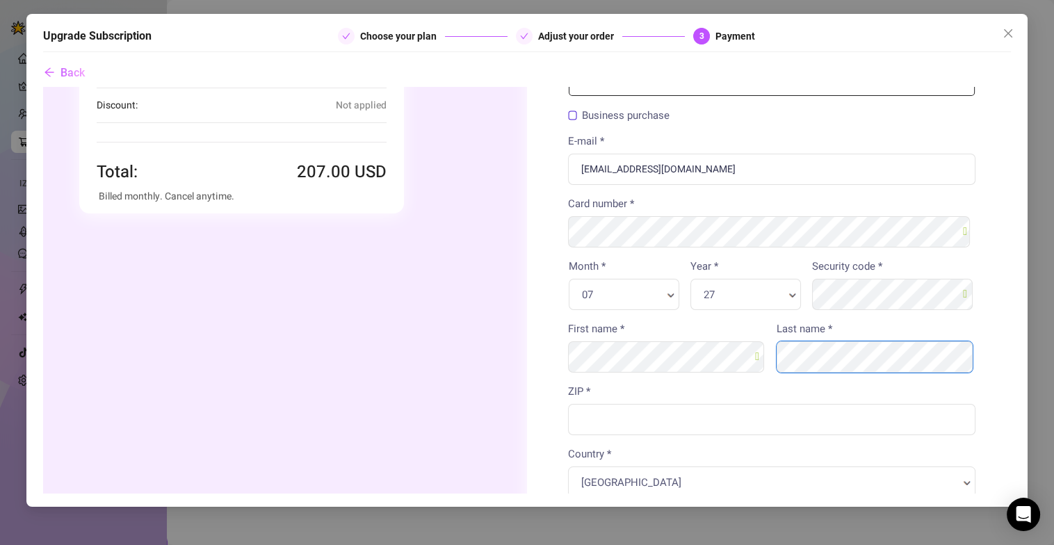
scroll to position [138, 0]
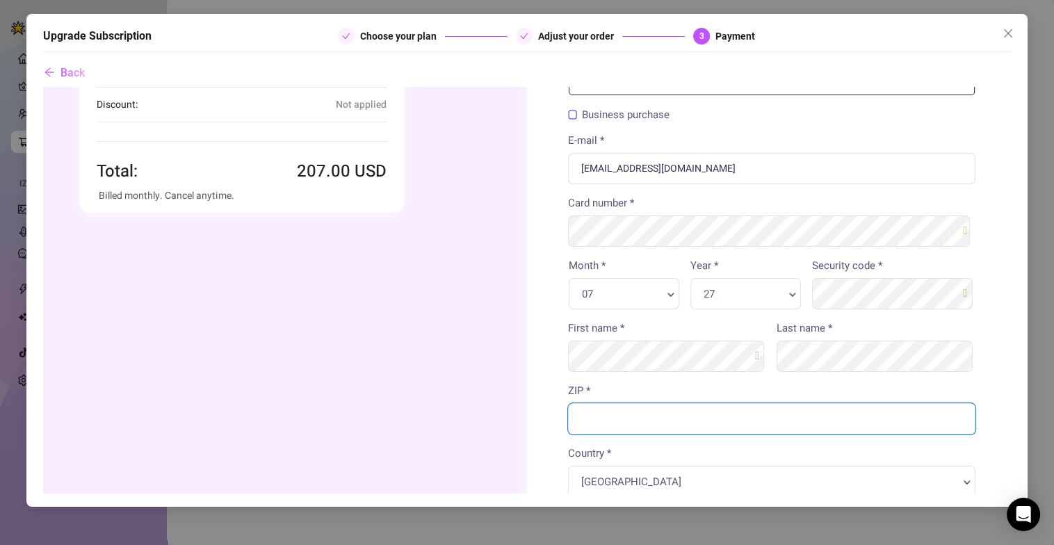
click at [644, 412] on input "ZIP *" at bounding box center [770, 418] width 407 height 31
type input "92883"
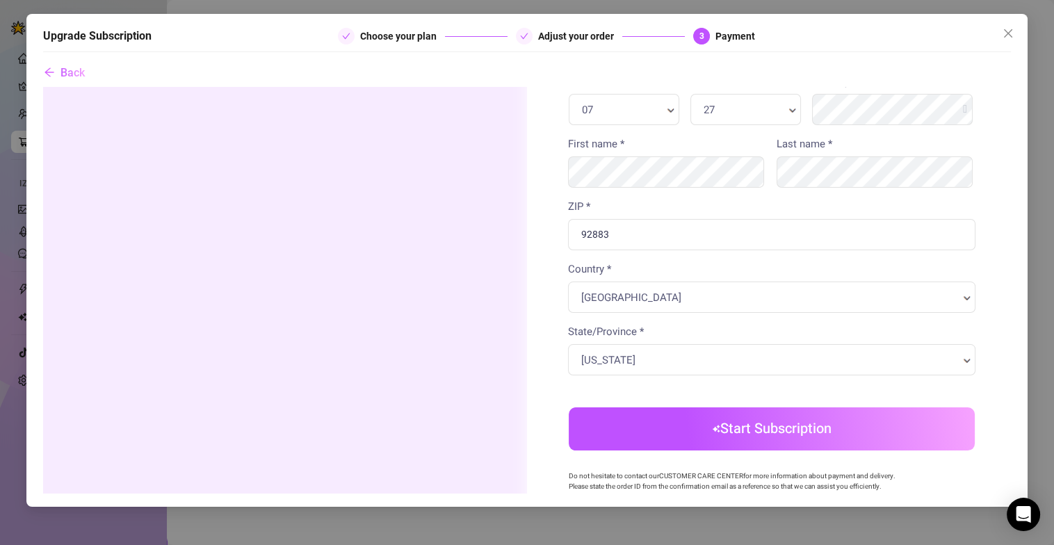
scroll to position [347, 0]
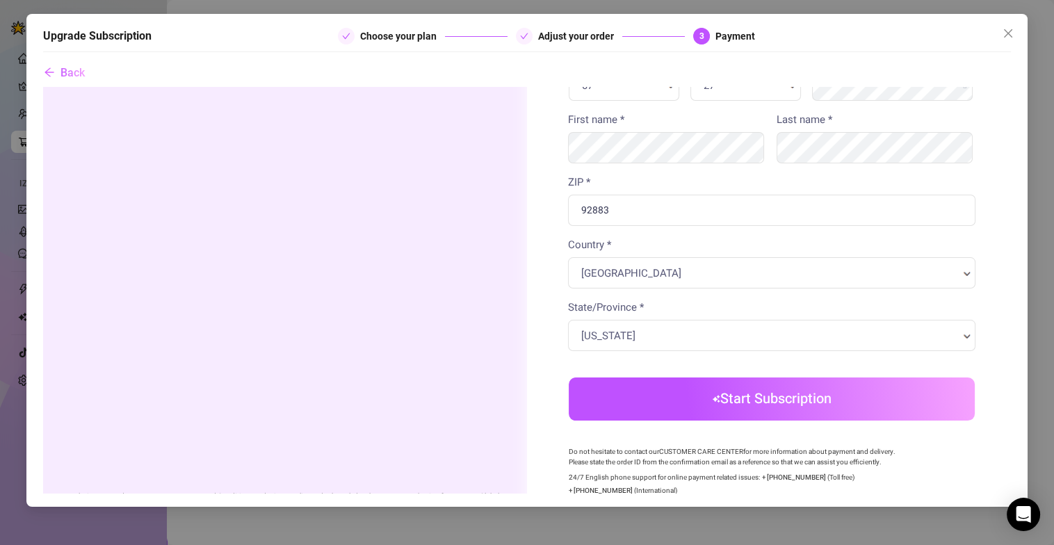
click at [666, 398] on button "Start Subscription" at bounding box center [771, 398] width 406 height 43
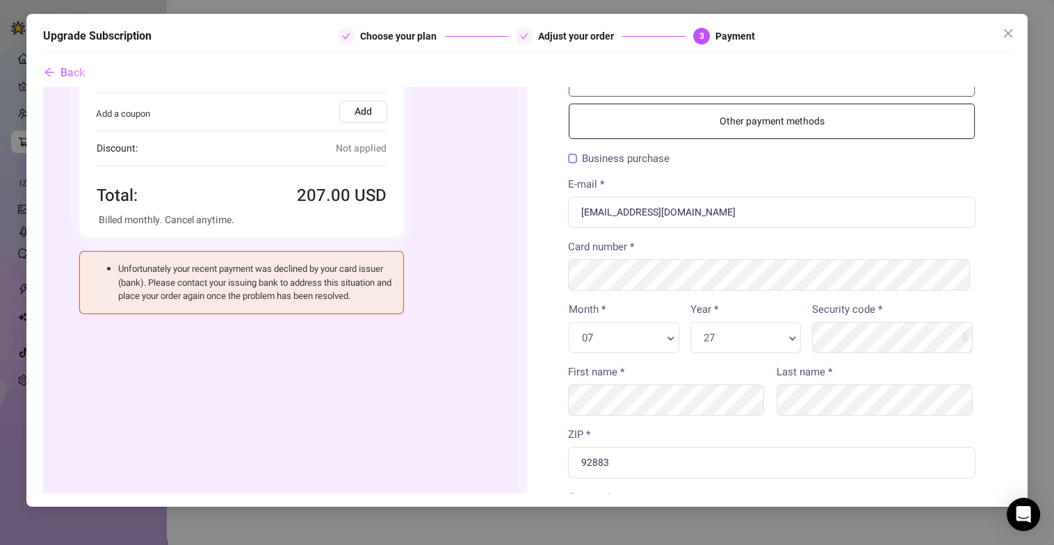
scroll to position [138, 0]
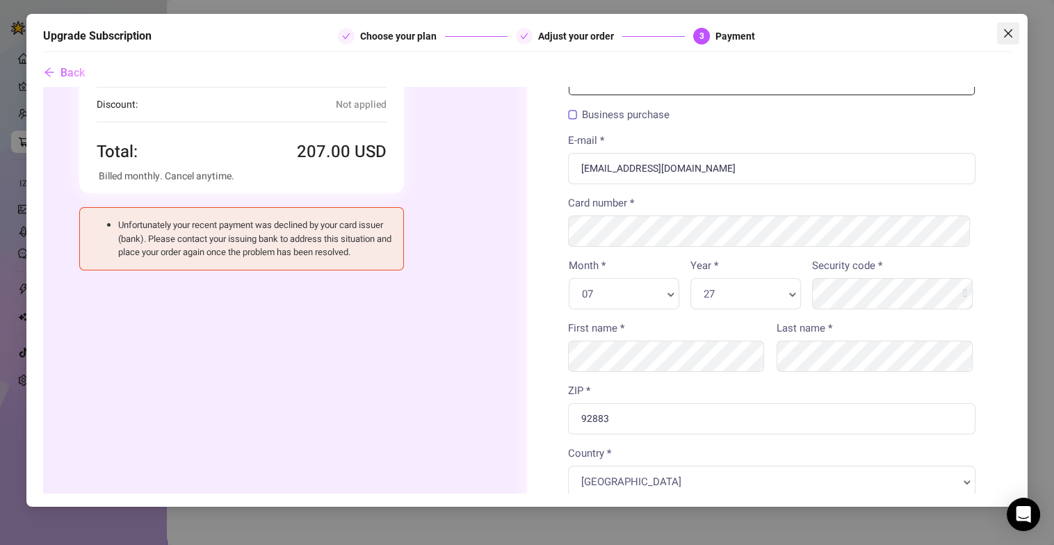
click at [1009, 28] on icon "close" at bounding box center [1008, 33] width 11 height 11
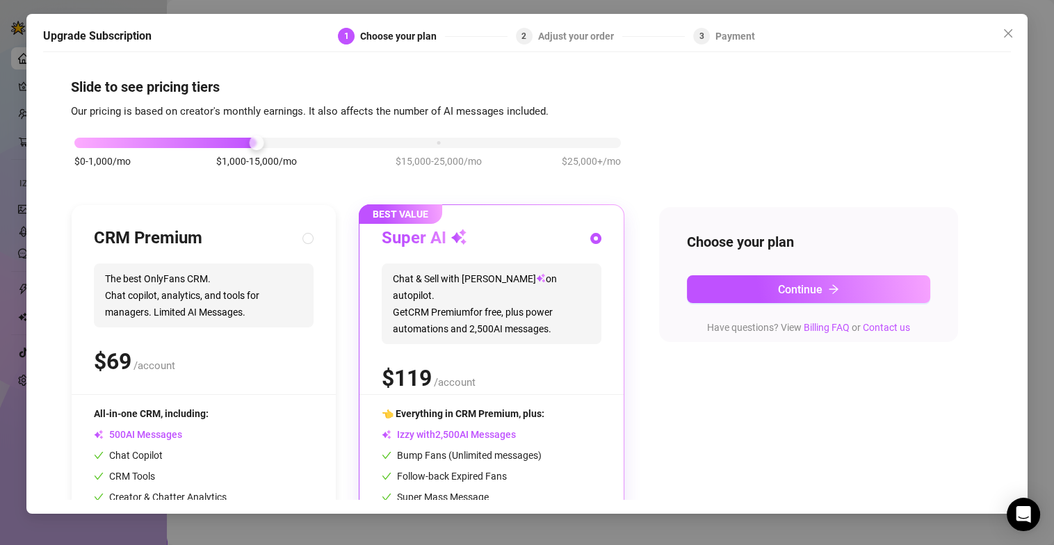
click at [193, 318] on span "The best OnlyFans CRM. Chat copilot, analytics, and tools for managers. Limited…" at bounding box center [204, 295] width 220 height 64
radio input "true"
radio input "false"
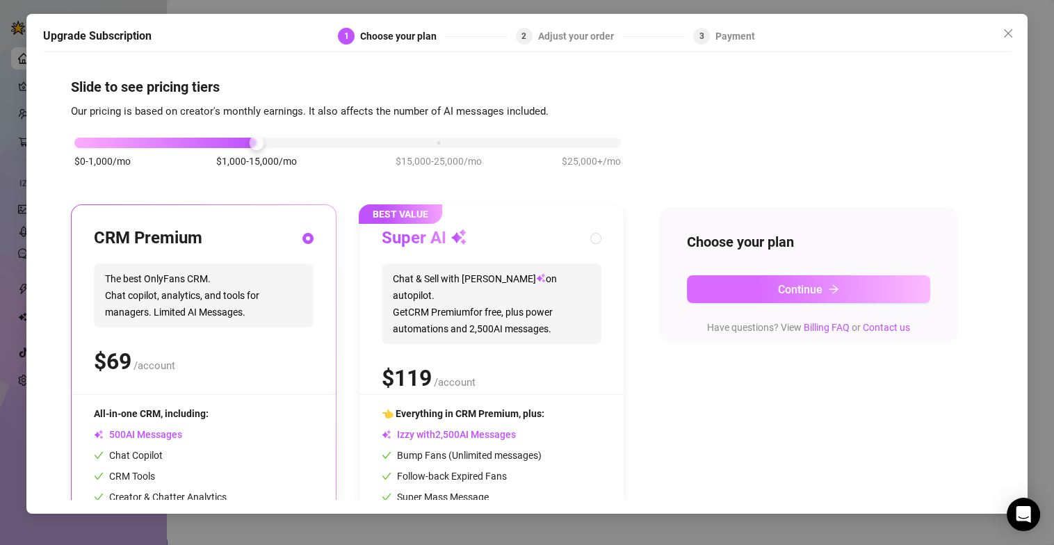
click at [775, 298] on button "Continue" at bounding box center [808, 289] width 243 height 28
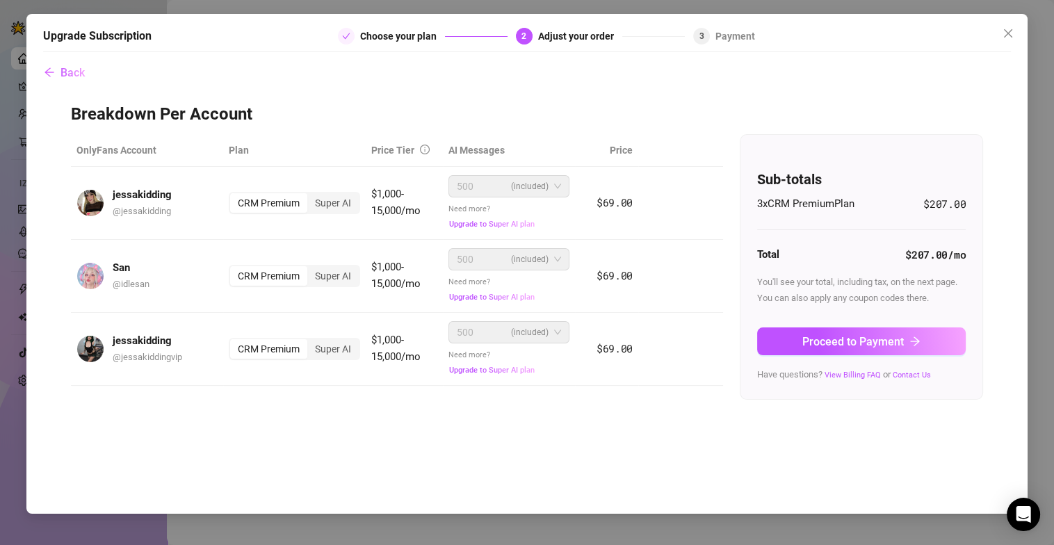
click at [797, 330] on button "Proceed to Payment" at bounding box center [861, 341] width 209 height 28
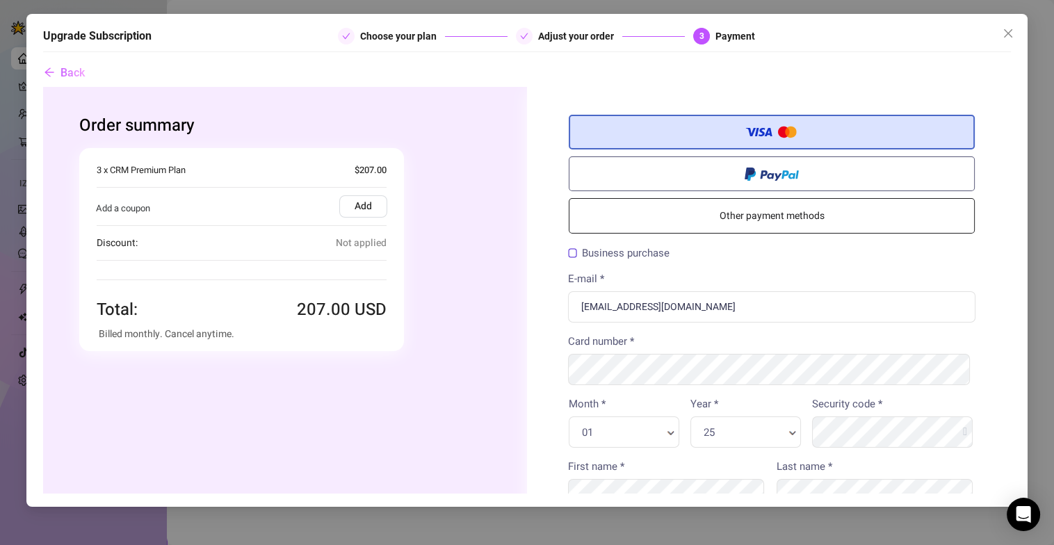
click at [798, 219] on link "Other payment methods" at bounding box center [771, 214] width 406 height 35
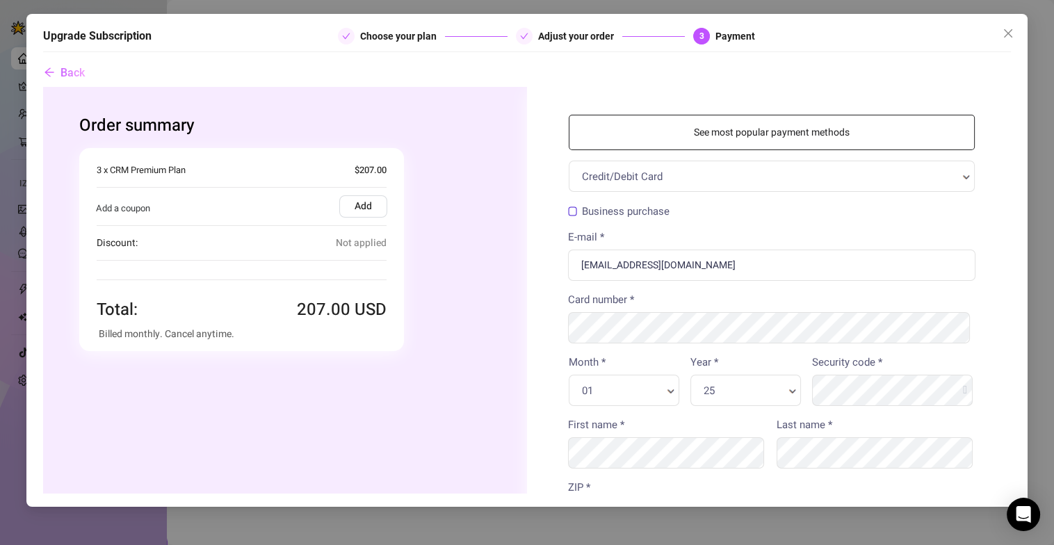
click at [777, 137] on link "See most popular payment methods" at bounding box center [771, 131] width 406 height 35
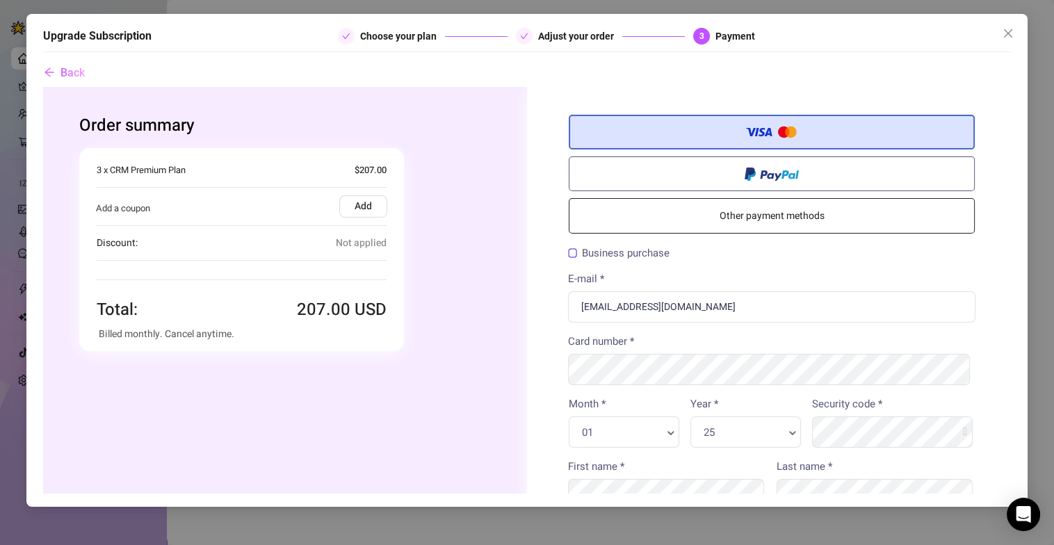
click at [774, 212] on link "Other payment methods" at bounding box center [771, 214] width 406 height 35
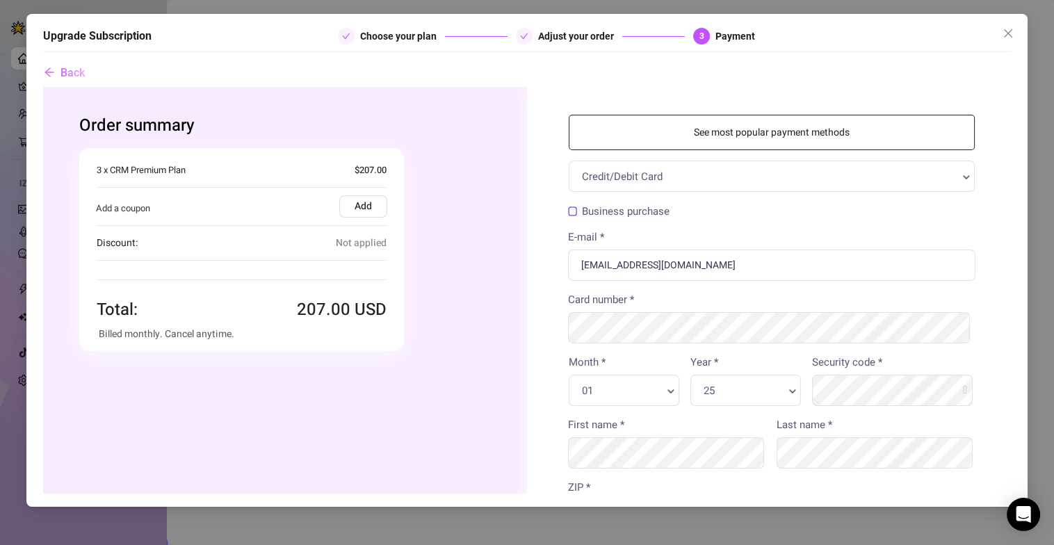
click at [356, 205] on label "Add" at bounding box center [363, 206] width 48 height 22
click at [42, 86] on input "Add" at bounding box center [42, 86] width 0 height 0
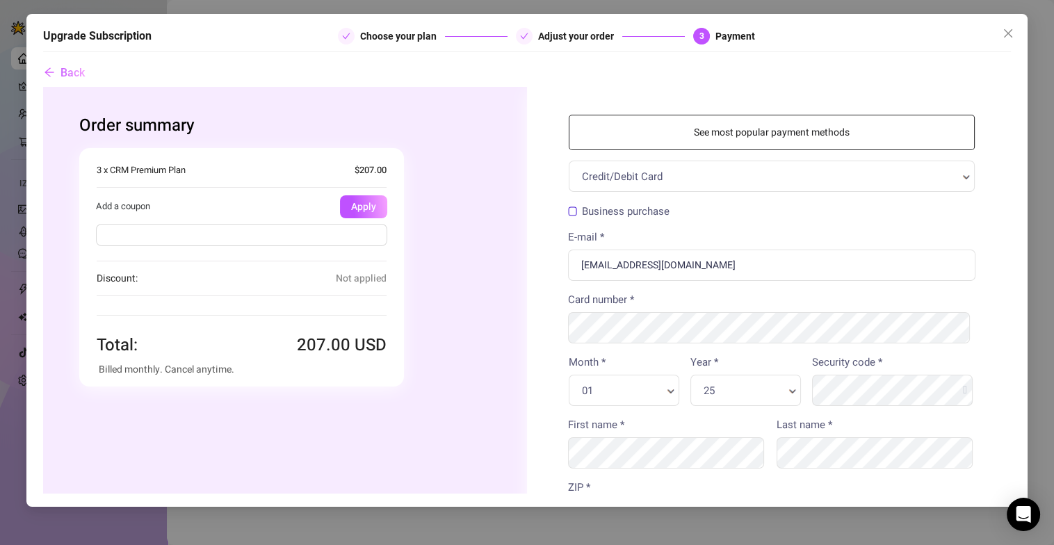
click at [279, 242] on input "text" at bounding box center [240, 234] width 291 height 22
type input "FLASH30"
click at [348, 203] on button "Apply" at bounding box center [362, 206] width 47 height 23
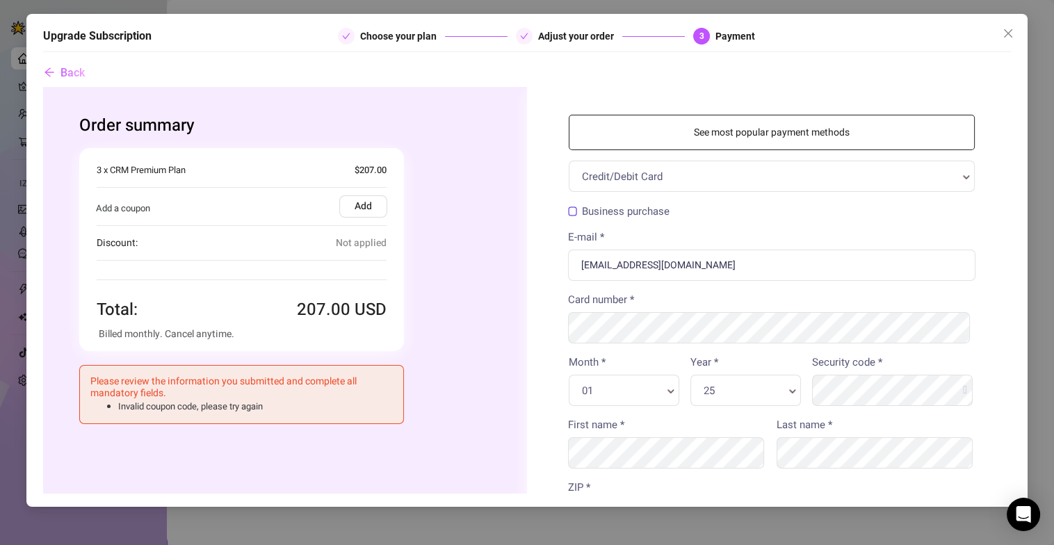
click at [352, 211] on label "Add" at bounding box center [363, 206] width 48 height 22
click at [42, 86] on input "Add" at bounding box center [42, 86] width 0 height 0
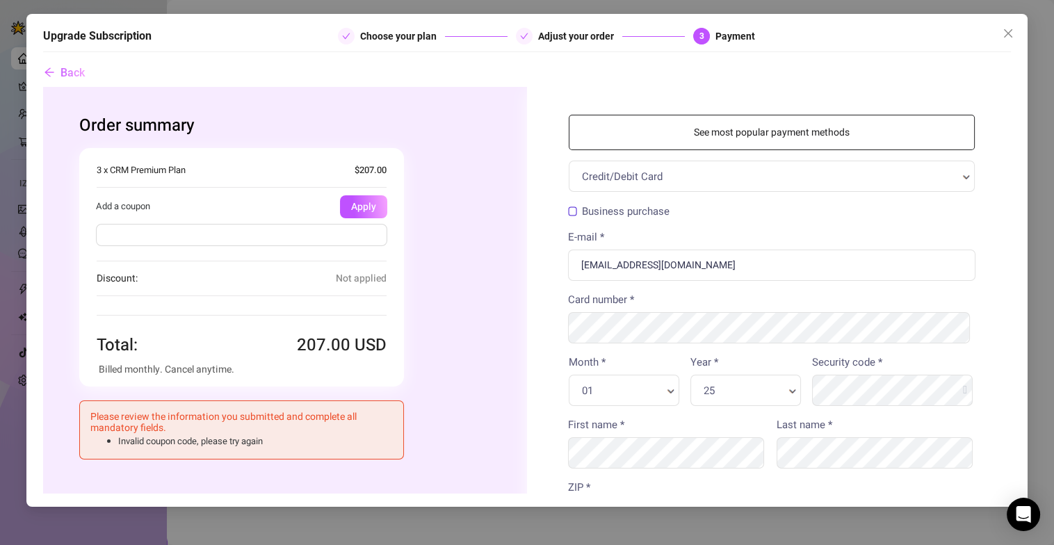
click at [336, 233] on input "text" at bounding box center [240, 234] width 291 height 22
type input "FLASH30"
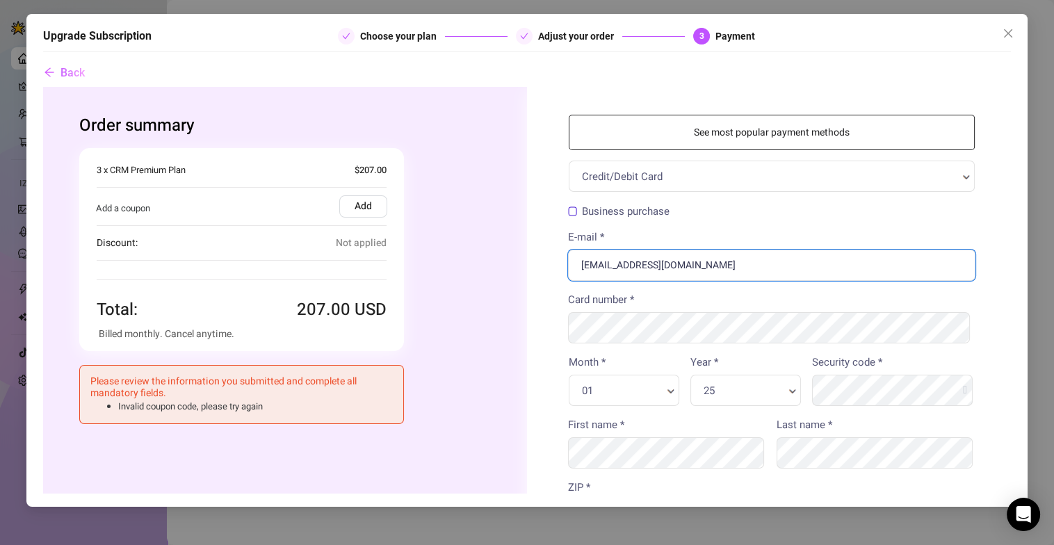
click at [610, 273] on input "aeonluxagency@gmail.com" at bounding box center [770, 264] width 407 height 31
click at [612, 268] on input "E-mail *" at bounding box center [770, 264] width 407 height 31
paste input "[DOMAIN_NAME][EMAIL_ADDRESS][DOMAIN_NAME]"
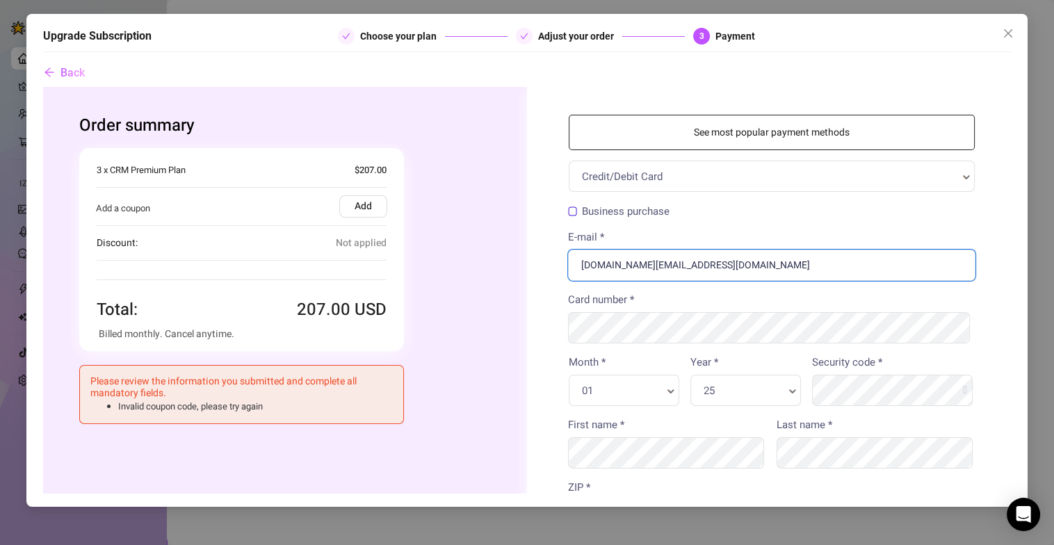
type input "[DOMAIN_NAME][EMAIL_ADDRESS][DOMAIN_NAME]"
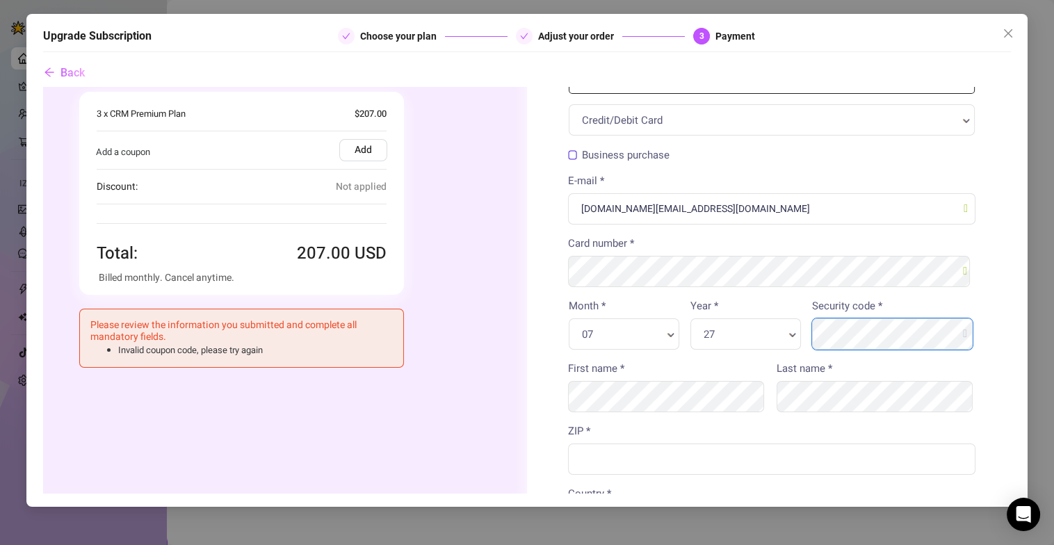
scroll to position [138, 0]
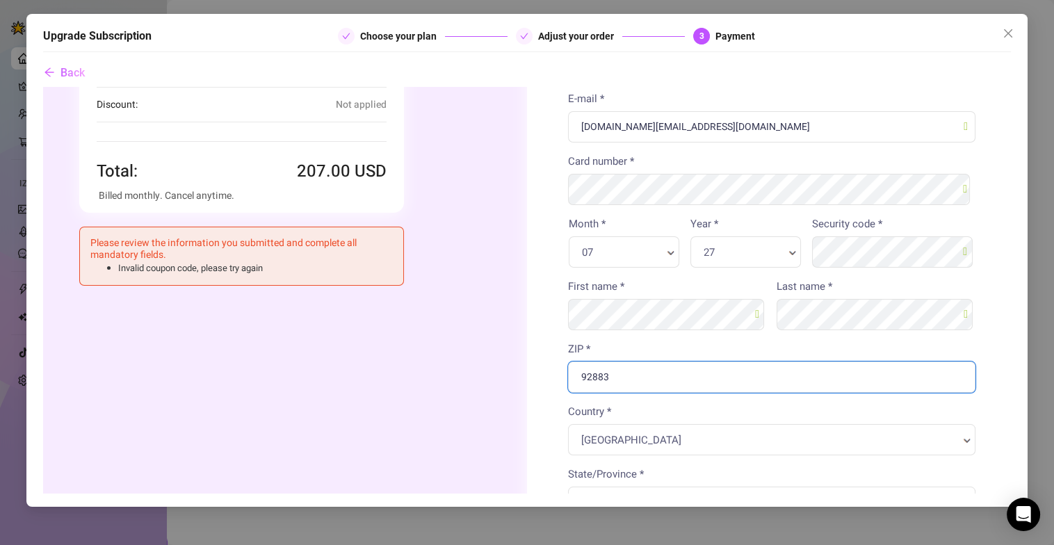
type input "92883"
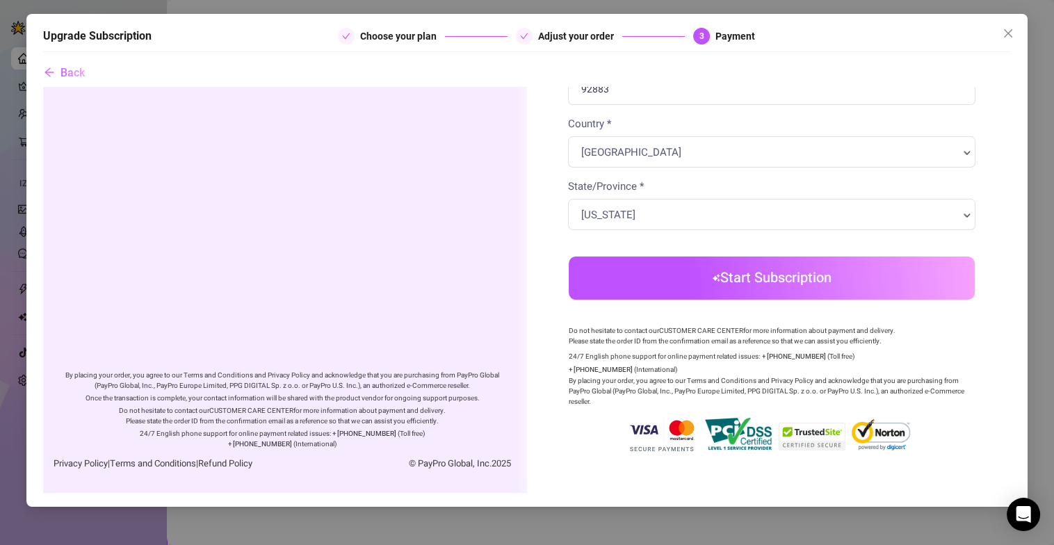
scroll to position [438, 0]
click at [695, 268] on button "Start Subscription" at bounding box center [771, 277] width 406 height 43
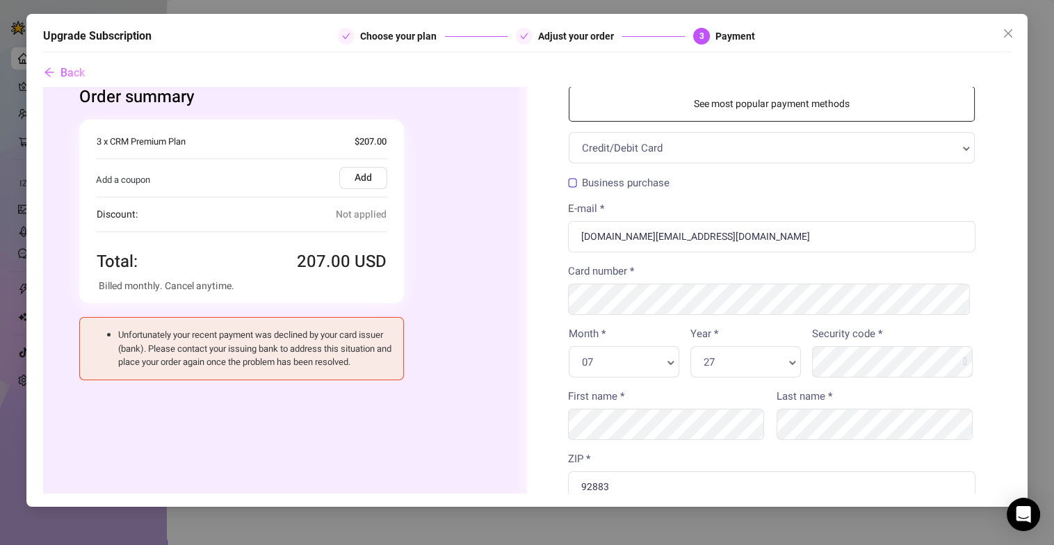
scroll to position [0, 0]
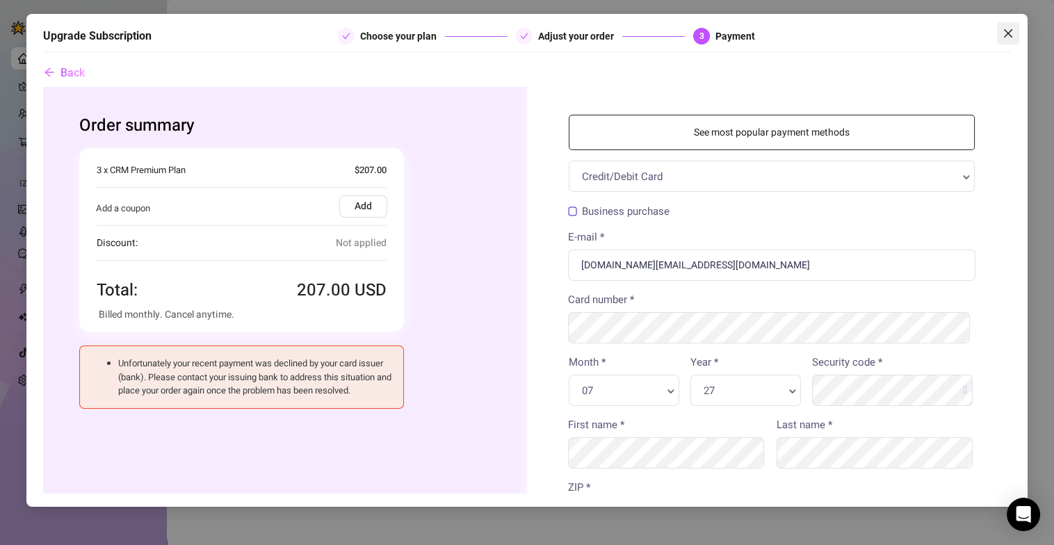
click at [1003, 28] on icon "close" at bounding box center [1008, 33] width 11 height 11
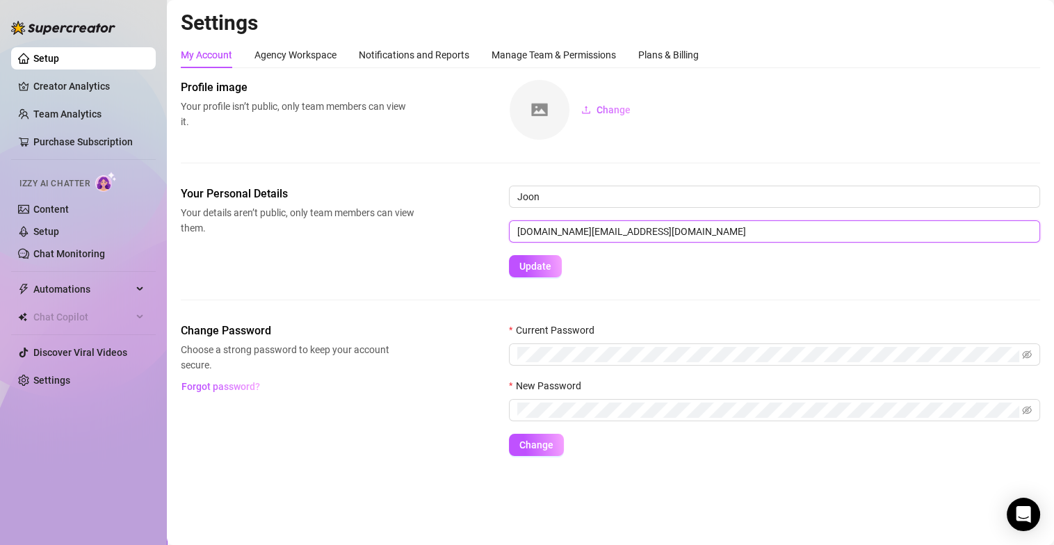
click at [675, 235] on input "mochi.management.co@gmail.com" at bounding box center [774, 231] width 531 height 22
click at [638, 232] on input "mochi.management.co@gmail.com" at bounding box center [774, 231] width 531 height 22
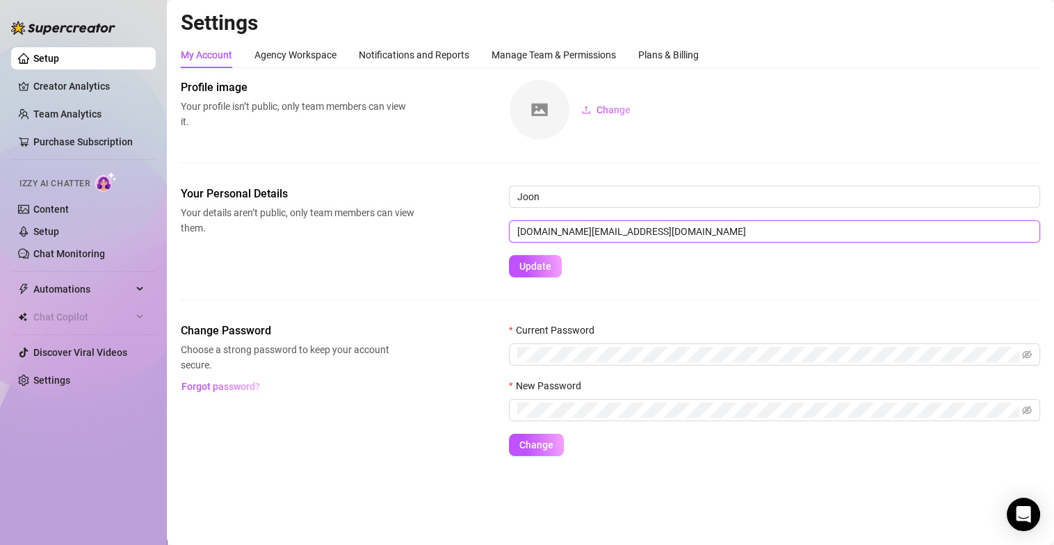
click at [638, 232] on input "mochi.management.co@gmail.com" at bounding box center [774, 231] width 531 height 22
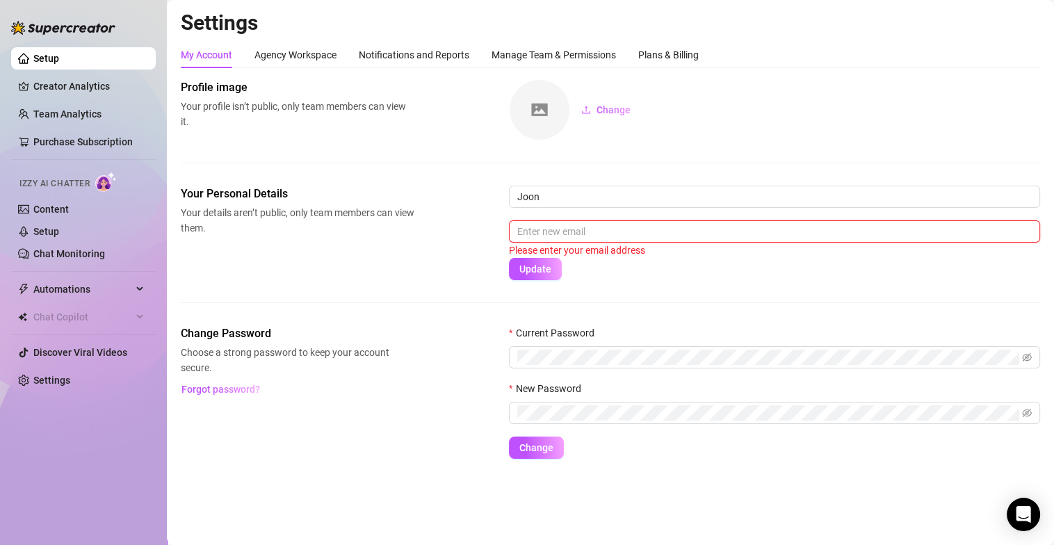
click at [638, 232] on input "text" at bounding box center [774, 231] width 531 height 22
paste input "aeonluxagency@gmail.com"
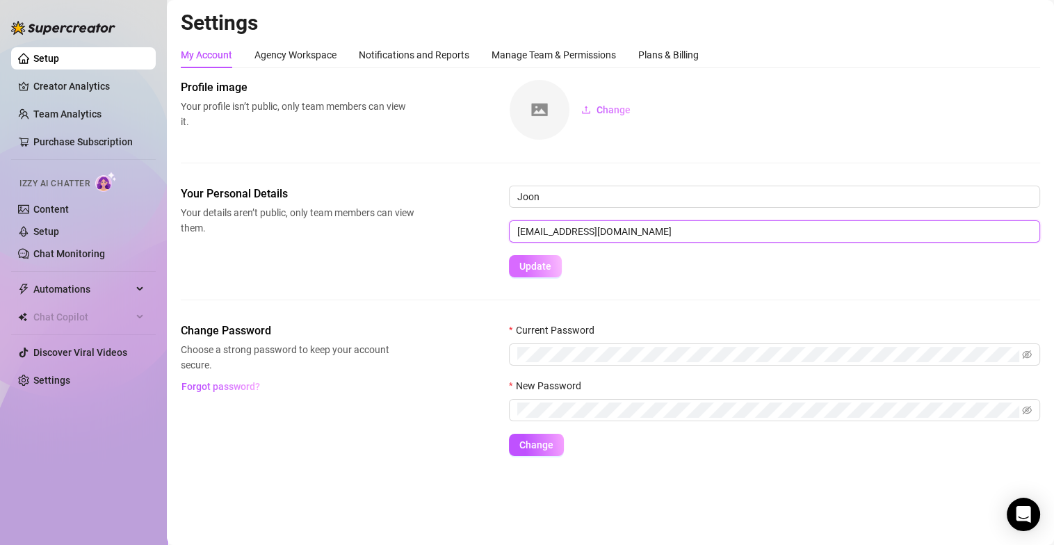
type input "aeonluxagency@gmail.com"
click at [529, 261] on span "Update" at bounding box center [535, 266] width 32 height 11
click at [526, 266] on span "Update" at bounding box center [535, 266] width 32 height 11
click at [537, 269] on span "Update" at bounding box center [535, 266] width 32 height 11
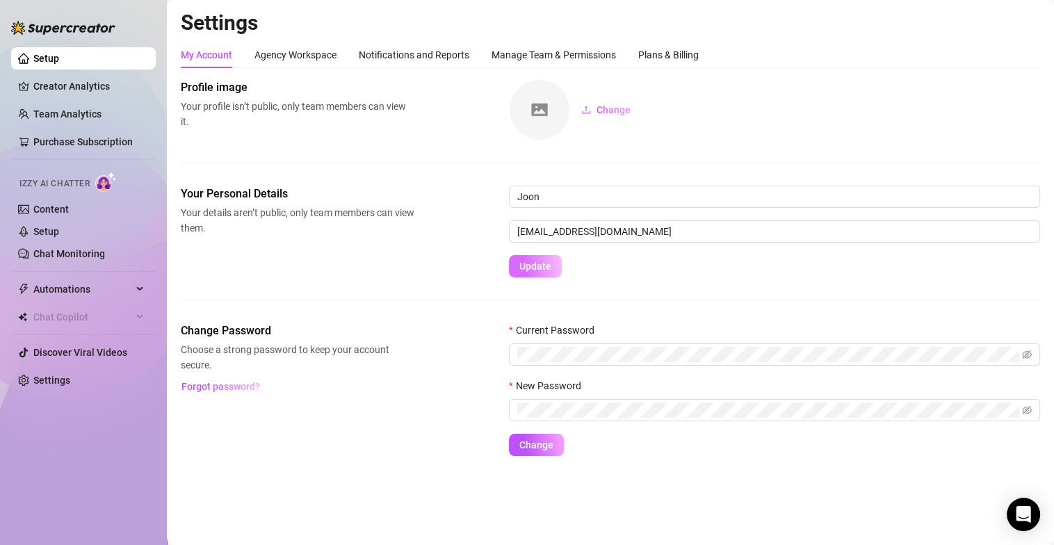
click at [537, 269] on span "Update" at bounding box center [535, 266] width 32 height 11
click at [416, 235] on div "Your Personal Details Your details aren’t public, only team members can view th…" at bounding box center [610, 232] width 859 height 92
click at [597, 206] on input "Joon" at bounding box center [774, 197] width 531 height 22
click at [552, 266] on button "Update" at bounding box center [535, 266] width 53 height 22
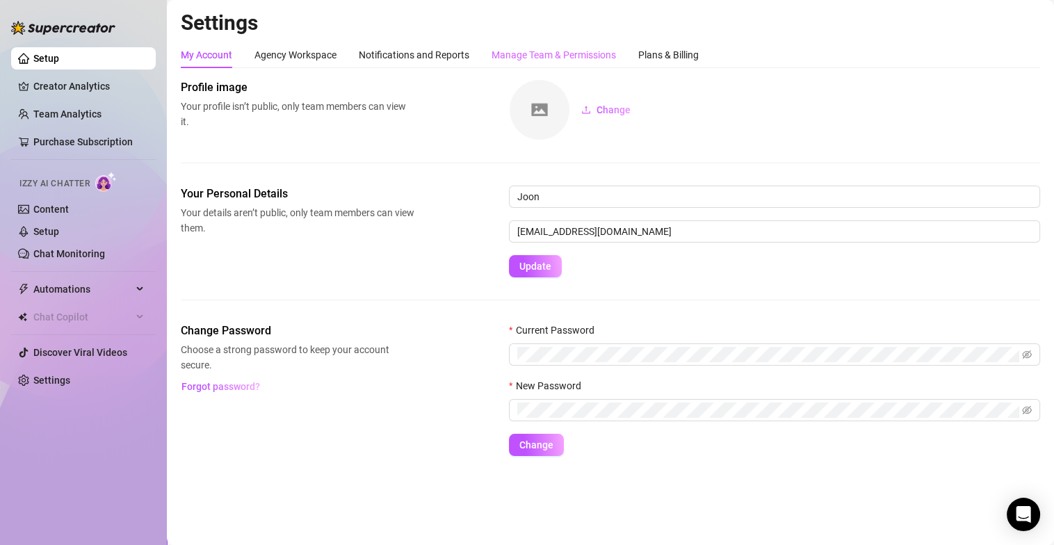
click at [547, 67] on div "Manage Team & Permissions" at bounding box center [554, 55] width 124 height 26
click at [584, 56] on div "Manage Team & Permissions" at bounding box center [554, 54] width 124 height 15
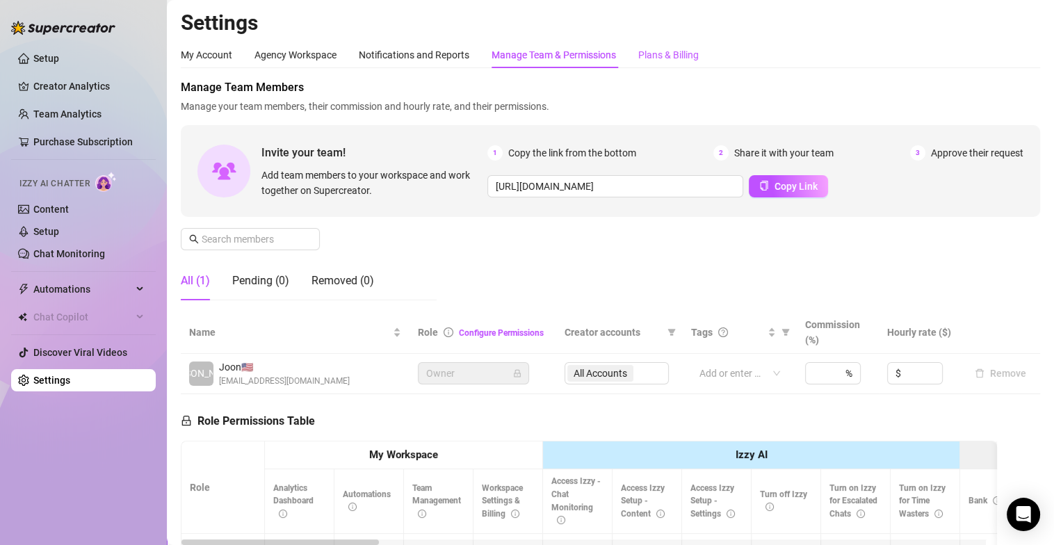
click at [667, 58] on div "Plans & Billing" at bounding box center [668, 54] width 60 height 15
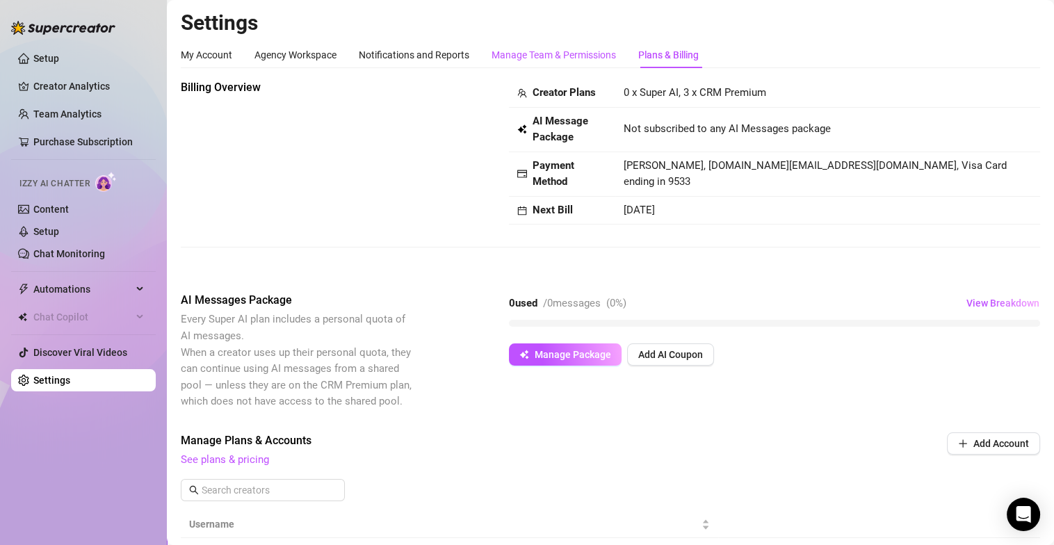
click at [555, 56] on div "Manage Team & Permissions" at bounding box center [554, 54] width 124 height 15
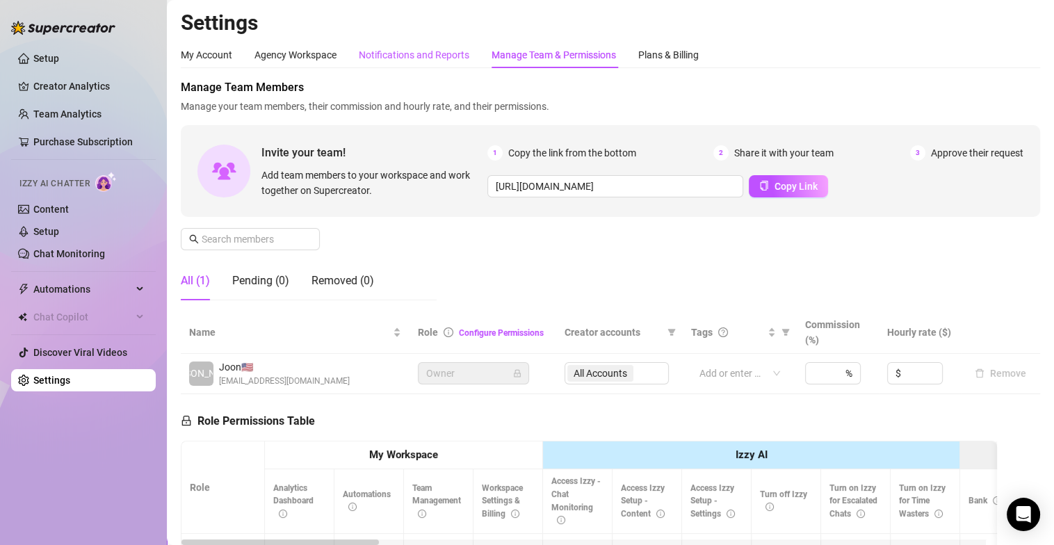
click at [448, 49] on div "Notifications and Reports" at bounding box center [414, 54] width 111 height 15
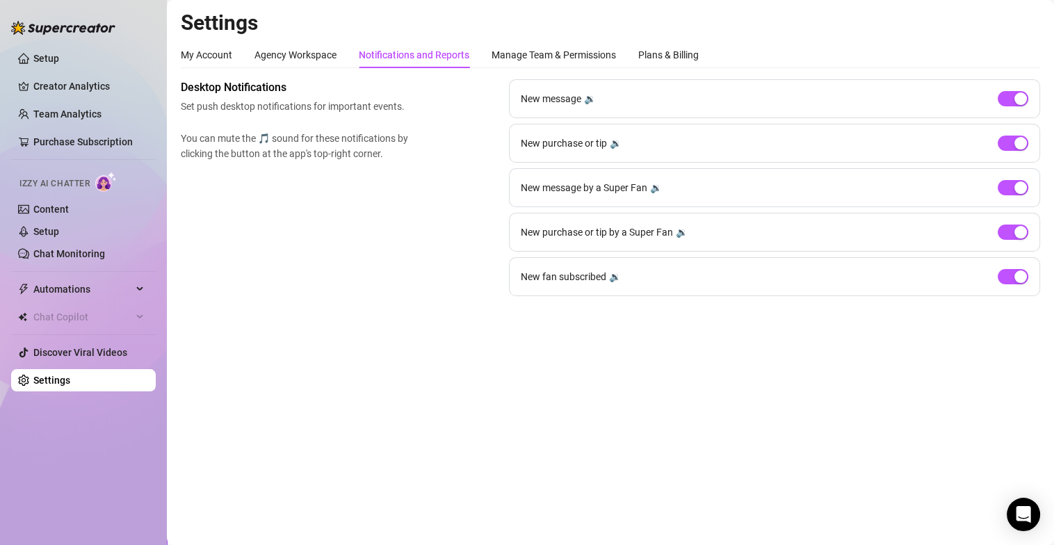
click at [635, 51] on div "My Account Agency Workspace Notifications and Reports Manage Team & Permissions…" at bounding box center [440, 55] width 518 height 26
click at [641, 54] on div "Plans & Billing" at bounding box center [668, 54] width 60 height 15
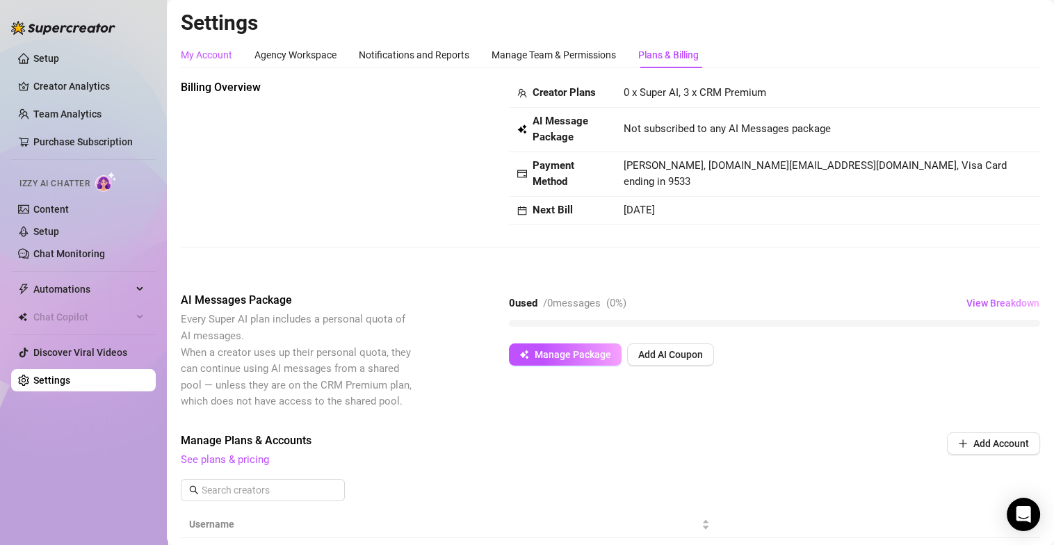
click at [214, 53] on div "My Account" at bounding box center [206, 54] width 51 height 15
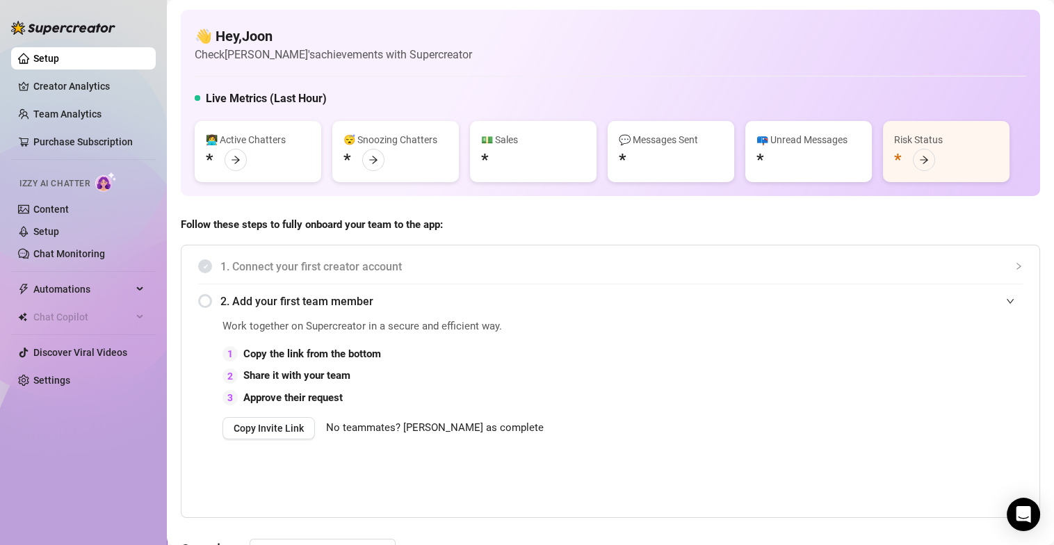
drag, startPoint x: 669, startPoint y: 49, endPoint x: 716, endPoint y: 38, distance: 48.6
click at [669, 49] on div "👋 Hey, Joon Check Mochi's achievements with Supercreator" at bounding box center [610, 44] width 831 height 37
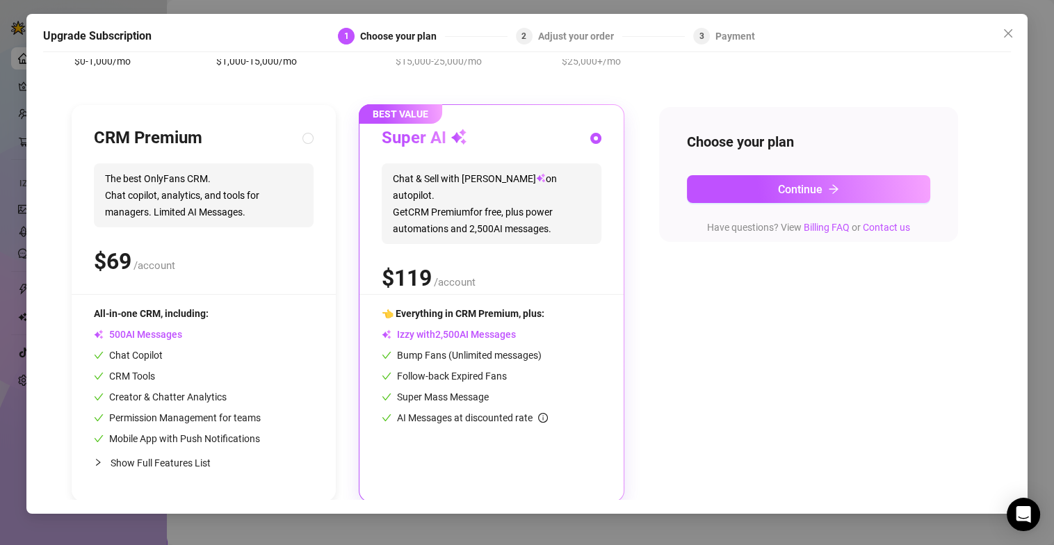
scroll to position [102, 0]
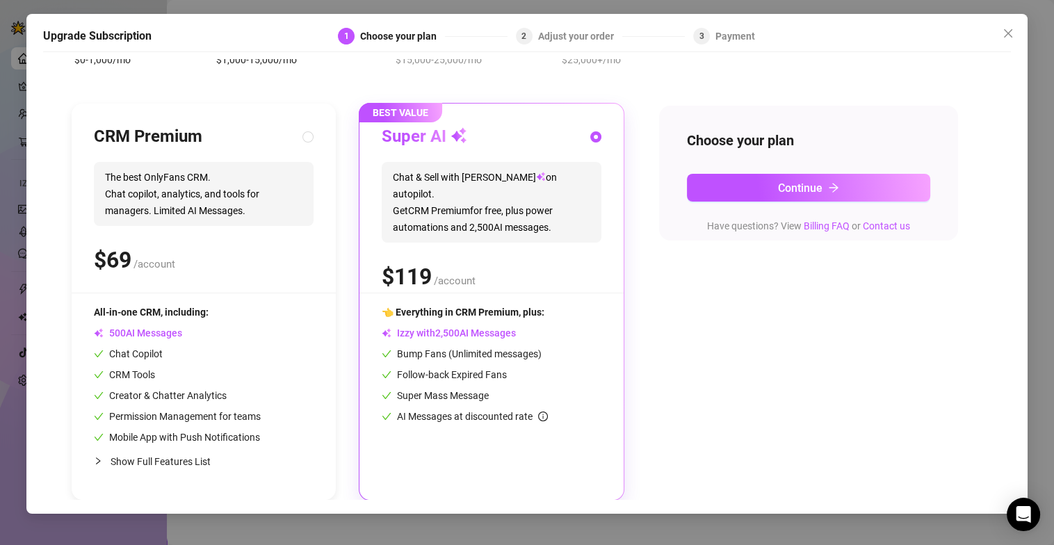
click at [229, 347] on div "Chat Copilot" at bounding box center [177, 353] width 167 height 15
radio input "true"
radio input "false"
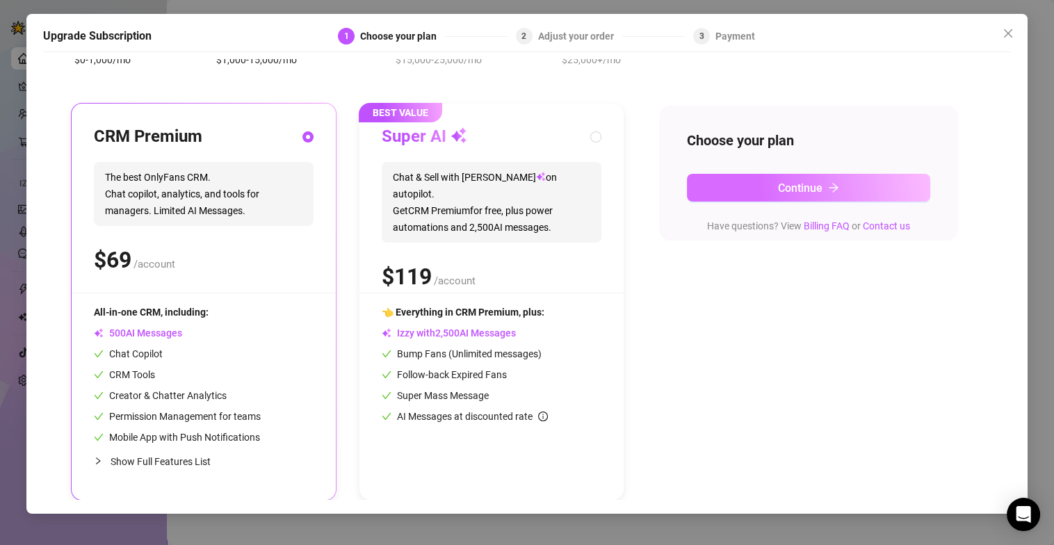
click at [734, 184] on button "Continue" at bounding box center [808, 188] width 243 height 28
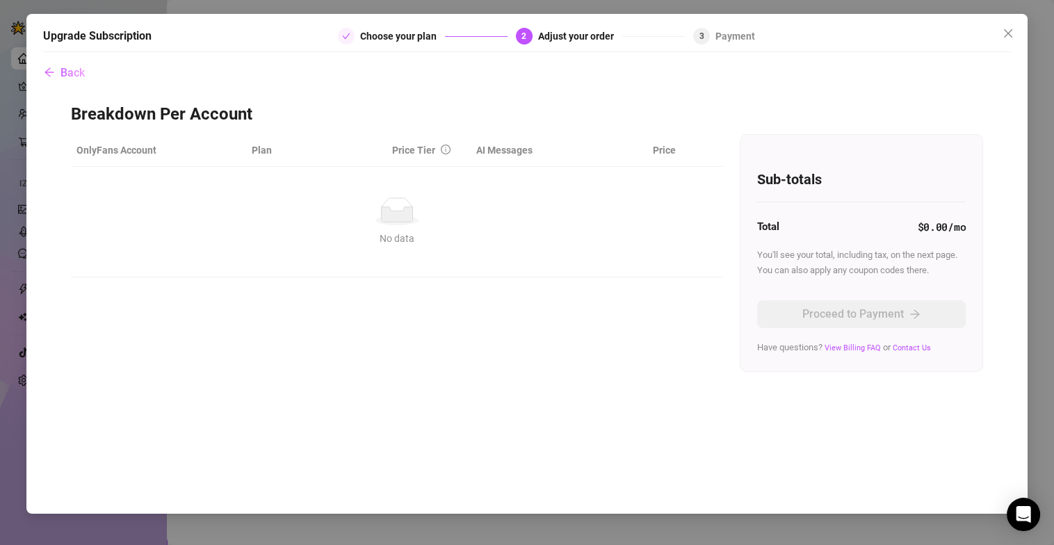
scroll to position [0, 0]
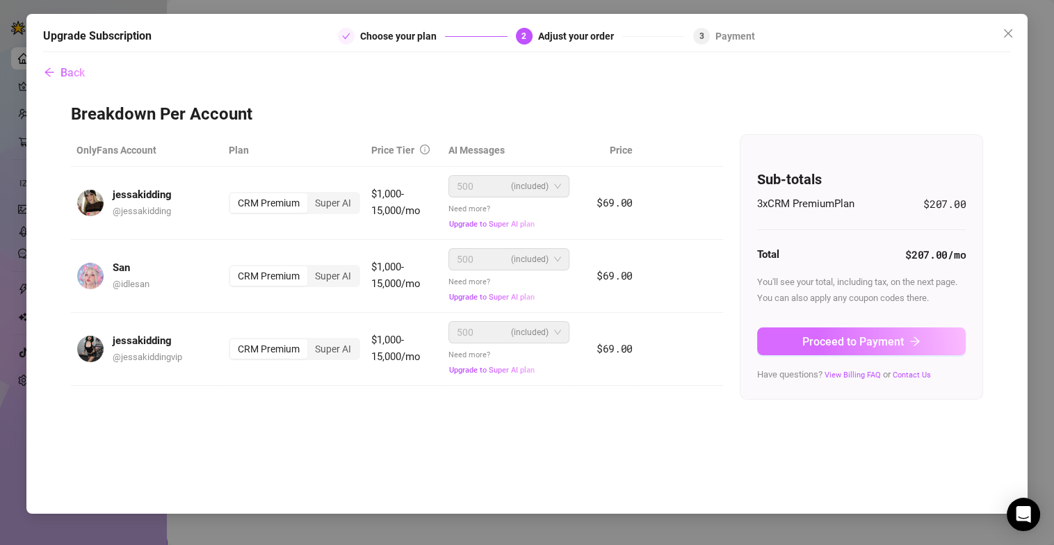
click at [815, 335] on span "Proceed to Payment" at bounding box center [853, 341] width 102 height 13
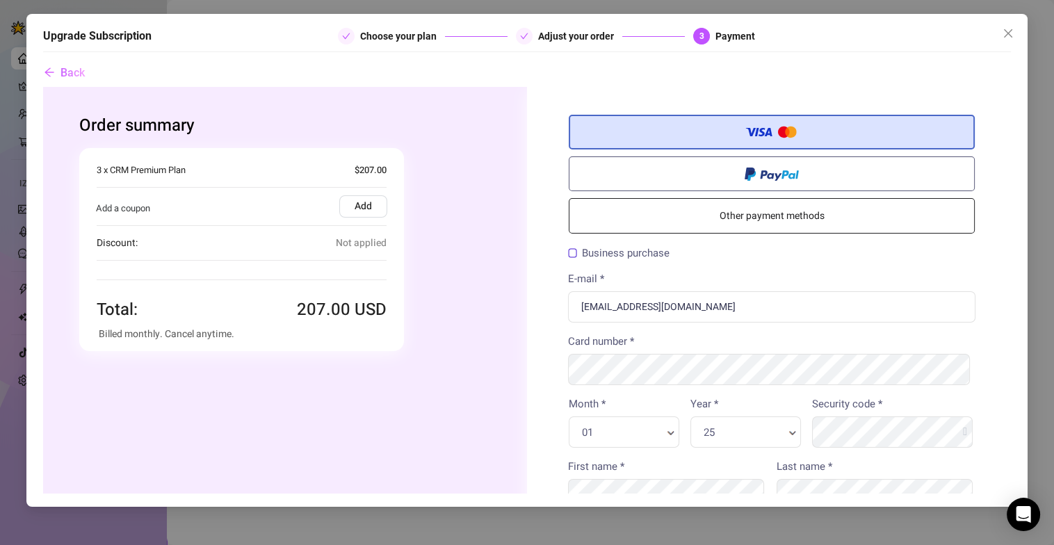
click at [762, 222] on link "Other payment methods" at bounding box center [771, 214] width 406 height 35
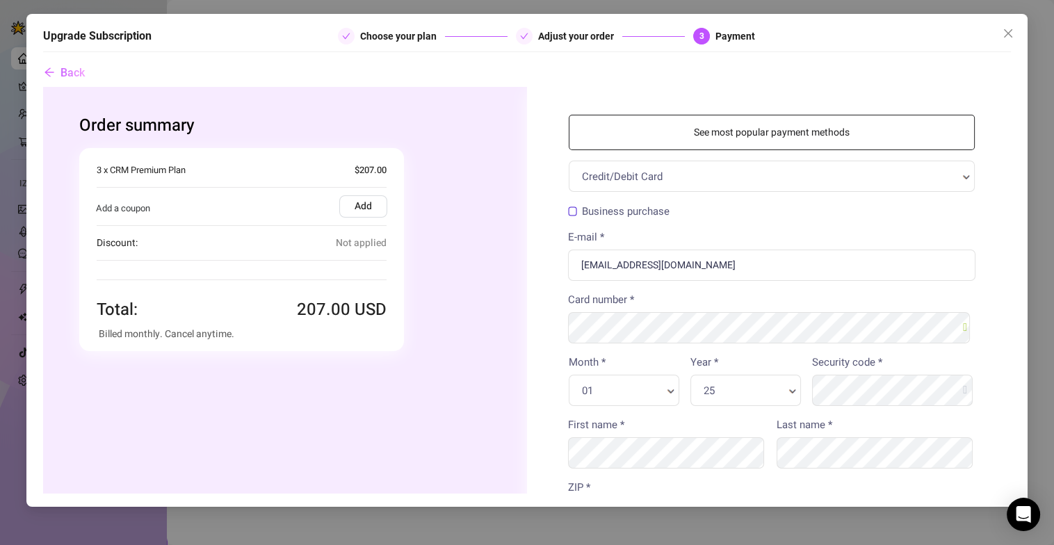
click at [619, 381] on div "01 Month * Month *" at bounding box center [623, 389] width 111 height 31
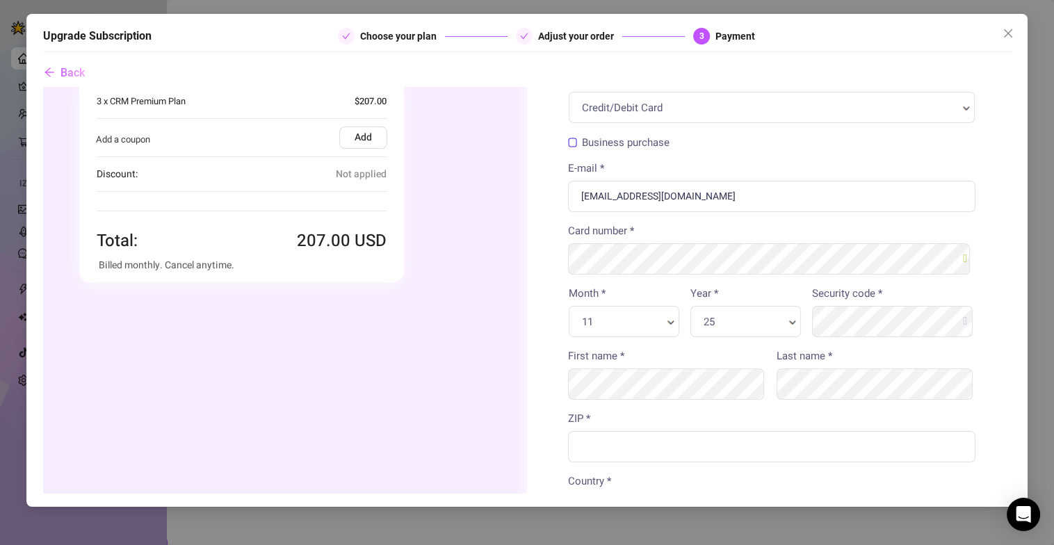
click at [717, 311] on div "25 Year * Year *" at bounding box center [745, 320] width 111 height 31
click at [879, 336] on div "Security code *" at bounding box center [893, 316] width 174 height 63
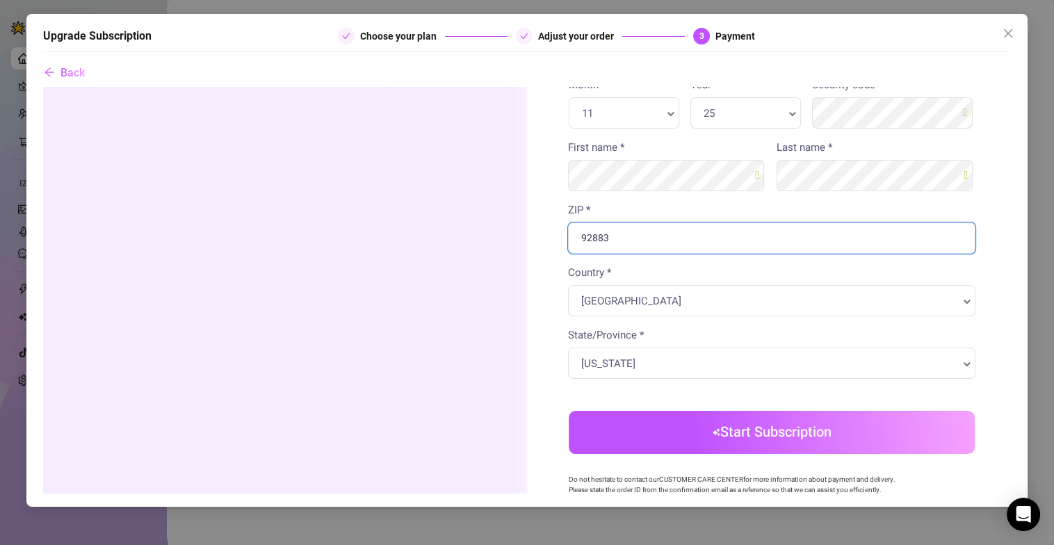
scroll to position [277, 0]
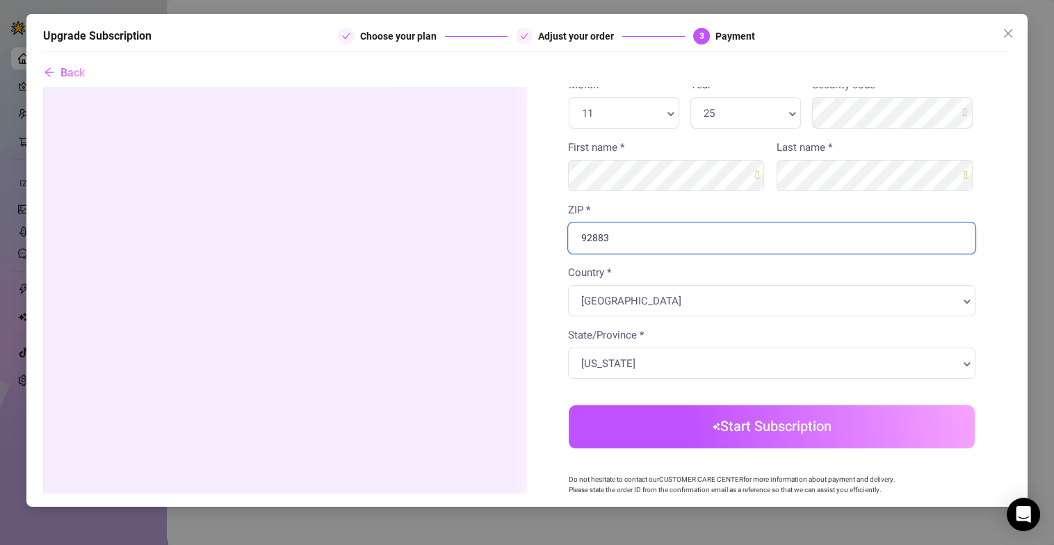
type input "92883"
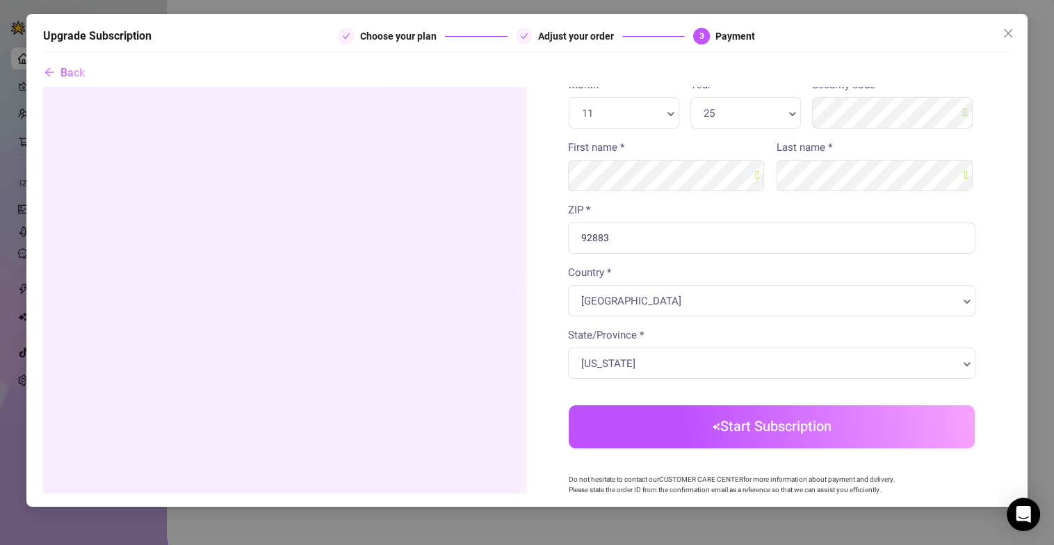
click at [696, 421] on body "Order summary You're buying" at bounding box center [526, 225] width 968 height 832
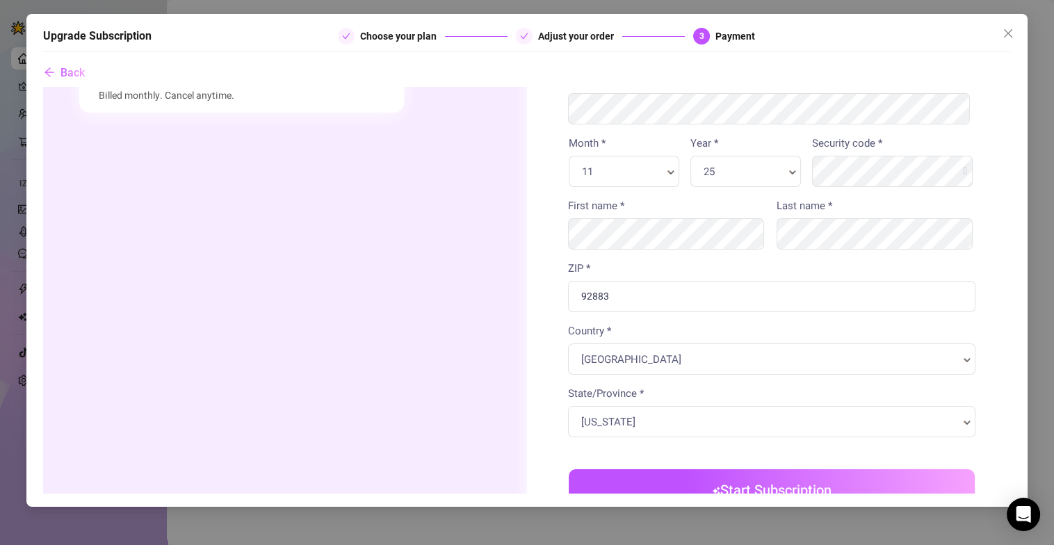
scroll to position [347, 0]
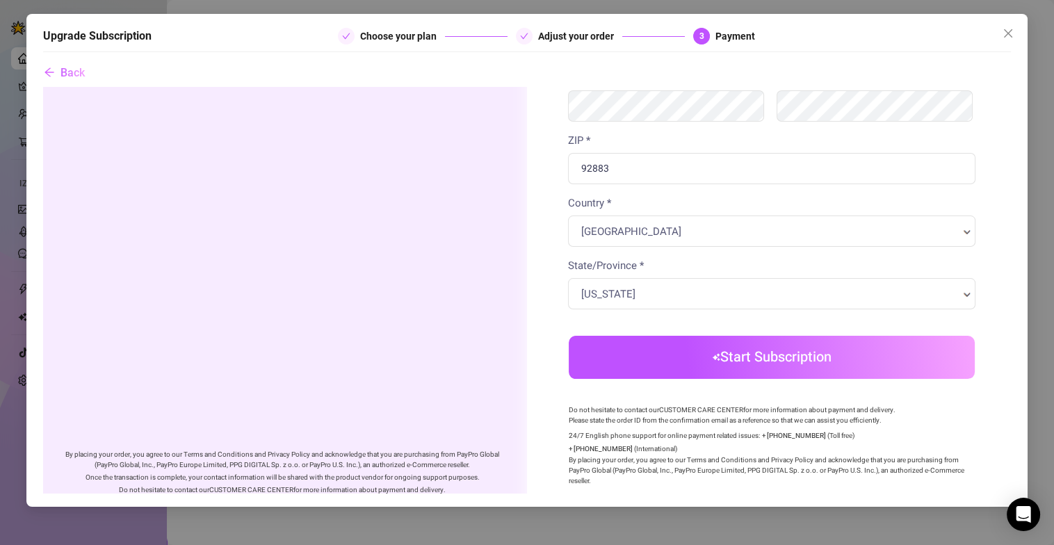
click at [668, 366] on button "Start Subscription" at bounding box center [771, 356] width 406 height 43
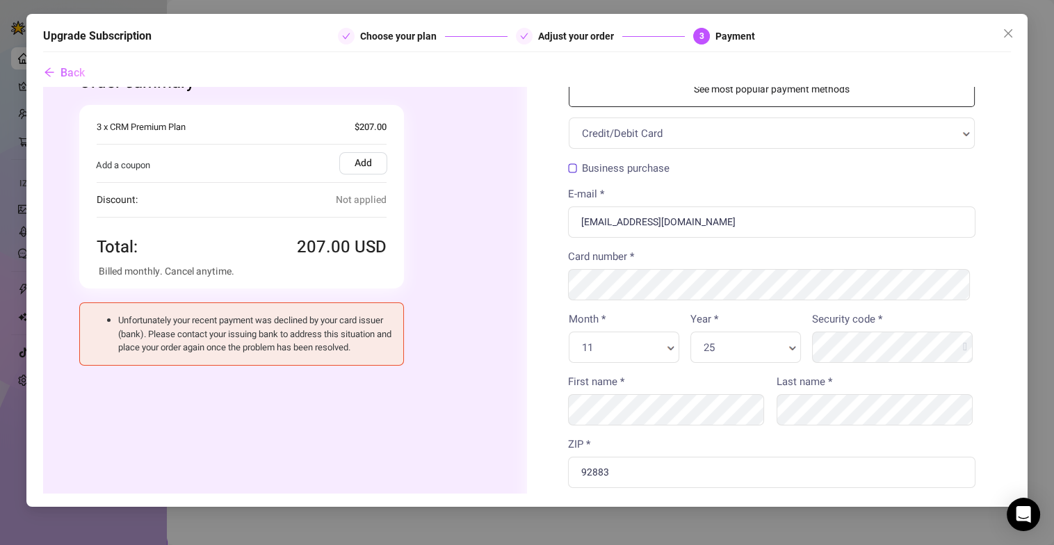
scroll to position [0, 0]
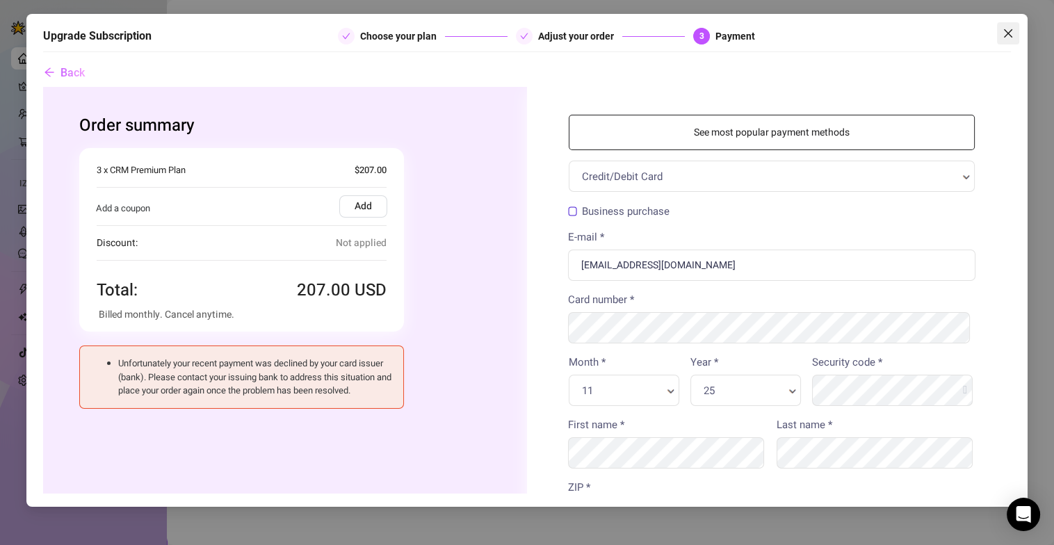
click at [1009, 36] on icon "close" at bounding box center [1008, 33] width 11 height 11
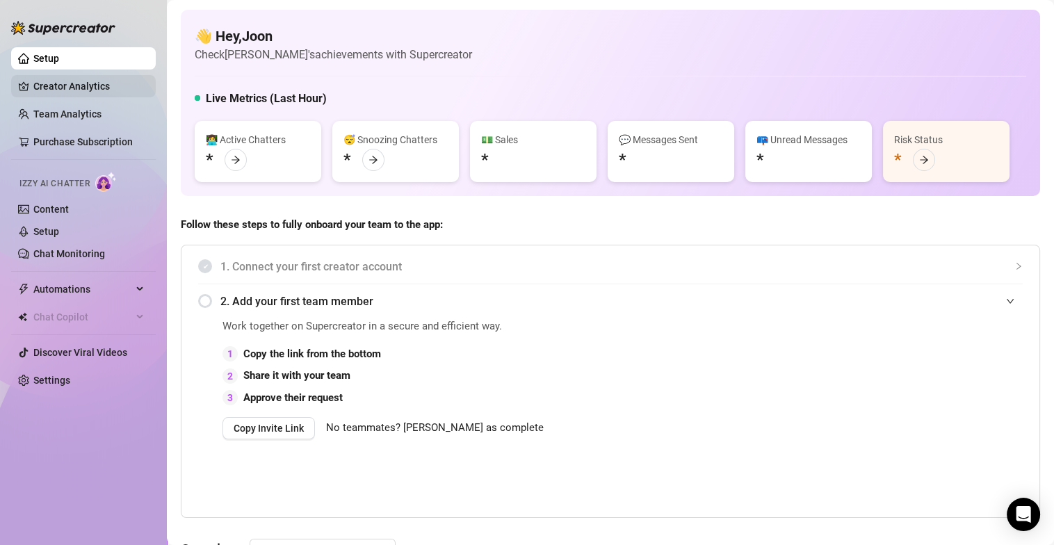
click at [75, 96] on link "Creator Analytics" at bounding box center [88, 86] width 111 height 22
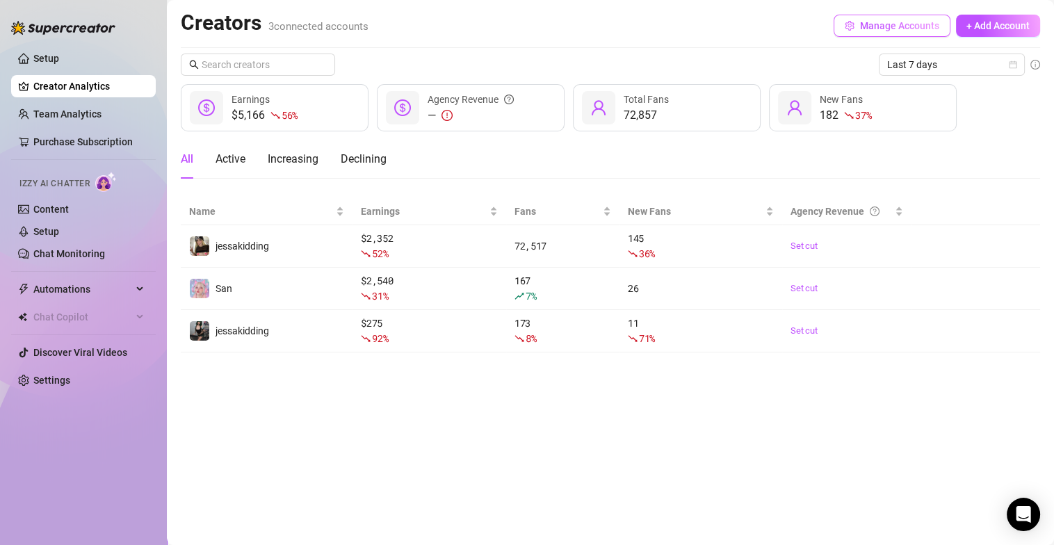
click at [883, 29] on span "Manage Accounts" at bounding box center [899, 25] width 79 height 11
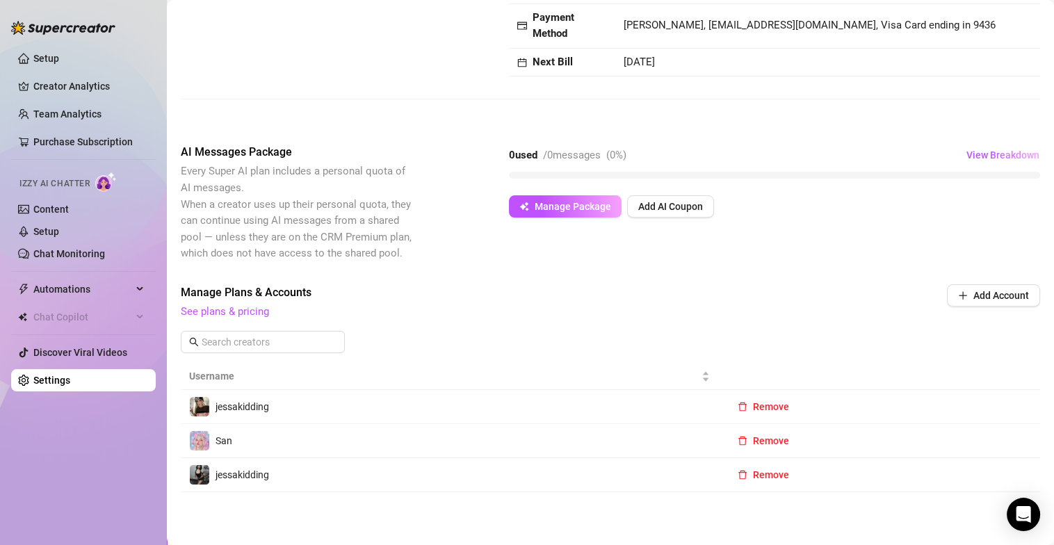
scroll to position [152, 0]
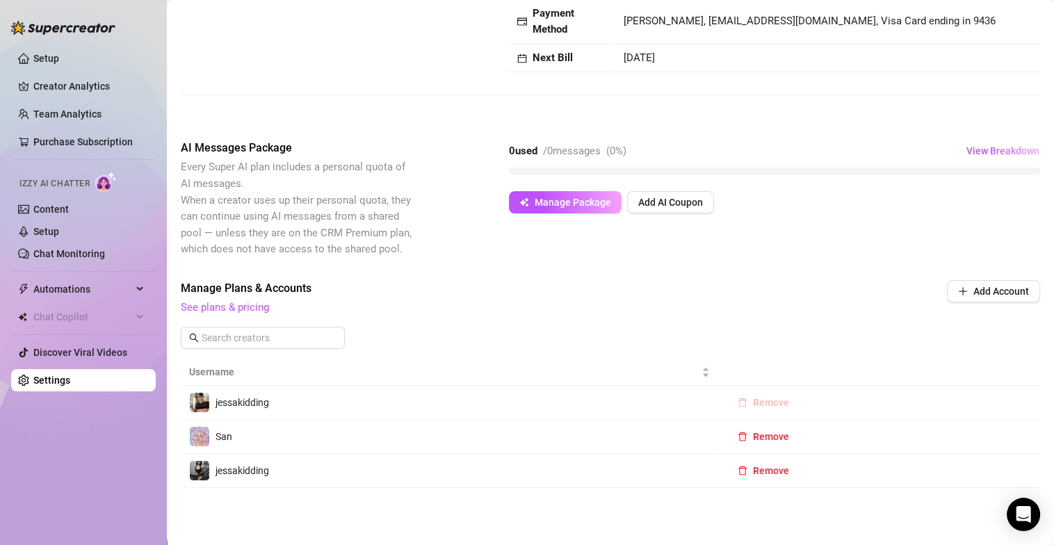
click at [753, 403] on span "Remove" at bounding box center [771, 402] width 36 height 11
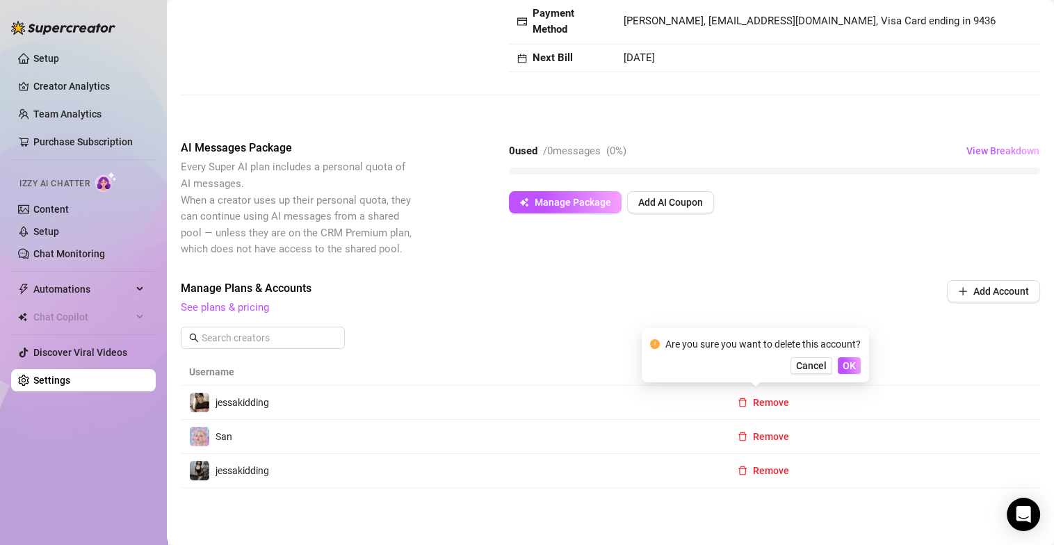
click at [670, 339] on div "Are you sure you want to delete this account?" at bounding box center [762, 343] width 195 height 15
click at [797, 367] on span "Cancel" at bounding box center [811, 365] width 31 height 11
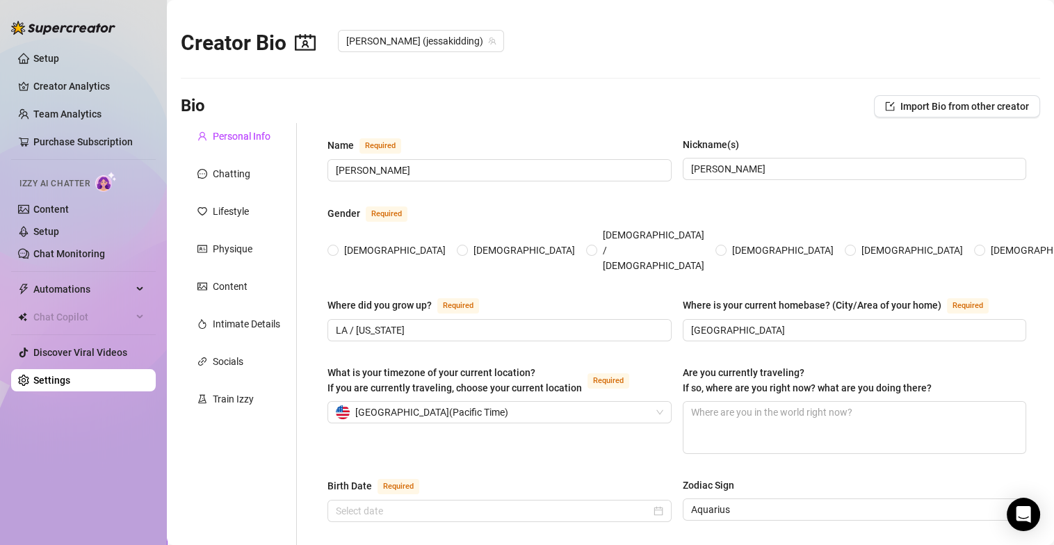
radio input "true"
type input "[DATE]"
click at [242, 179] on div "Chatting" at bounding box center [232, 173] width 38 height 15
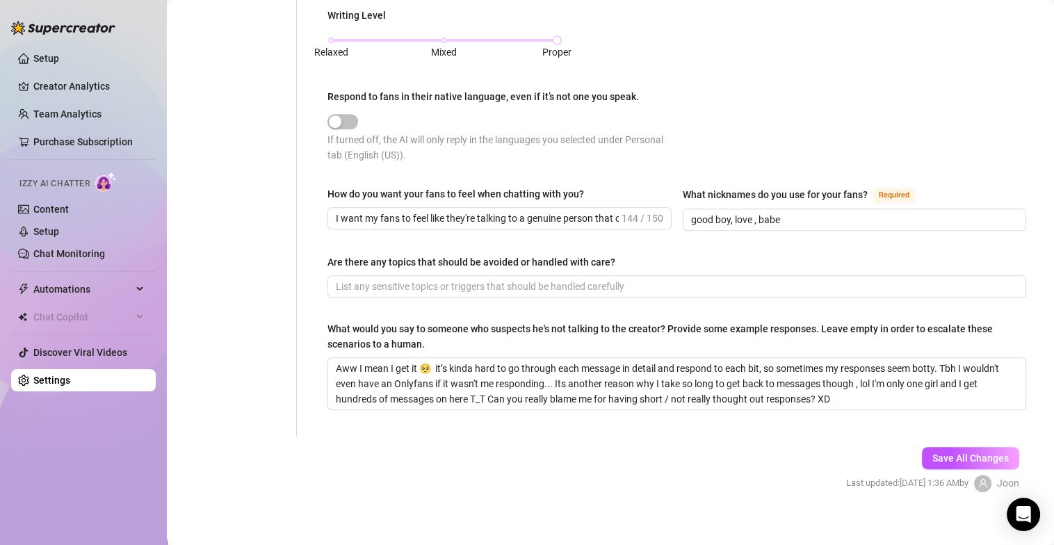
scroll to position [717, 0]
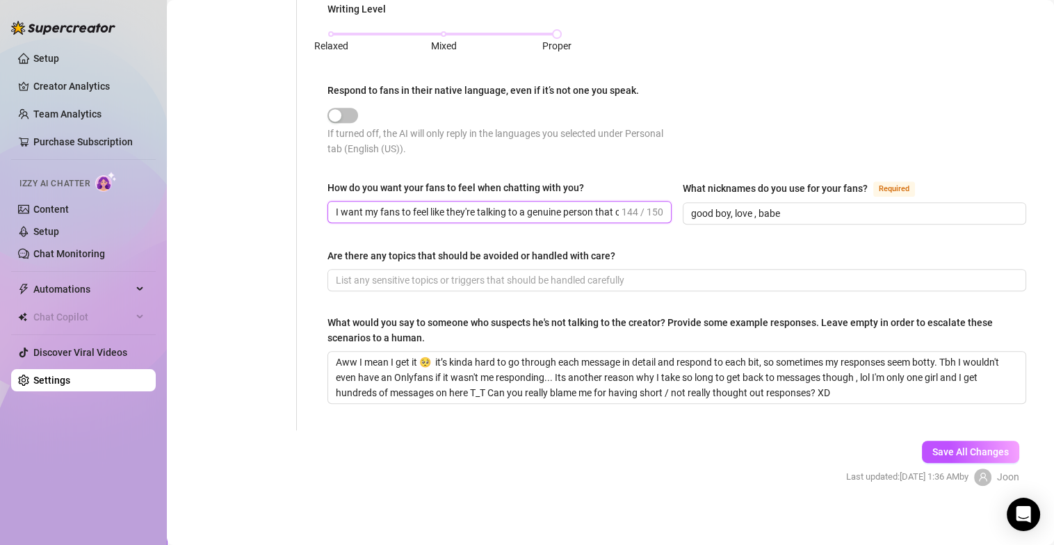
click at [467, 204] on input "I want my fans to feel like they're talking to a genuine person that cares abou…" at bounding box center [477, 211] width 283 height 15
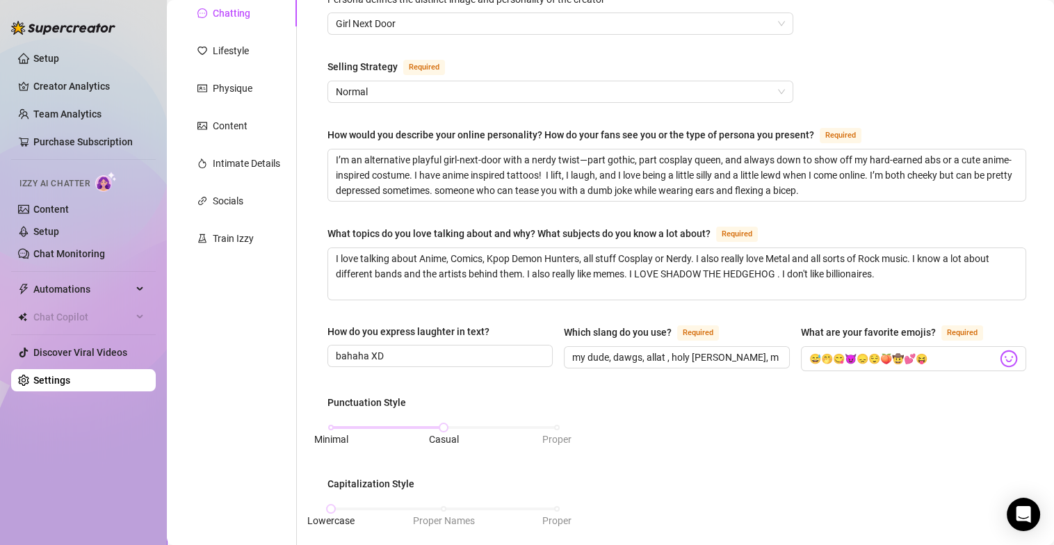
scroll to position [91, 0]
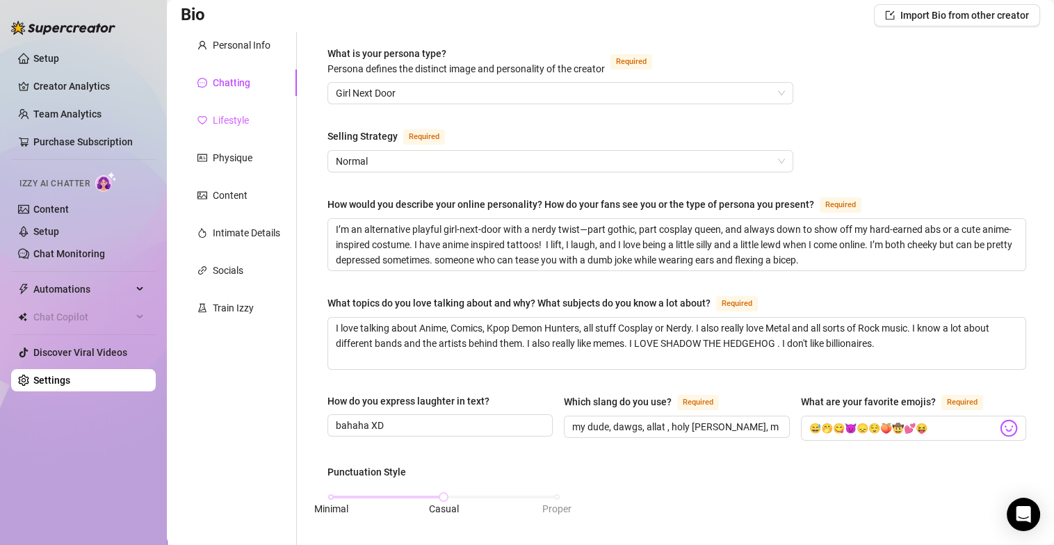
click at [257, 124] on div "Lifestyle" at bounding box center [239, 120] width 116 height 26
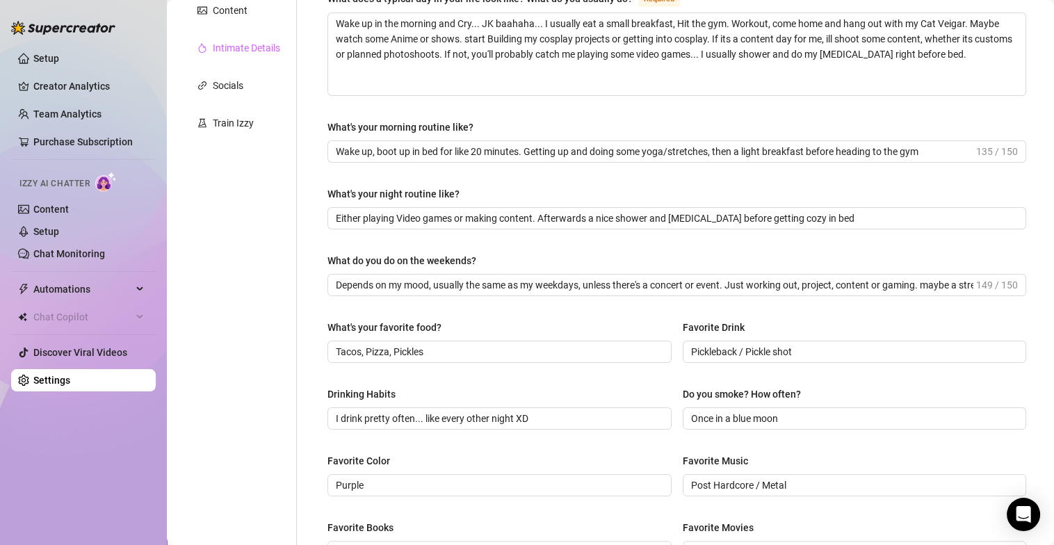
scroll to position [300, 0]
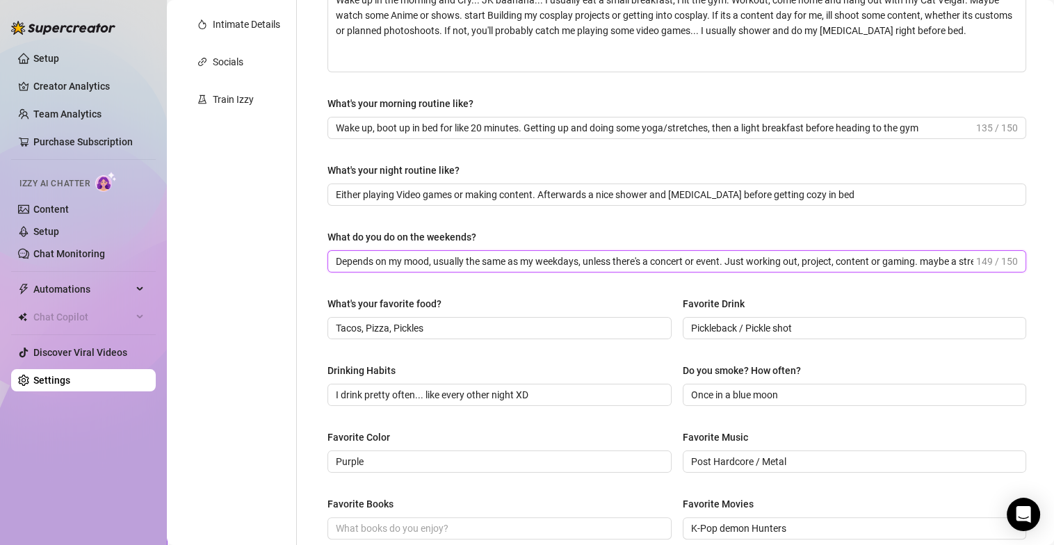
click at [386, 254] on input "Depends on my mood, usually the same as my weekdays, unless there's a concert o…" at bounding box center [655, 261] width 638 height 15
drag, startPoint x: 394, startPoint y: 254, endPoint x: 973, endPoint y: 262, distance: 579.2
click at [973, 262] on span "Depends on my mood, usually the same as my weekdays, unless there's a concert o…" at bounding box center [676, 261] width 699 height 22
click at [286, 284] on div "Personal Info Chatting Lifestyle Physique Content Intimate Details Socials Trai…" at bounding box center [239, 291] width 116 height 937
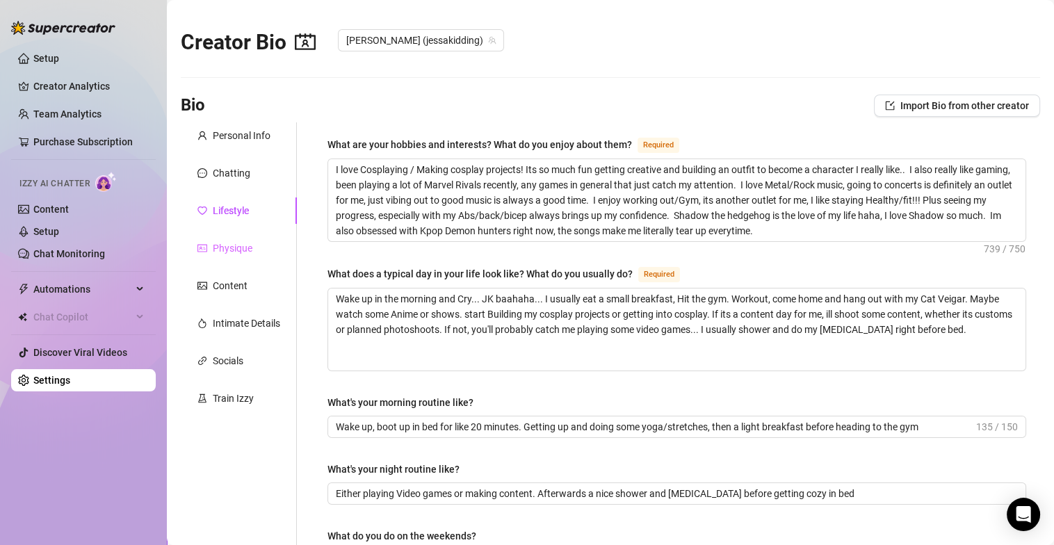
scroll to position [0, 0]
click at [263, 249] on div "Physique" at bounding box center [239, 249] width 116 height 26
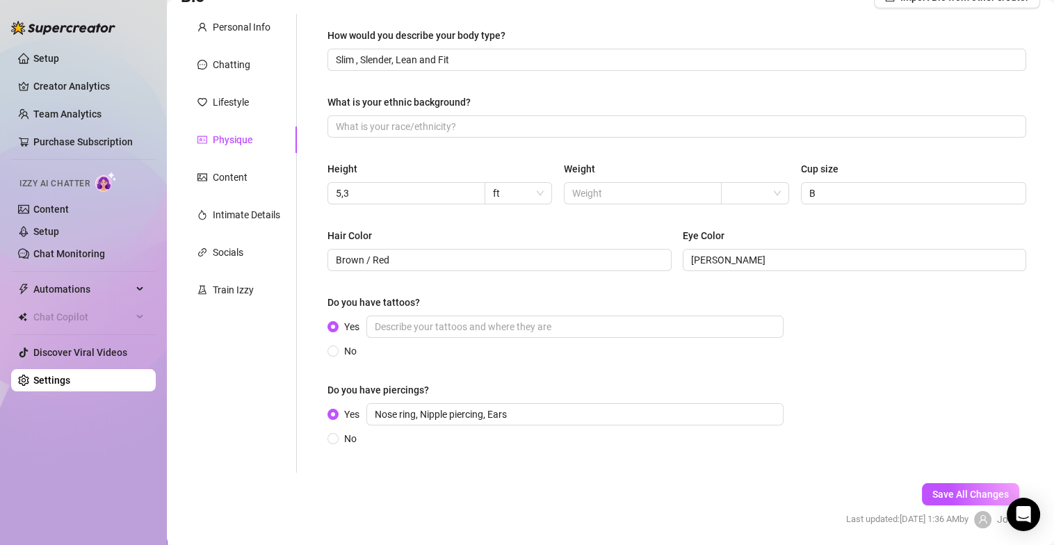
scroll to position [88, 0]
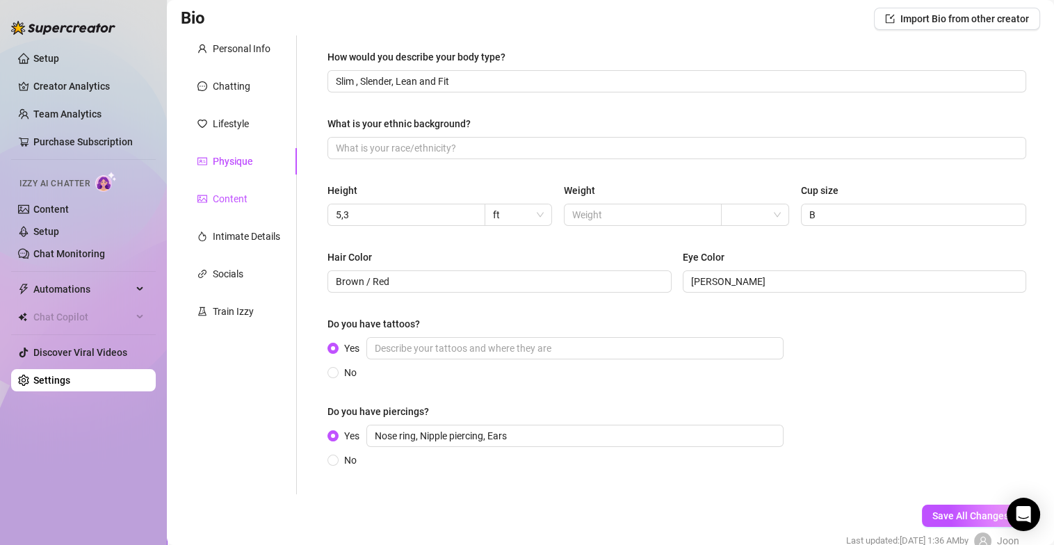
click at [239, 194] on div "Content" at bounding box center [230, 198] width 35 height 15
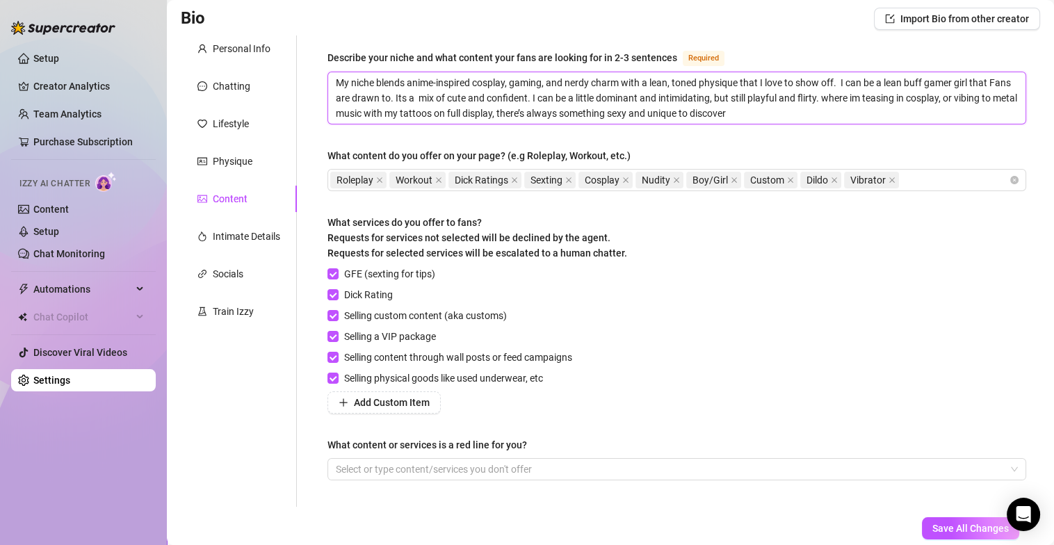
drag, startPoint x: 330, startPoint y: 83, endPoint x: 857, endPoint y: 119, distance: 528.2
click at [857, 119] on textarea "My niche blends anime-inspired cosplay, gaming, and nerdy charm with a lean, to…" at bounding box center [676, 97] width 697 height 51
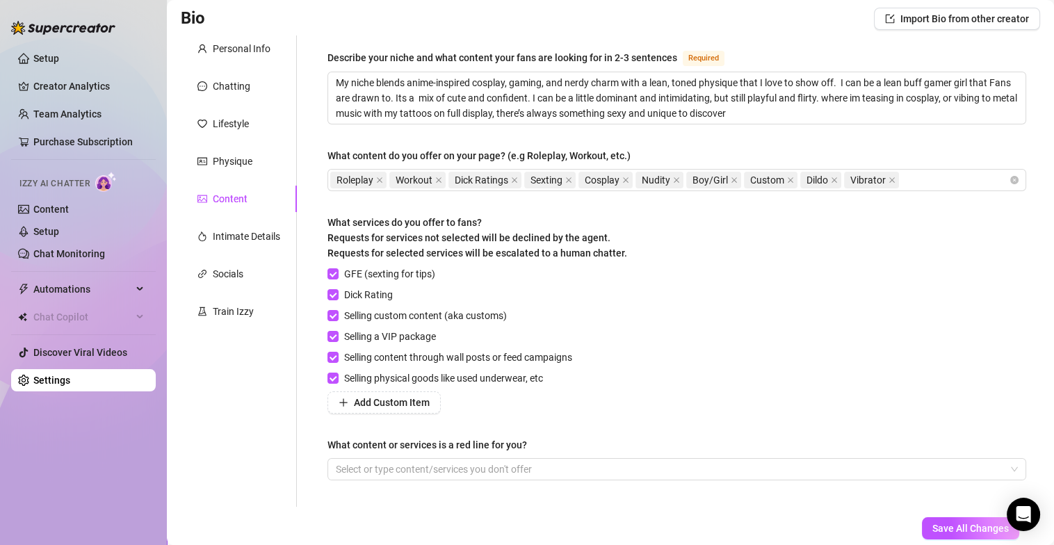
click at [866, 133] on div "Describe your niche and what content your fans are looking for in 2-3 sentences…" at bounding box center [676, 271] width 699 height 444
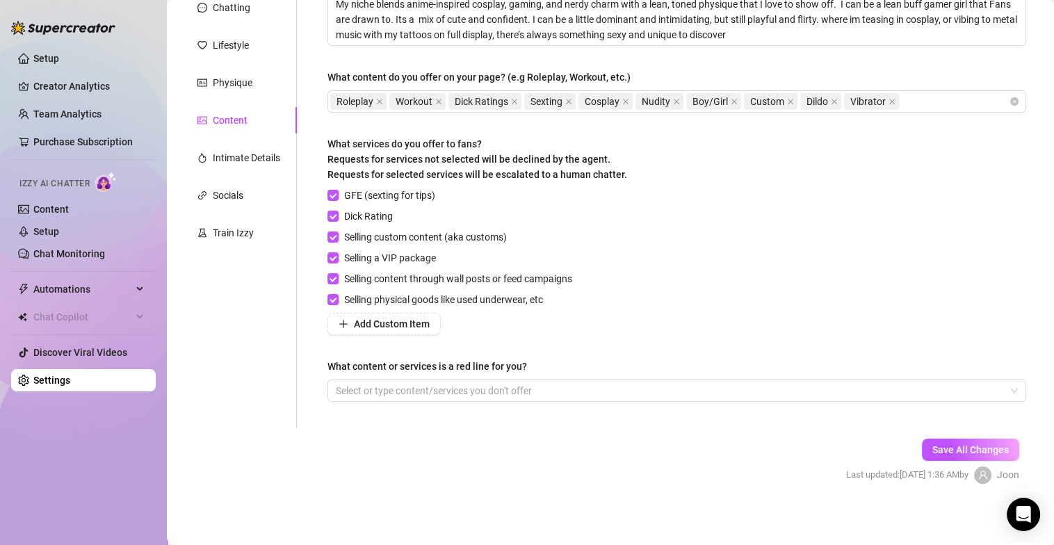
scroll to position [169, 0]
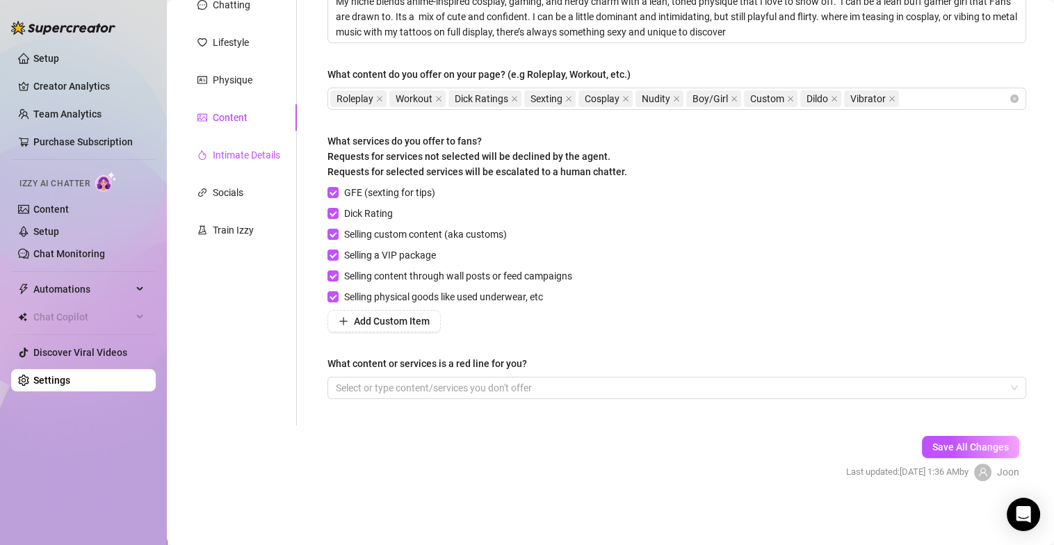
click at [258, 156] on div "Intimate Details" at bounding box center [246, 154] width 67 height 15
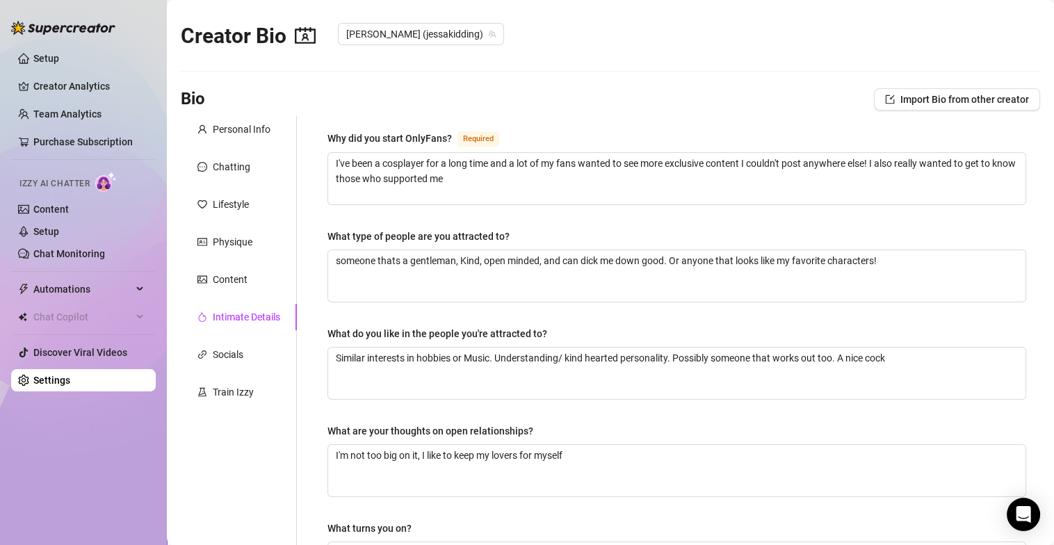
scroll to position [0, 0]
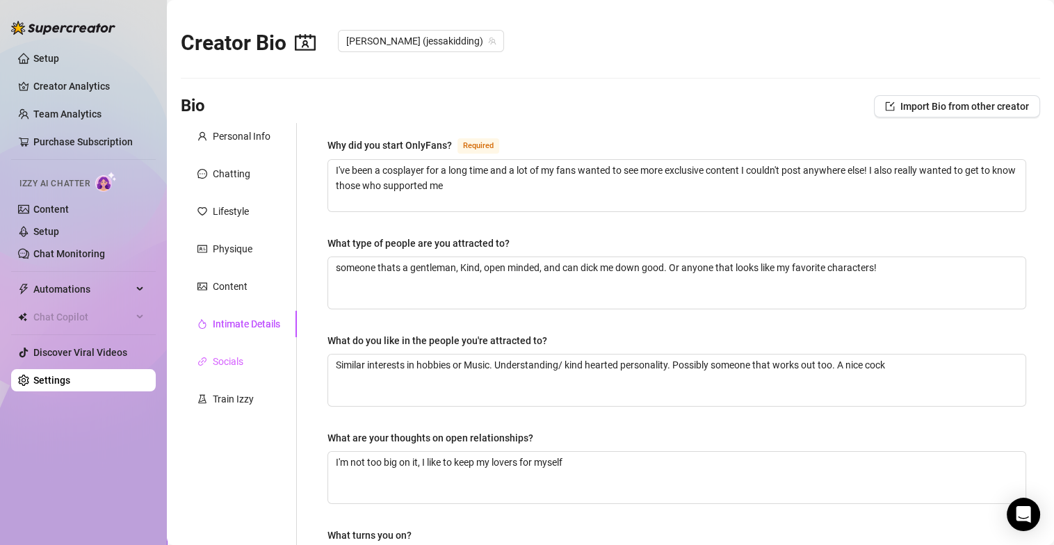
click at [263, 360] on div "Socials" at bounding box center [239, 361] width 116 height 26
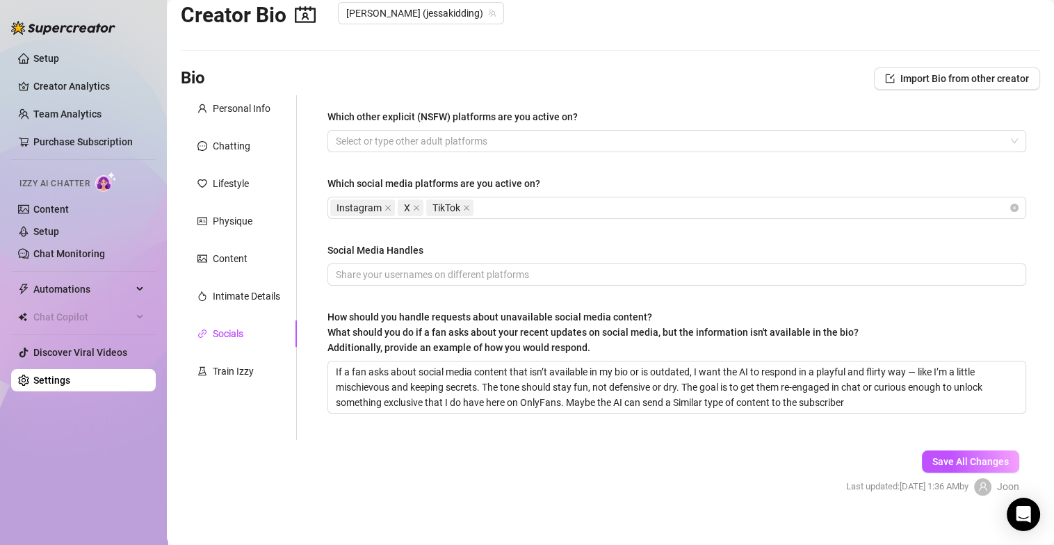
scroll to position [44, 0]
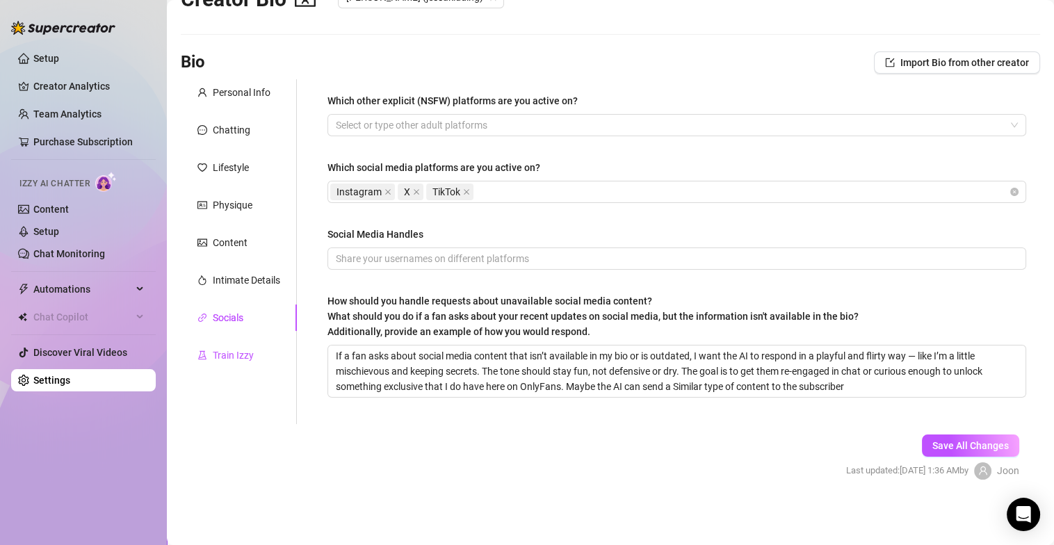
click at [241, 355] on div "Train Izzy" at bounding box center [233, 355] width 41 height 15
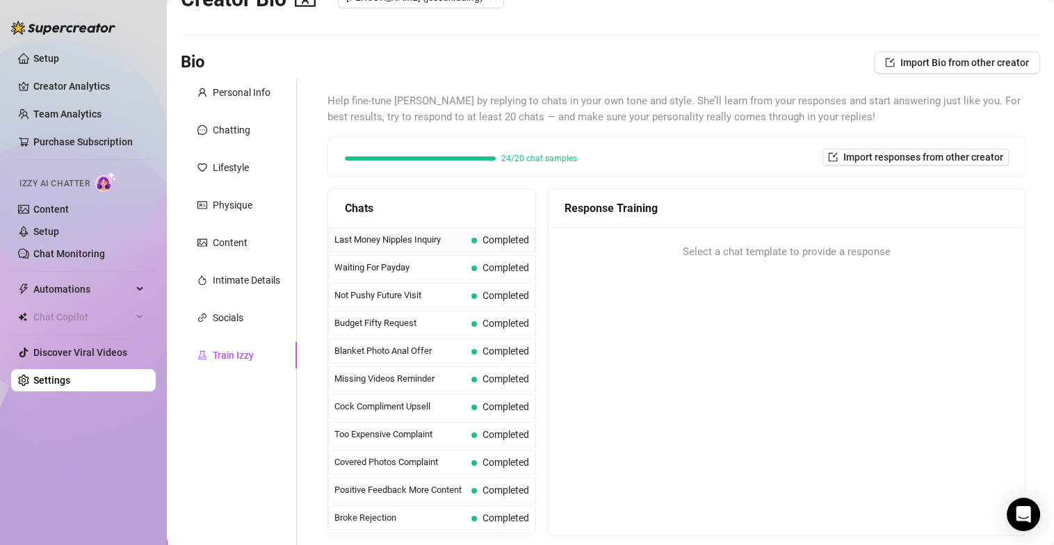
click at [425, 237] on span "Last Money Nipples Inquiry" at bounding box center [399, 240] width 131 height 14
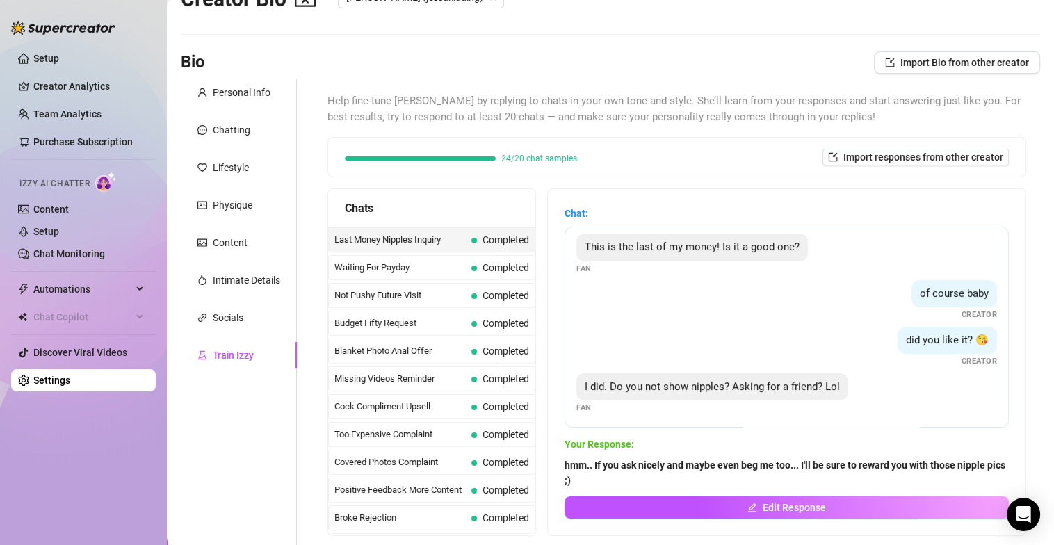
scroll to position [8, 0]
click at [446, 273] on div "Waiting For Payday Completed" at bounding box center [431, 267] width 207 height 25
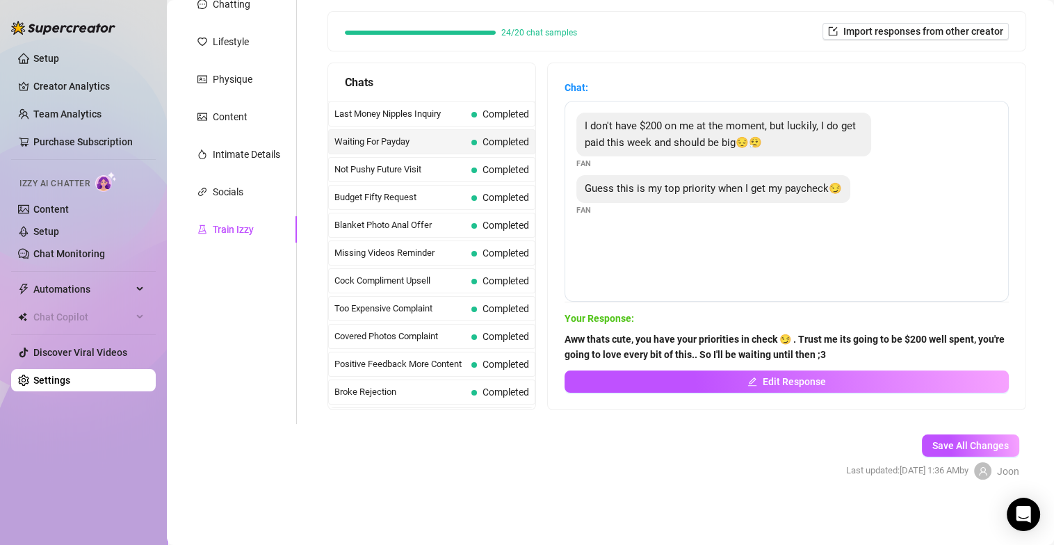
scroll to position [100, 0]
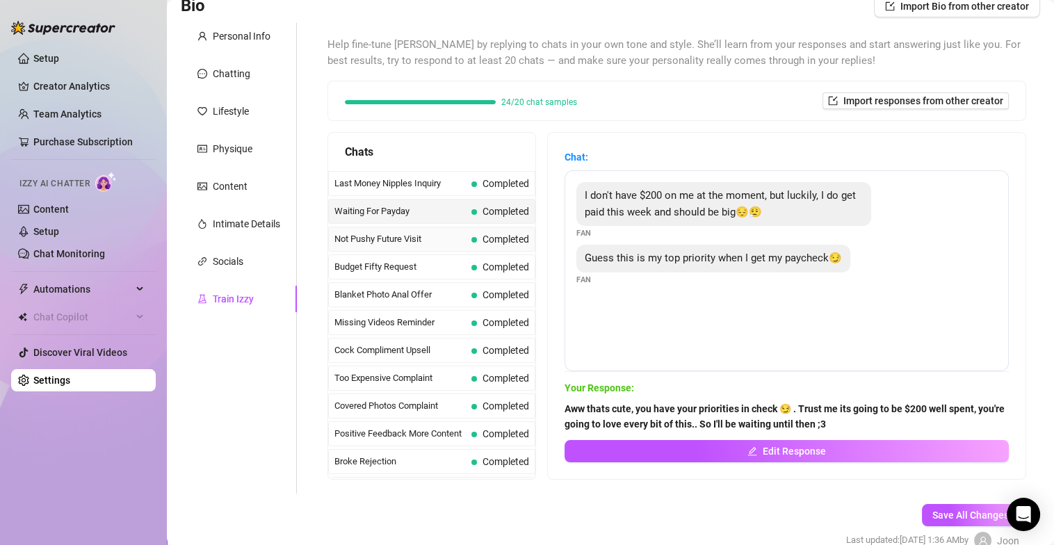
click at [441, 233] on span "Not Pushy Future Visit" at bounding box center [399, 239] width 131 height 14
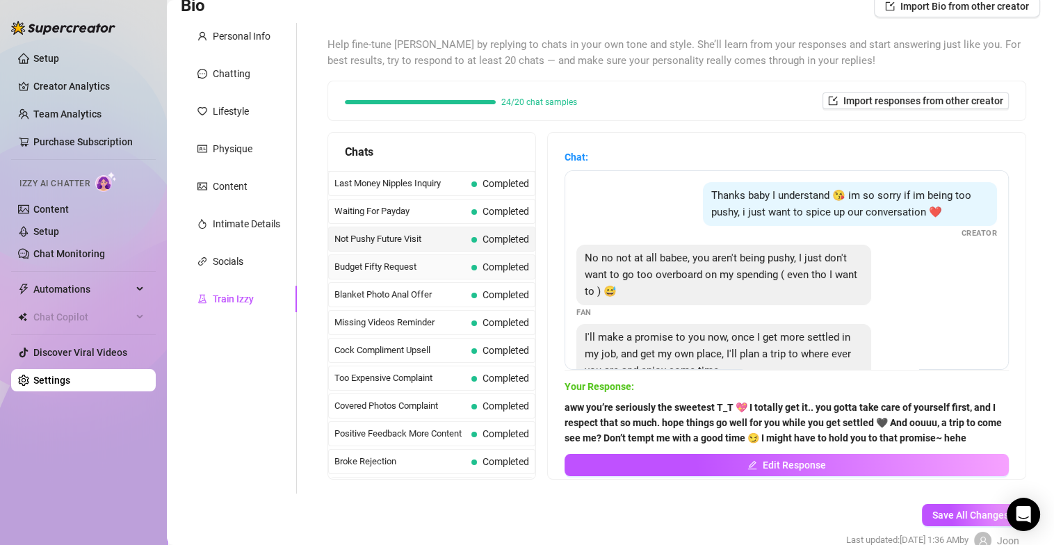
click at [494, 271] on span "Completed" at bounding box center [500, 266] width 58 height 15
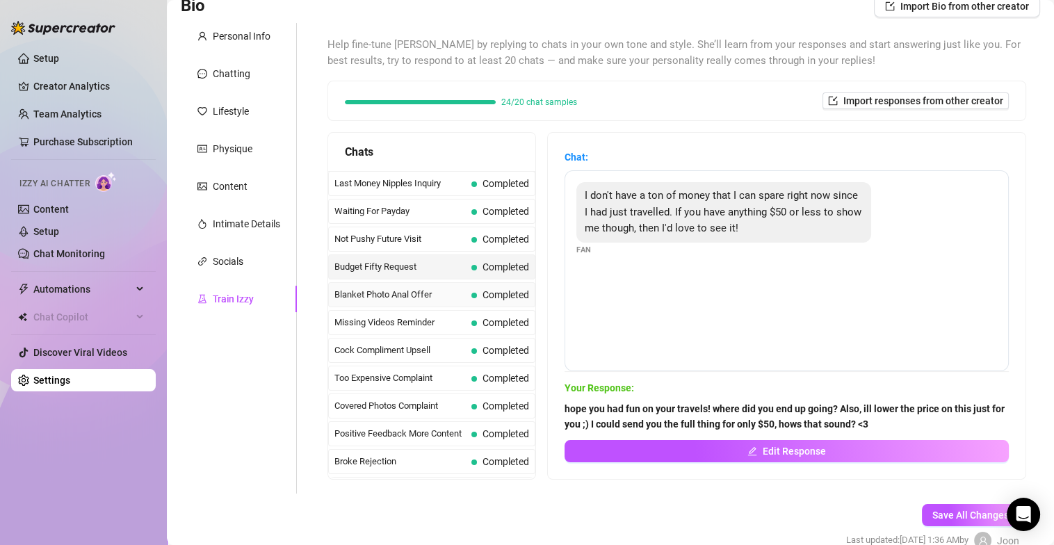
click at [491, 292] on span "Completed" at bounding box center [505, 294] width 47 height 11
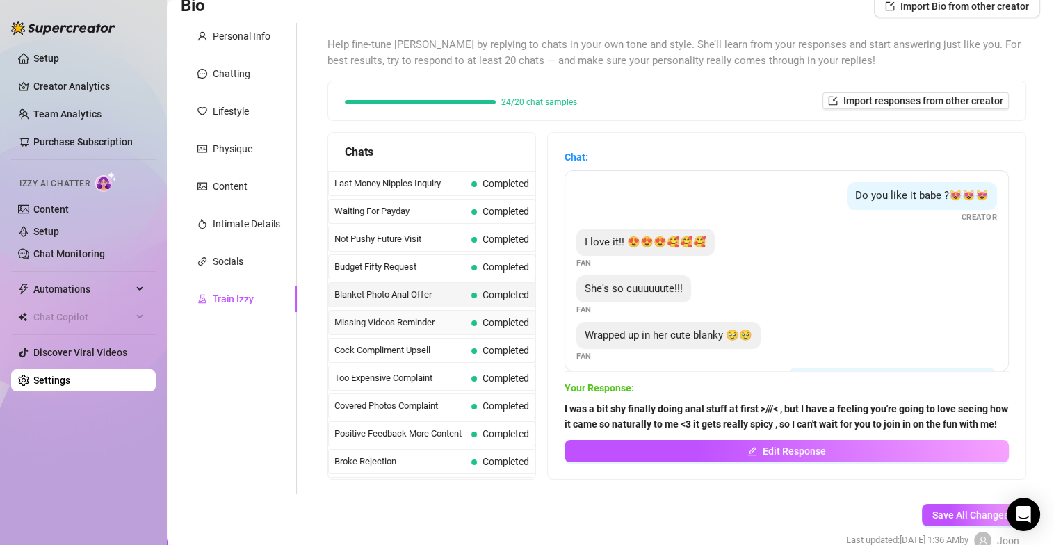
click at [489, 324] on span "Completed" at bounding box center [505, 322] width 47 height 11
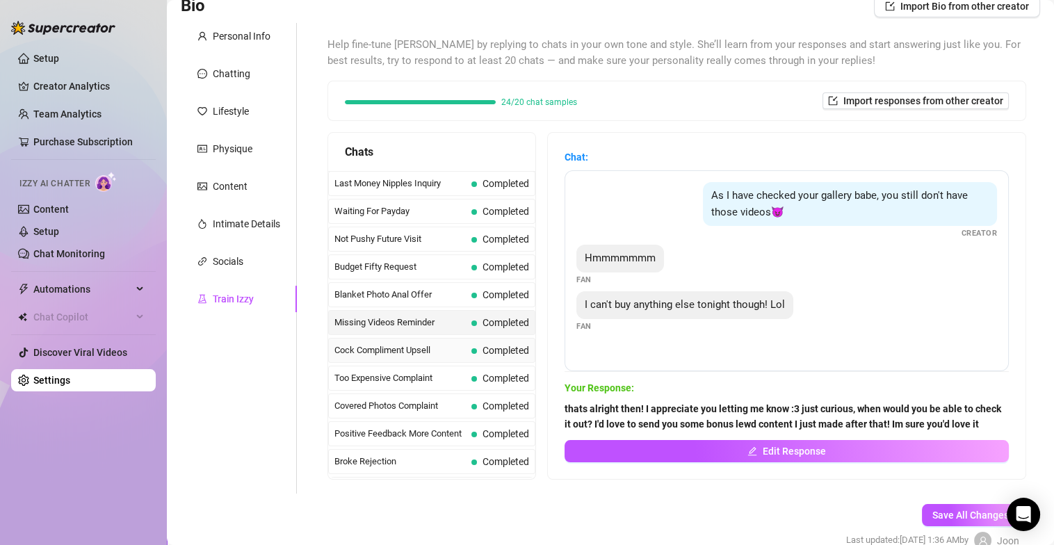
click at [485, 351] on span "Completed" at bounding box center [505, 350] width 47 height 11
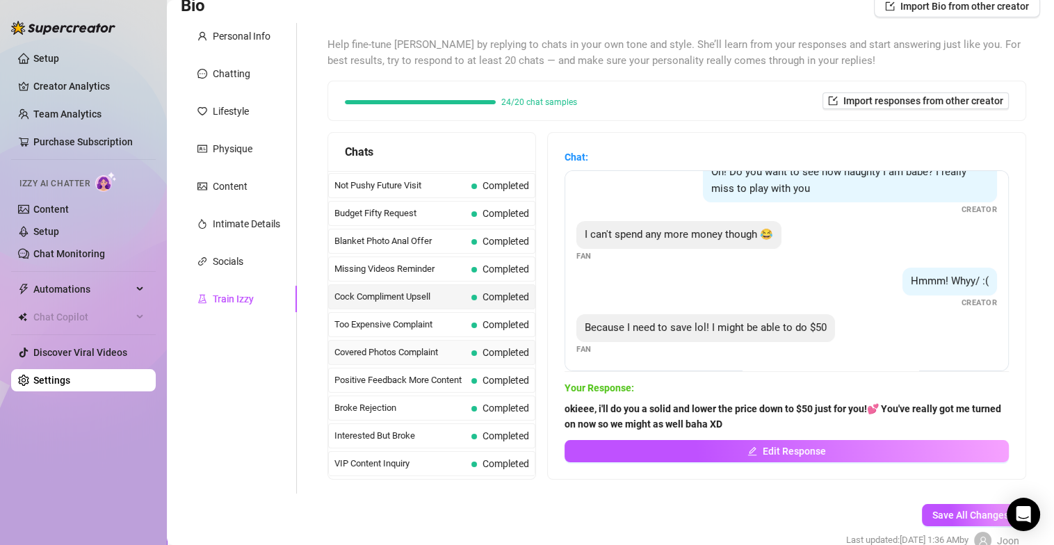
scroll to position [69, 0]
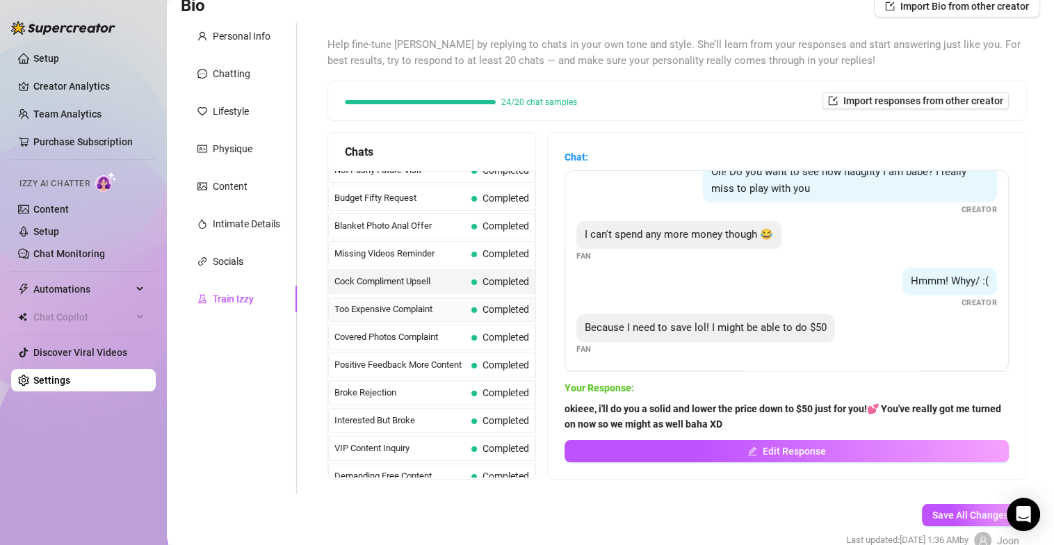
click at [477, 312] on span "Completed" at bounding box center [500, 309] width 58 height 15
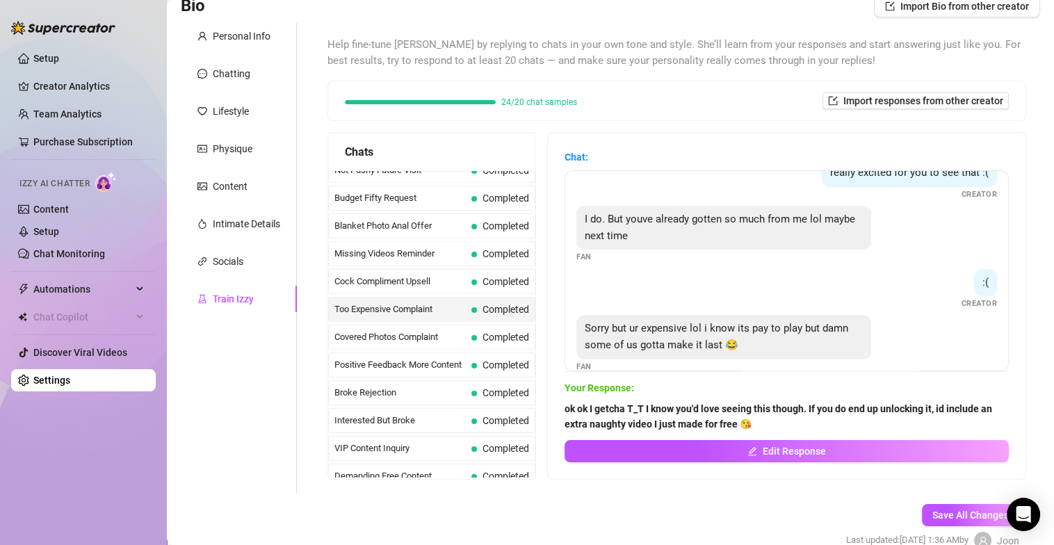
scroll to position [226, 0]
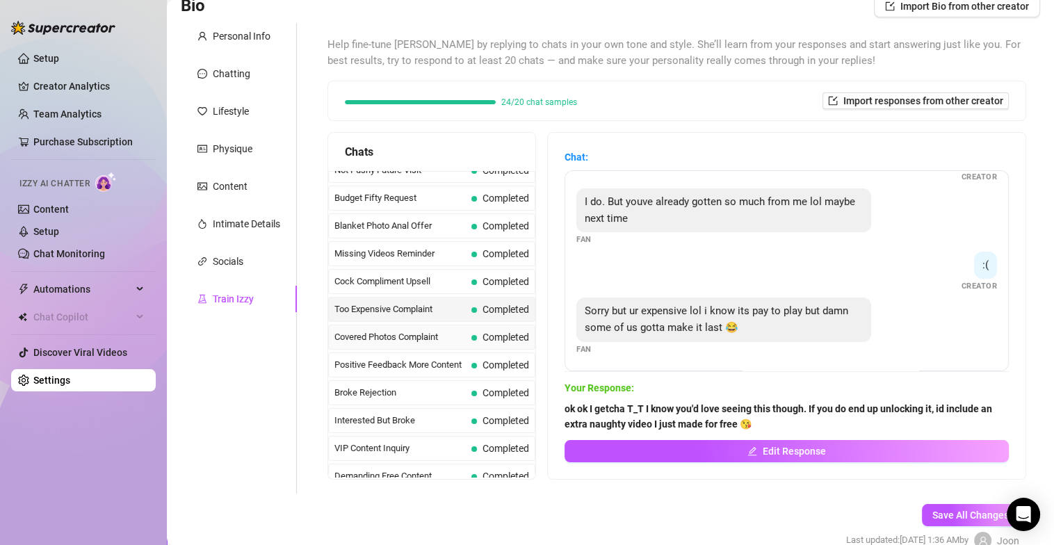
click at [458, 332] on span "Covered Photos Complaint" at bounding box center [399, 337] width 131 height 14
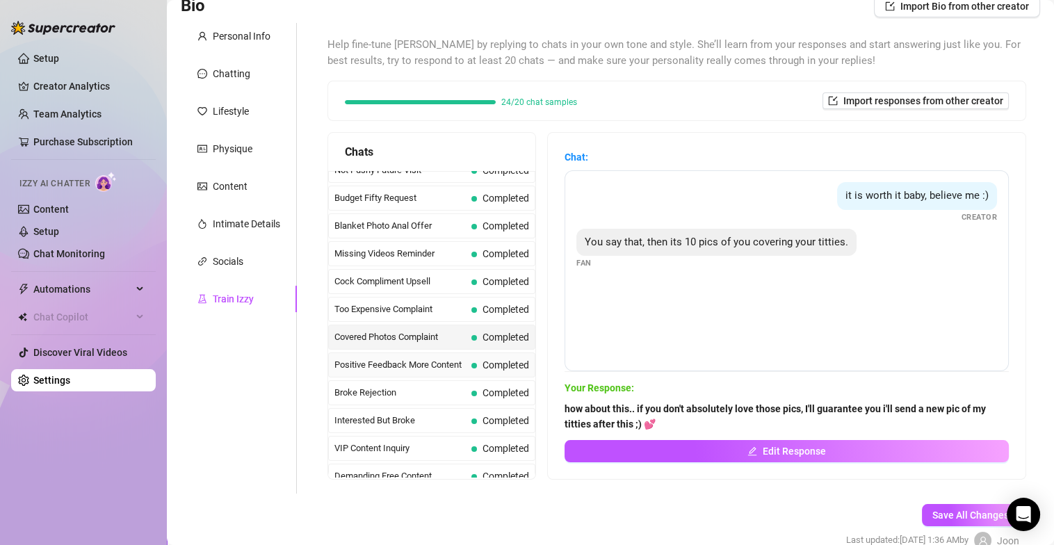
click at [450, 358] on span "Positive Feedback More Content" at bounding box center [399, 365] width 131 height 14
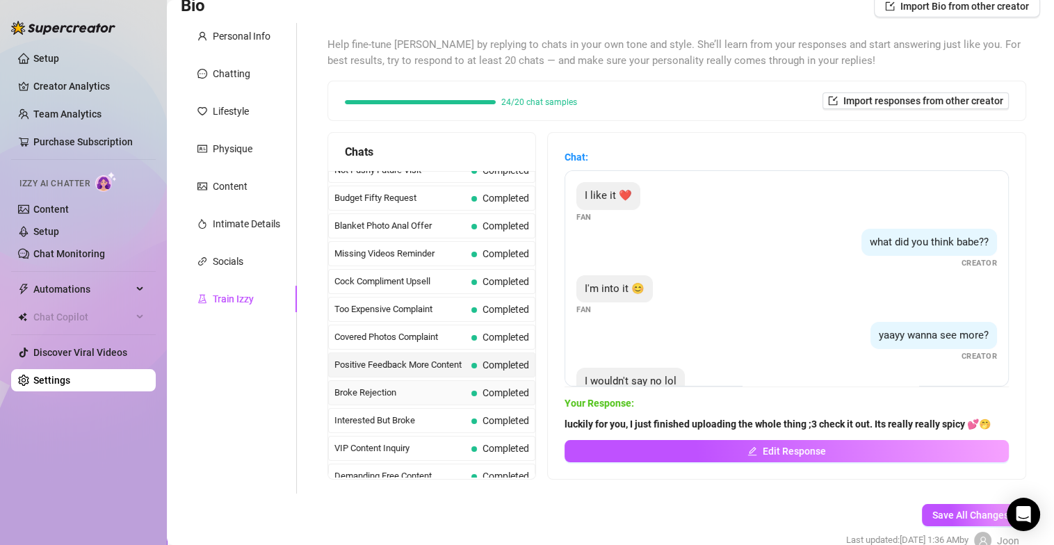
click at [453, 387] on span "Broke Rejection" at bounding box center [399, 393] width 131 height 14
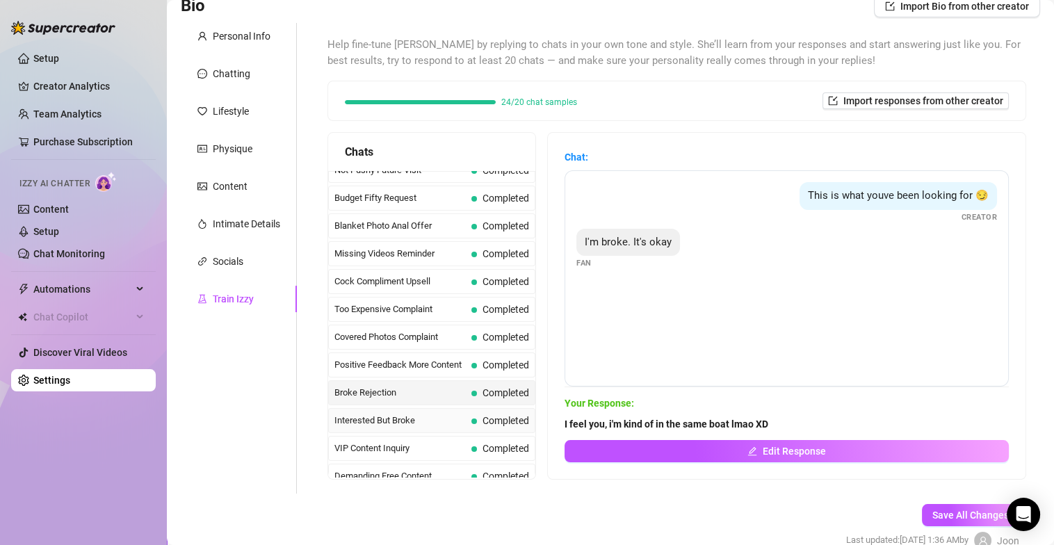
click at [451, 414] on span "Interested But Broke" at bounding box center [399, 421] width 131 height 14
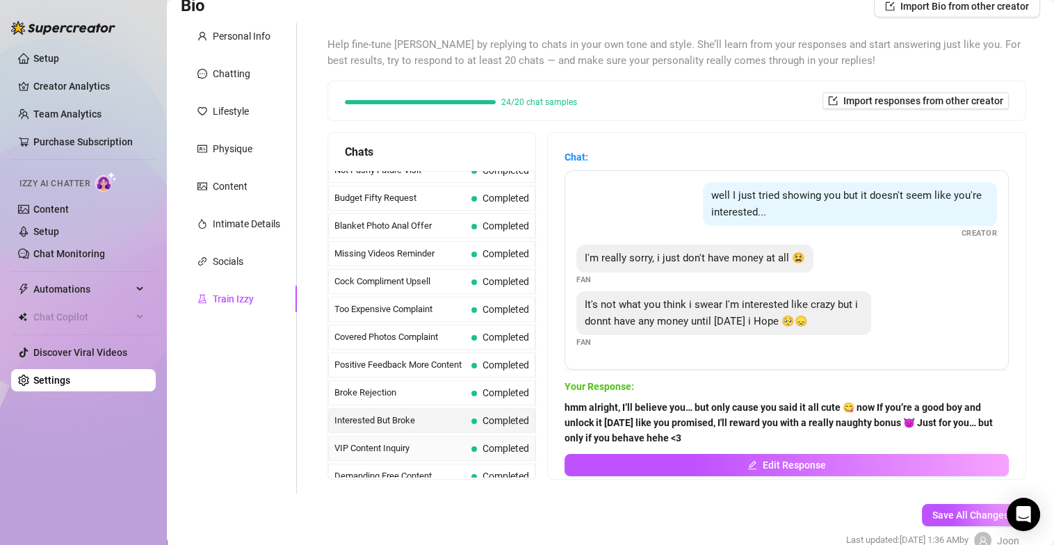
click at [457, 444] on span "VIP Content Inquiry" at bounding box center [399, 448] width 131 height 14
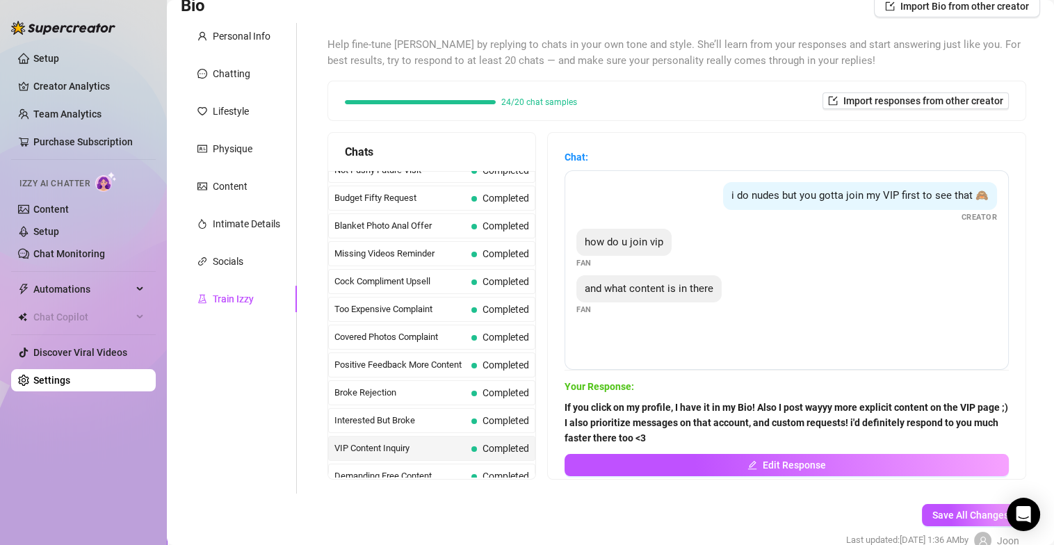
scroll to position [138, 0]
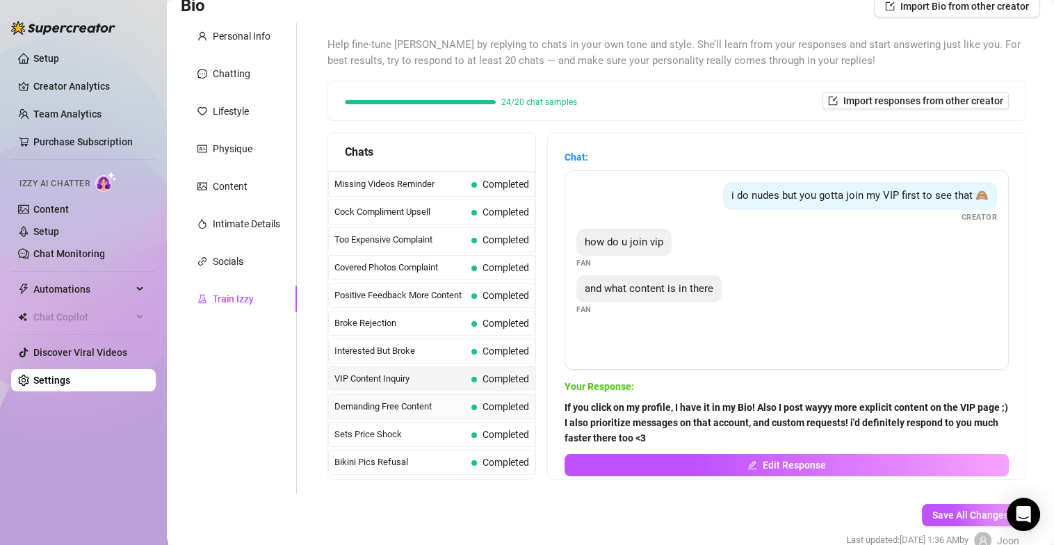
click at [460, 405] on span "Demanding Free Content" at bounding box center [399, 407] width 131 height 14
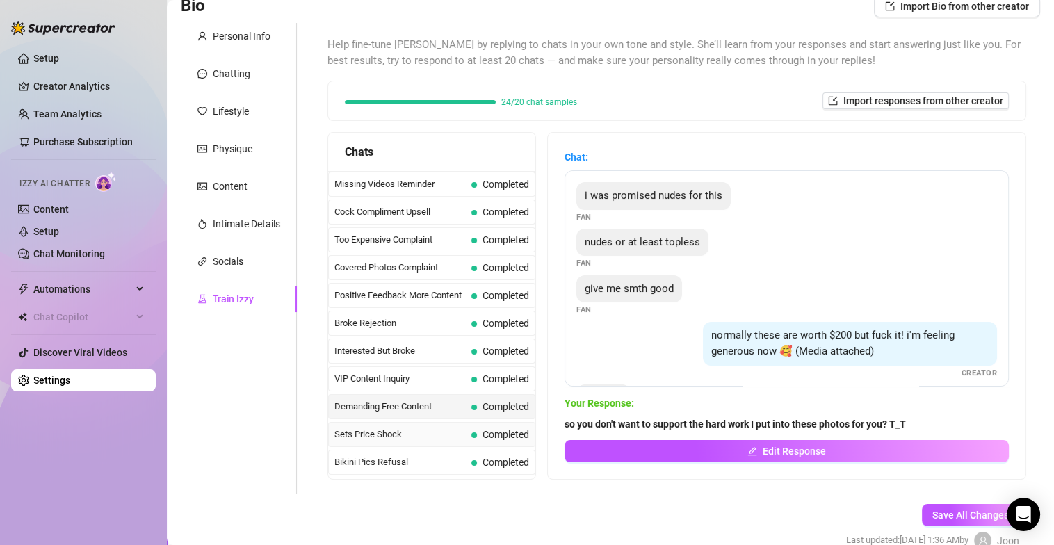
click at [455, 434] on span "Sets Price Shock" at bounding box center [399, 435] width 131 height 14
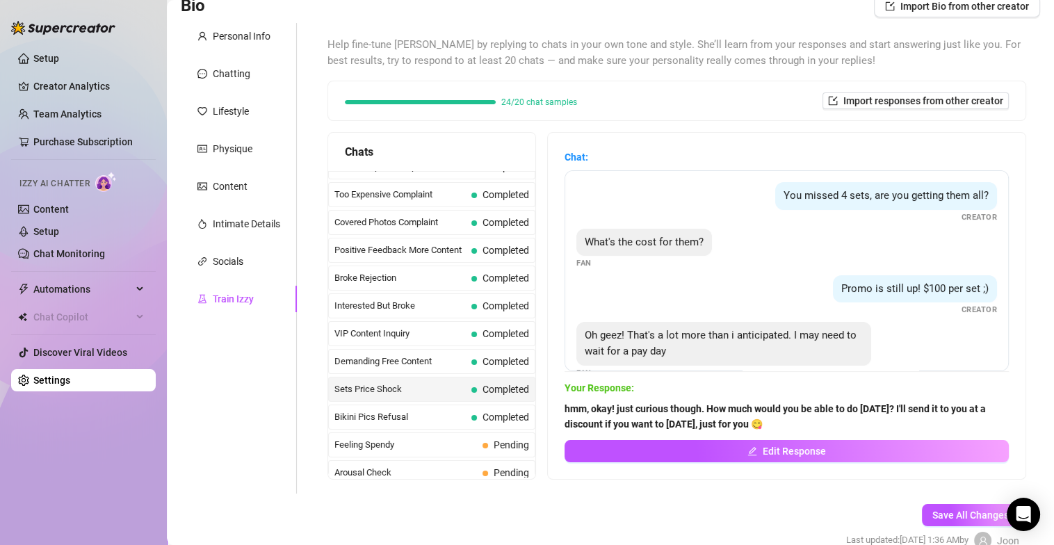
scroll to position [209, 0]
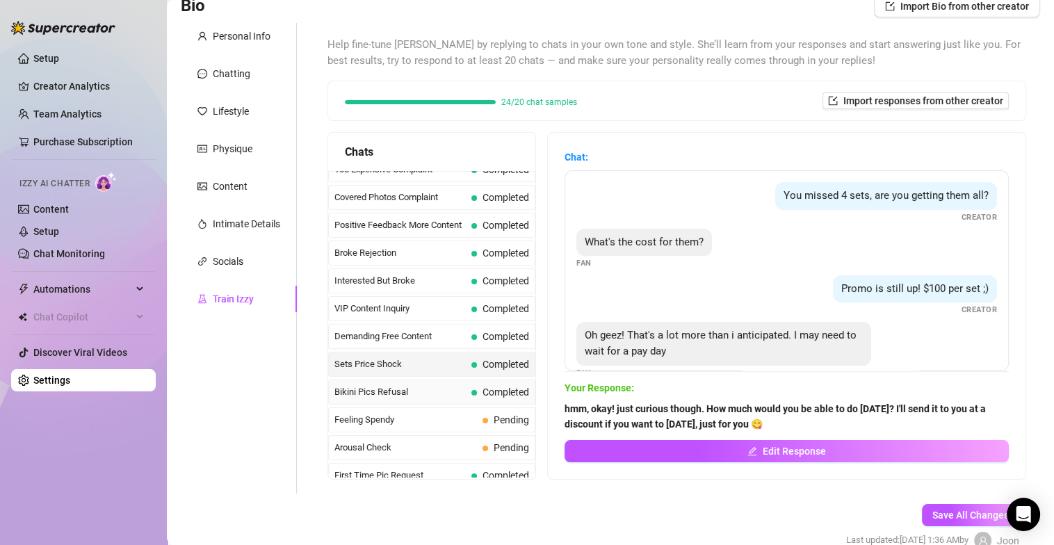
click at [461, 388] on span "Bikini Pics Refusal" at bounding box center [399, 392] width 131 height 14
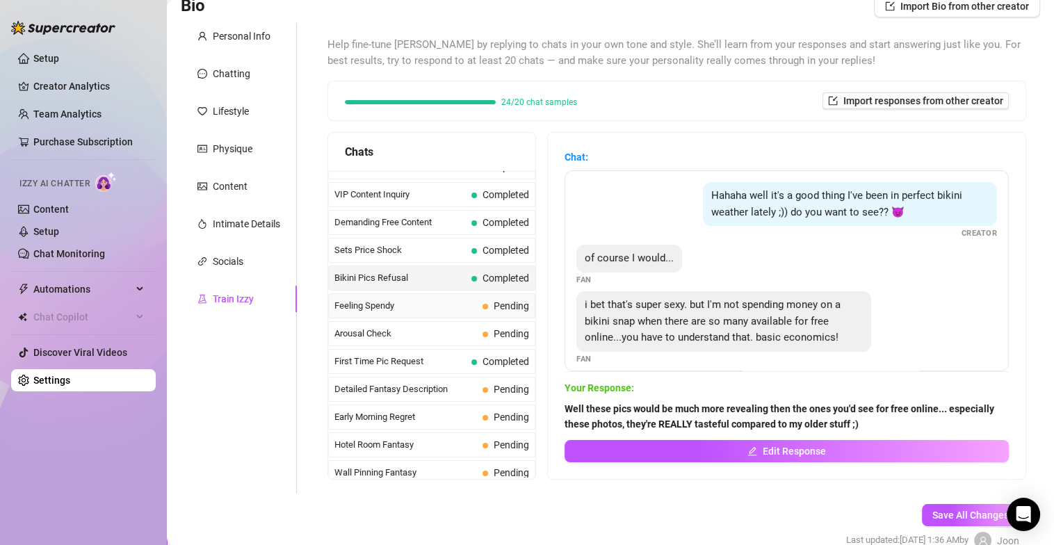
scroll to position [347, 0]
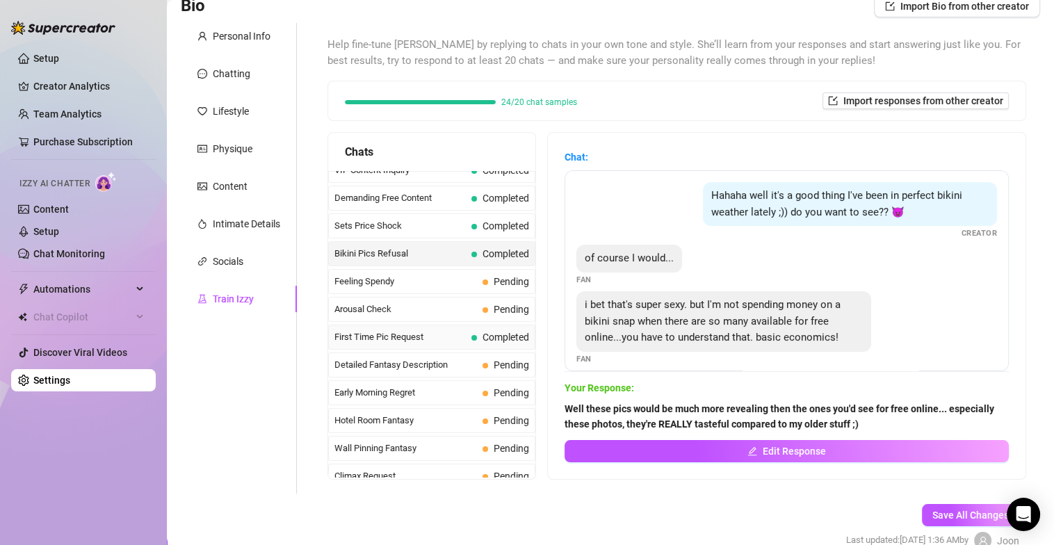
click at [455, 334] on span "First Time Pic Request" at bounding box center [399, 337] width 131 height 14
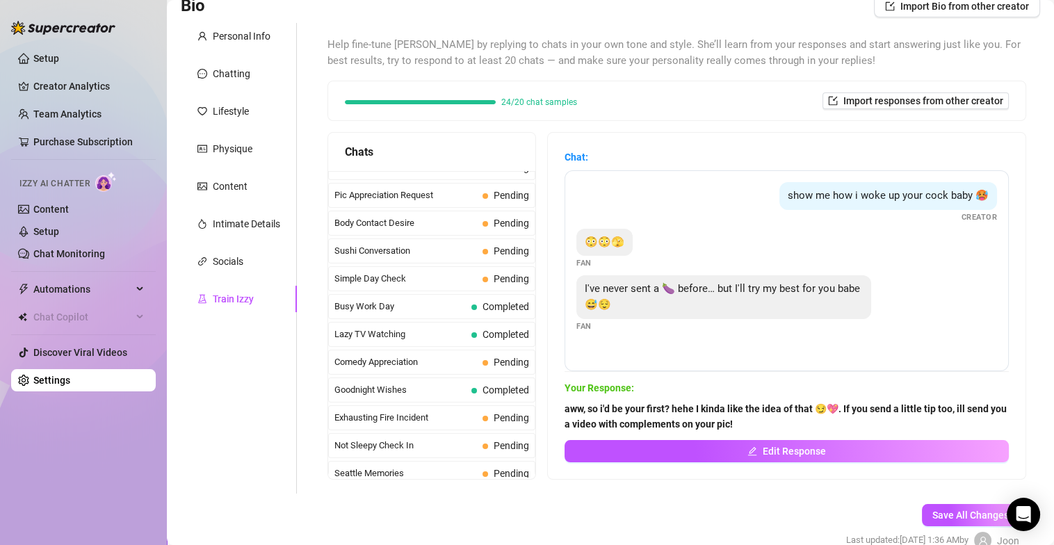
scroll to position [904, 0]
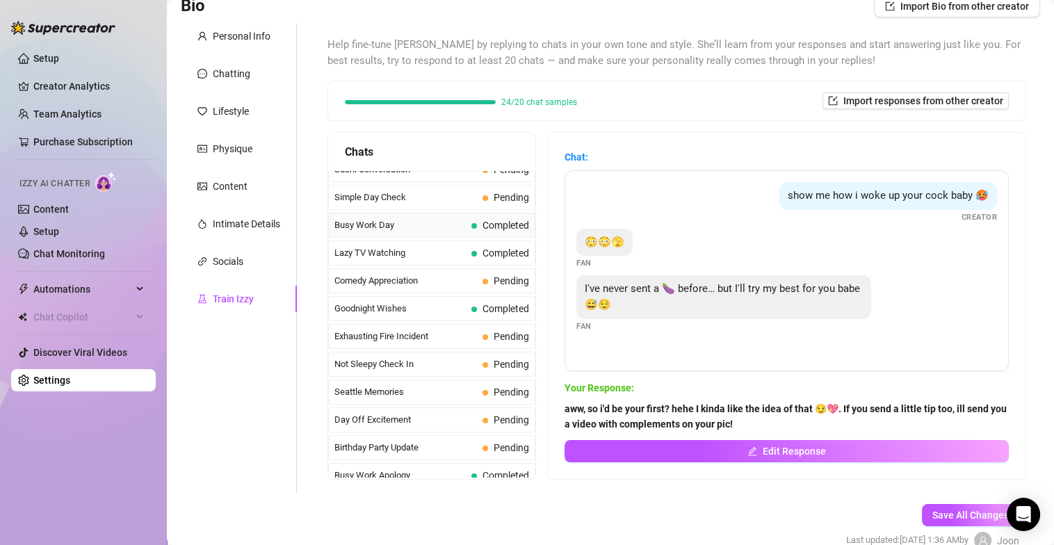
click at [444, 218] on span "Busy Work Day" at bounding box center [399, 225] width 131 height 14
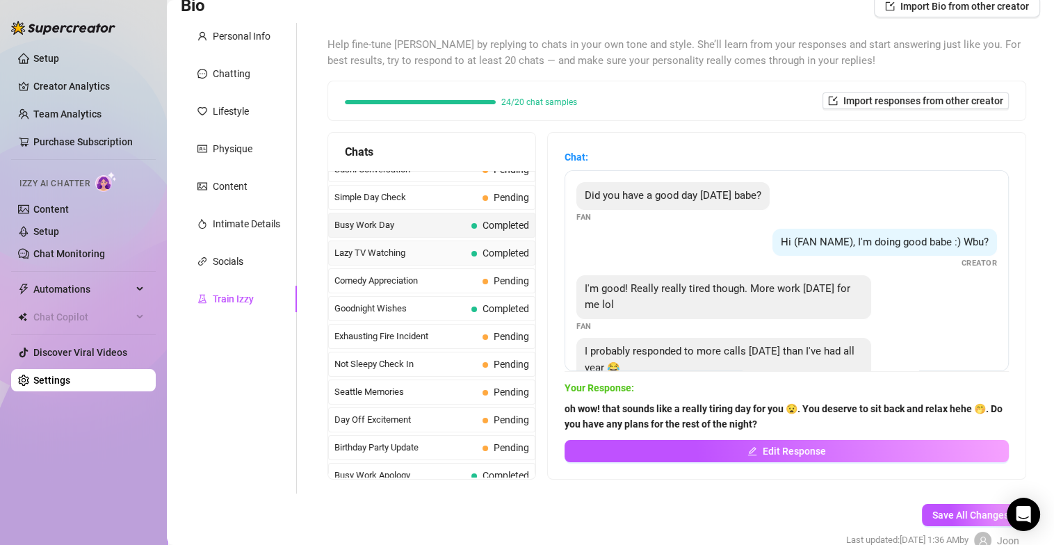
click at [444, 246] on span "Lazy TV Watching" at bounding box center [399, 253] width 131 height 14
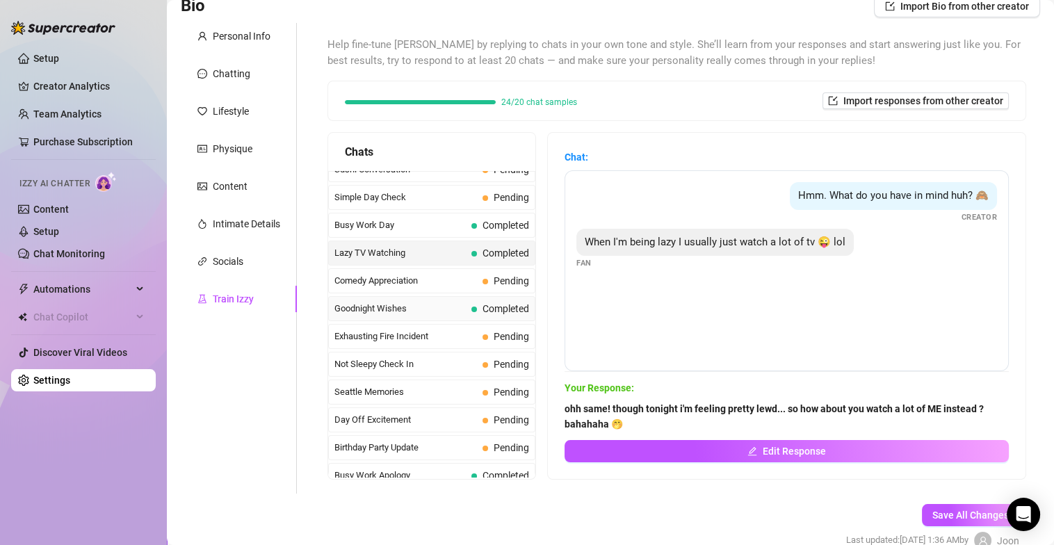
click at [443, 302] on span "Goodnight Wishes" at bounding box center [399, 309] width 131 height 14
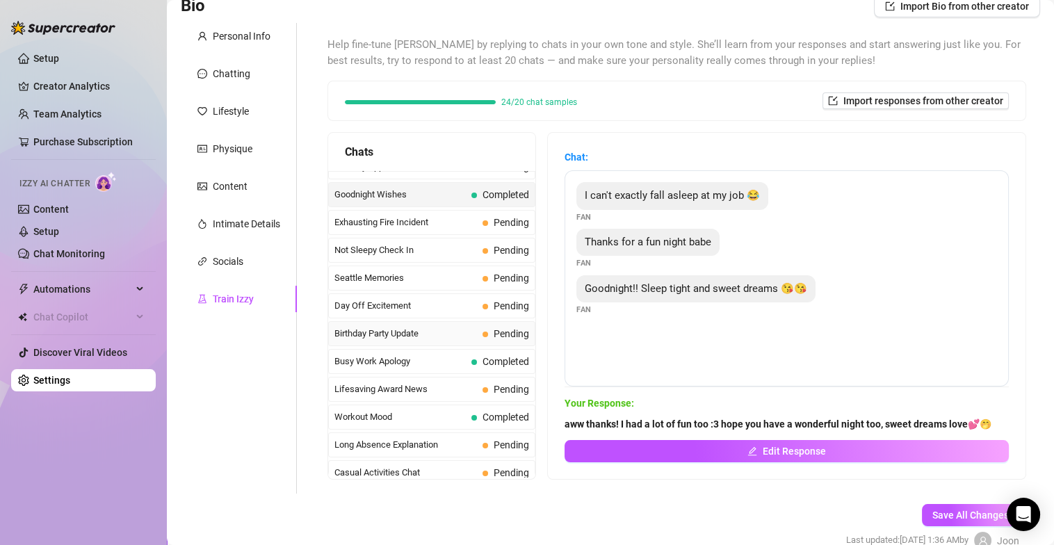
scroll to position [1043, 0]
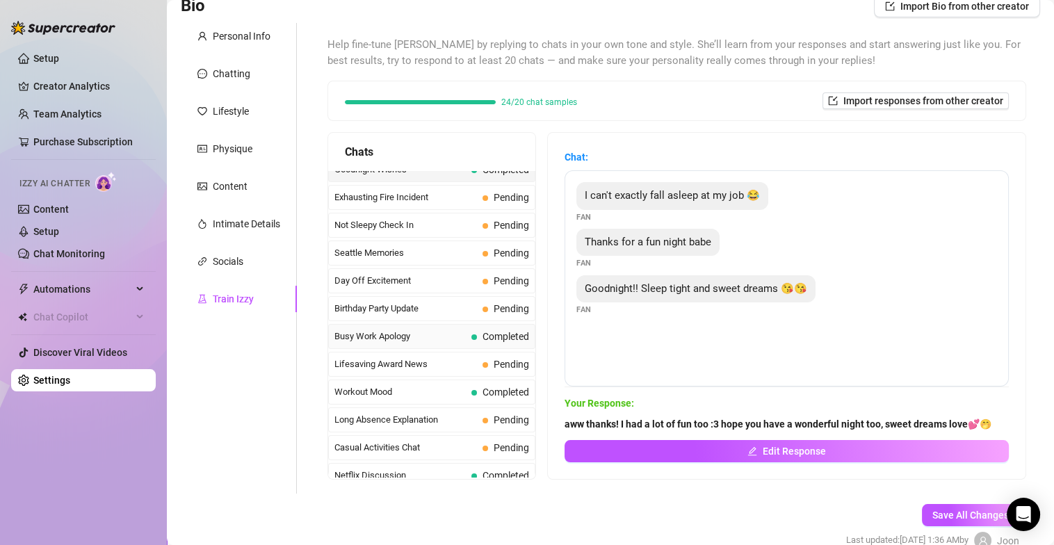
click at [444, 330] on span "Busy Work Apology" at bounding box center [399, 337] width 131 height 14
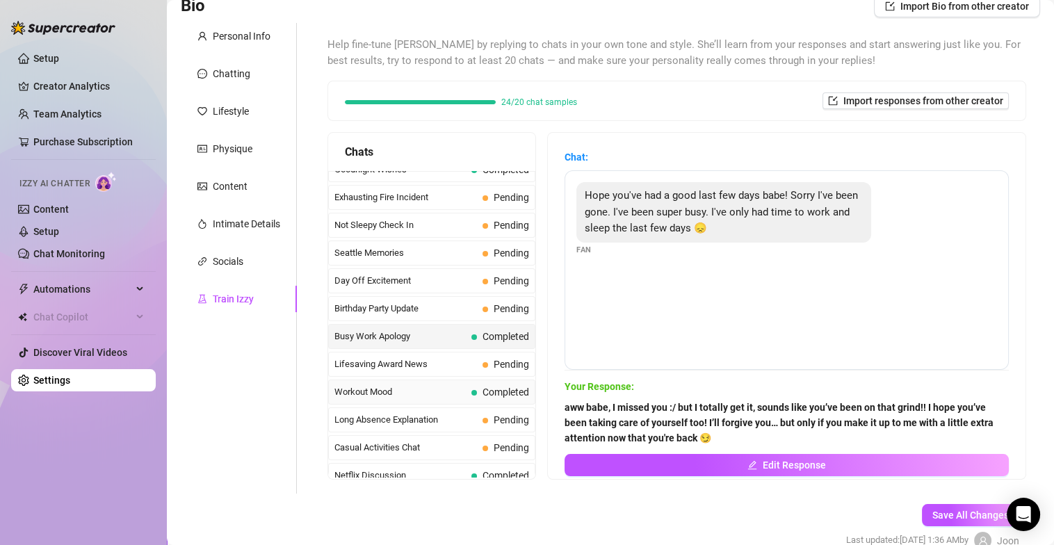
click at [451, 387] on span "Workout Mood" at bounding box center [399, 392] width 131 height 14
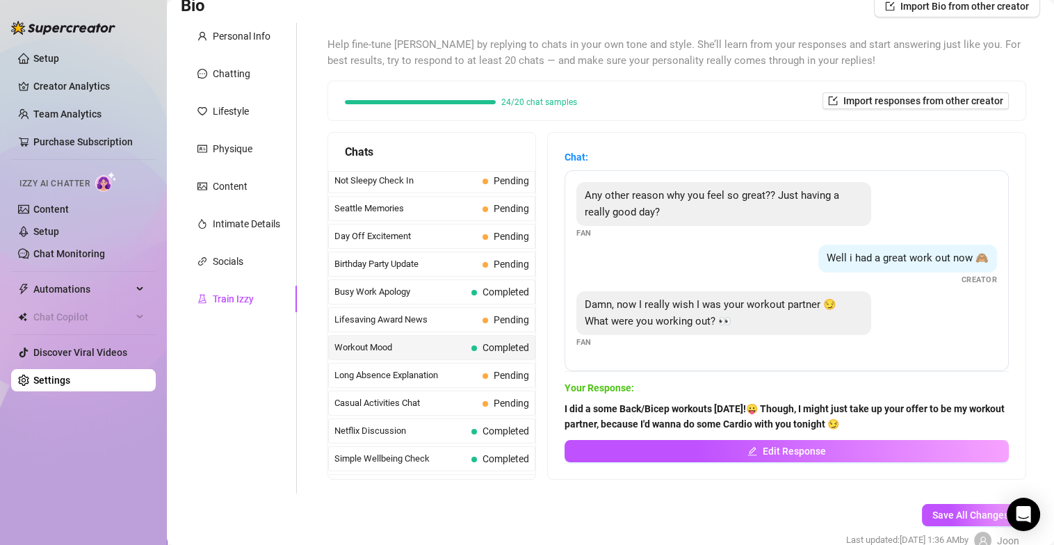
scroll to position [1112, 0]
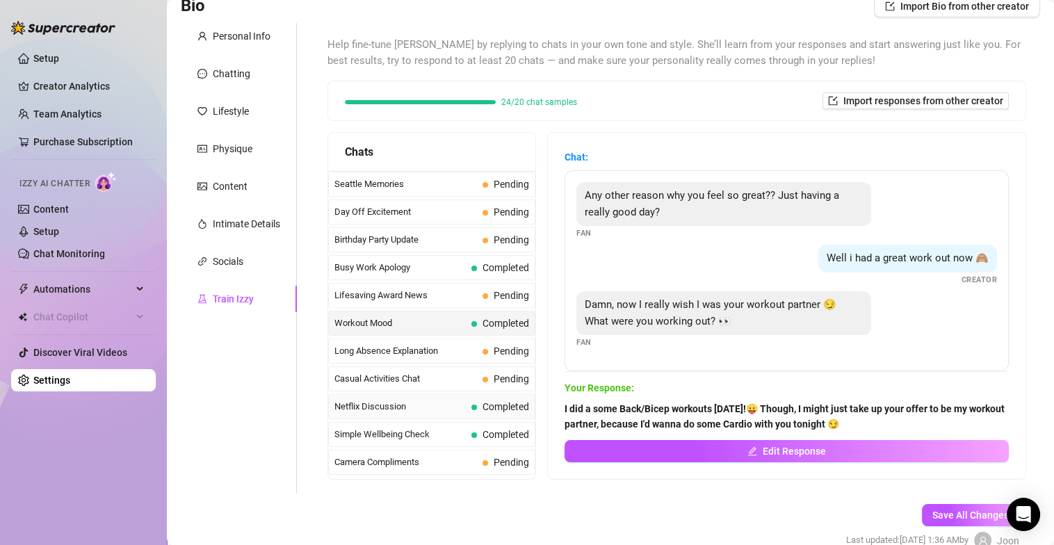
click at [453, 400] on span "Netflix Discussion" at bounding box center [399, 407] width 131 height 14
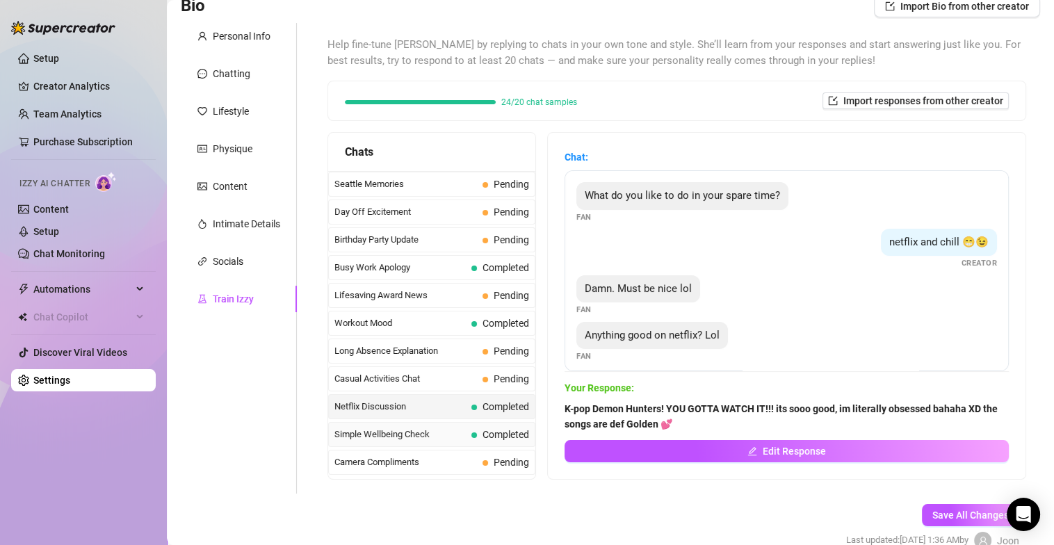
click at [457, 428] on span "Simple Wellbeing Check" at bounding box center [399, 435] width 131 height 14
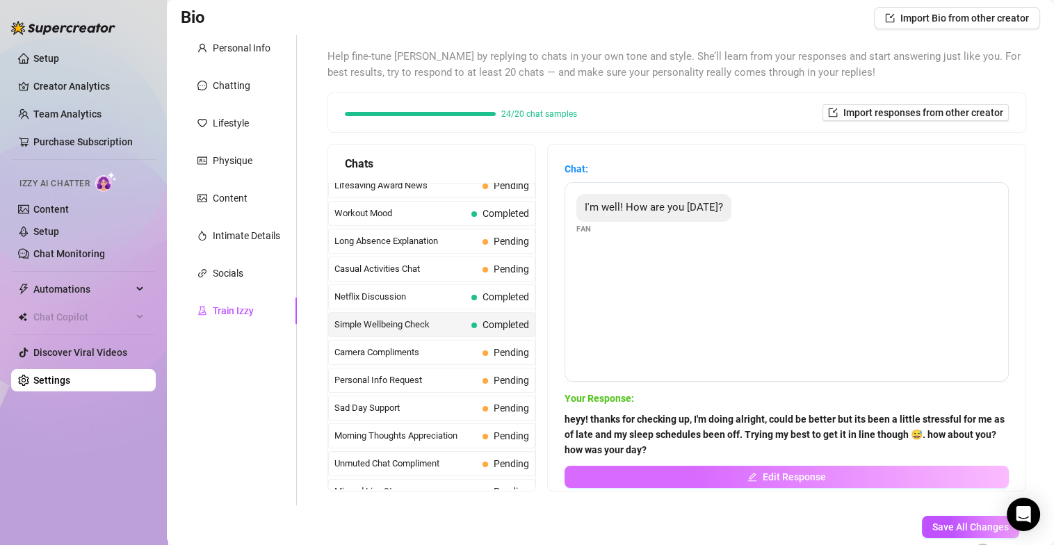
scroll to position [170, 0]
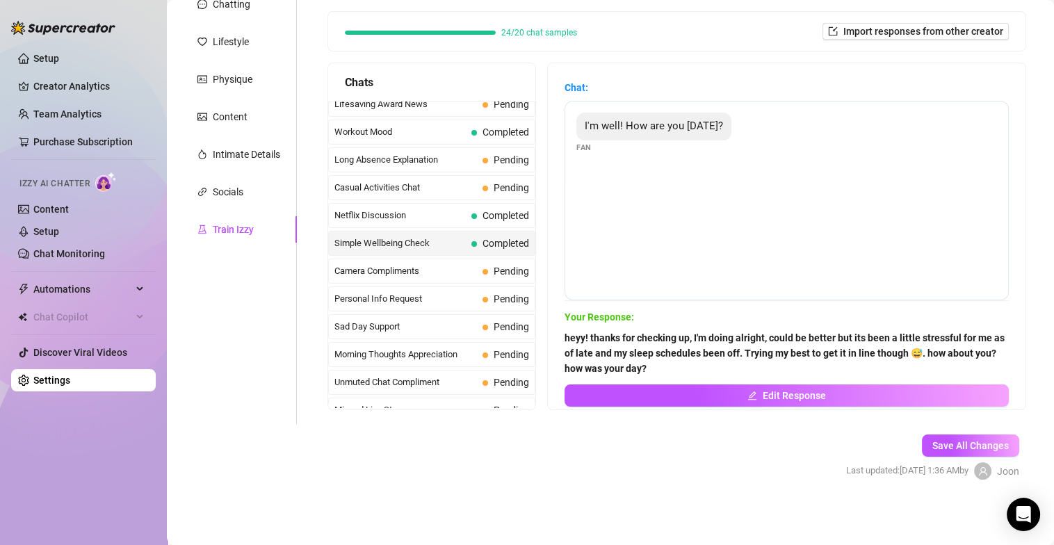
click at [39, 375] on link "Settings" at bounding box center [51, 380] width 37 height 11
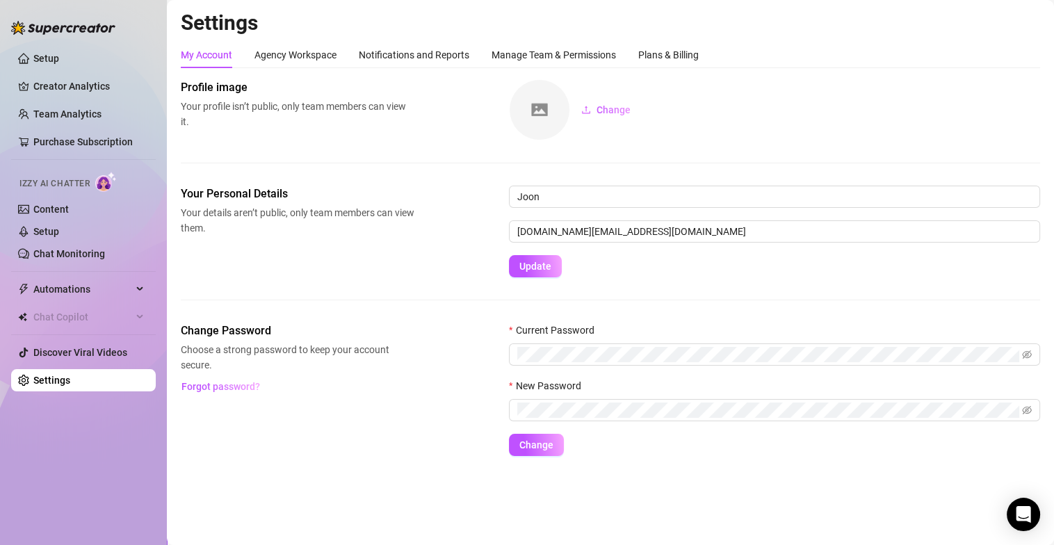
click at [40, 380] on link "Settings" at bounding box center [51, 380] width 37 height 11
click at [658, 52] on div "Plans & Billing" at bounding box center [668, 54] width 60 height 15
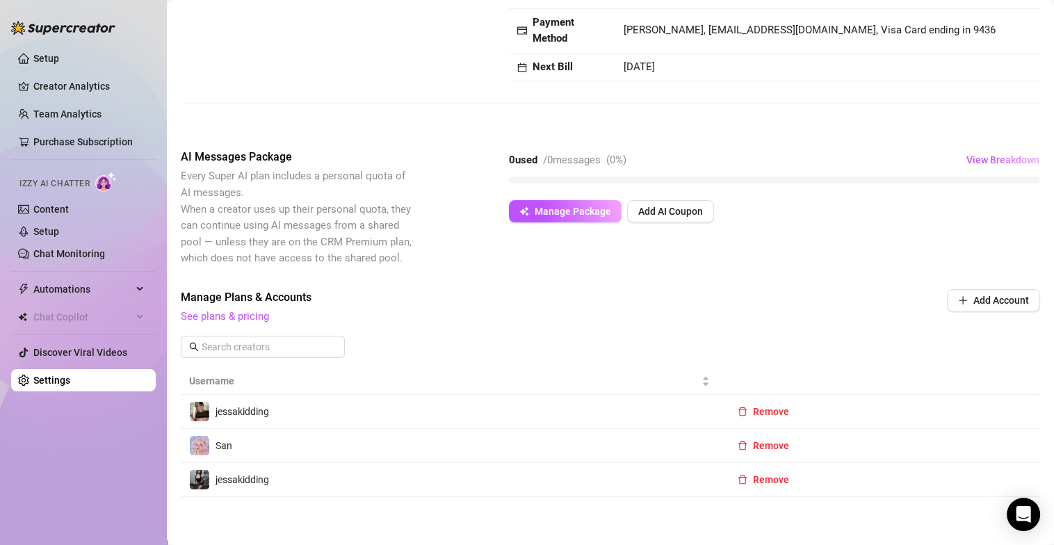
scroll to position [152, 0]
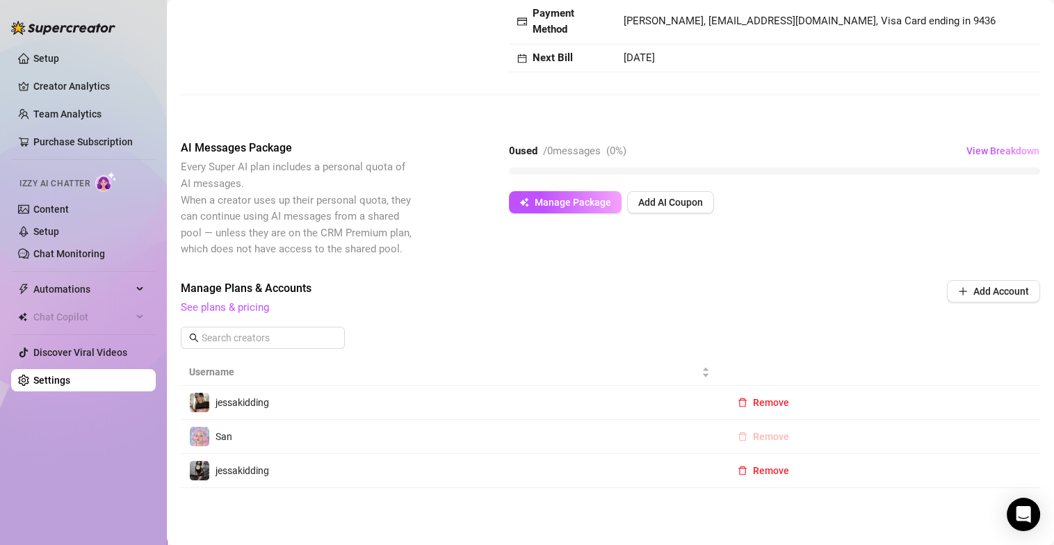
click at [777, 434] on span "Remove" at bounding box center [771, 436] width 36 height 11
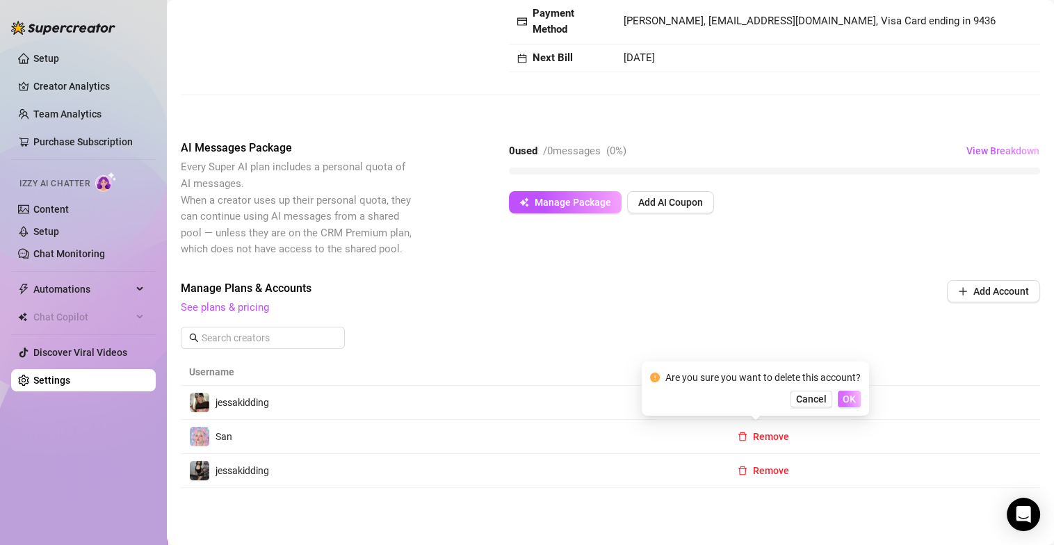
click at [849, 398] on span "OK" at bounding box center [849, 398] width 13 height 11
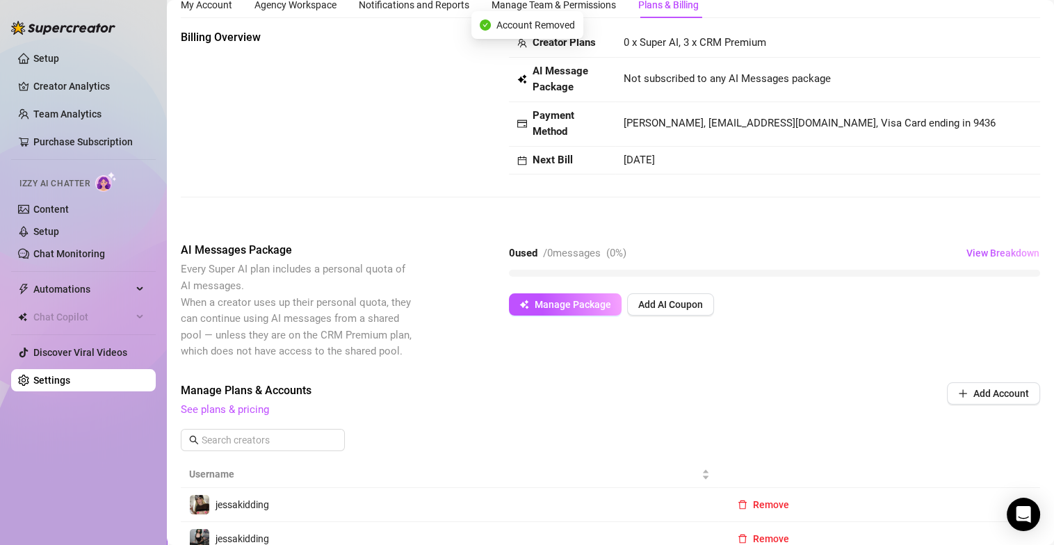
scroll to position [0, 0]
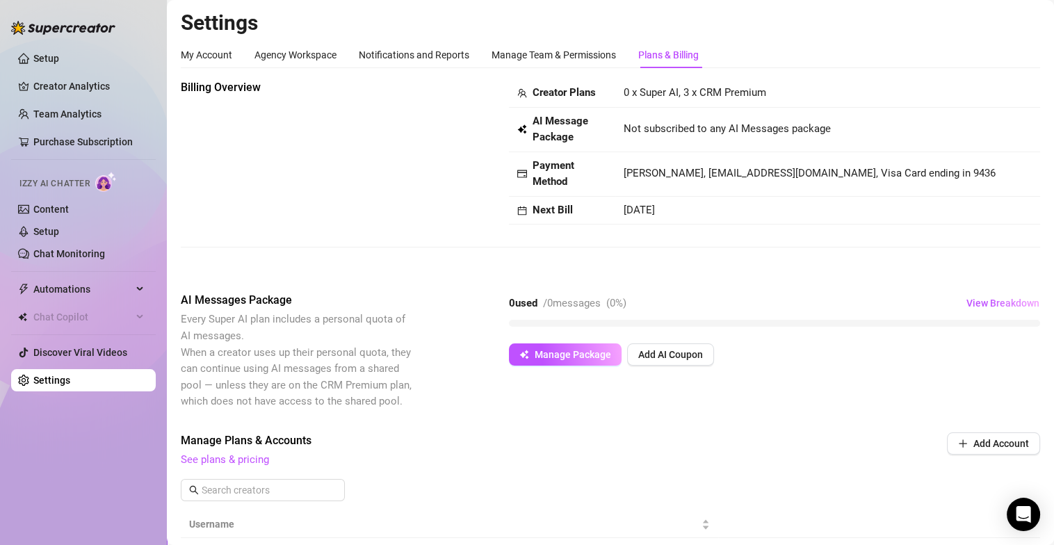
click at [336, 184] on div "Billing Overview Creator Plans 0 x Super AI, 3 x CRM Premium AI Message Package…" at bounding box center [610, 151] width 859 height 145
click at [59, 64] on link "Setup" at bounding box center [46, 58] width 26 height 11
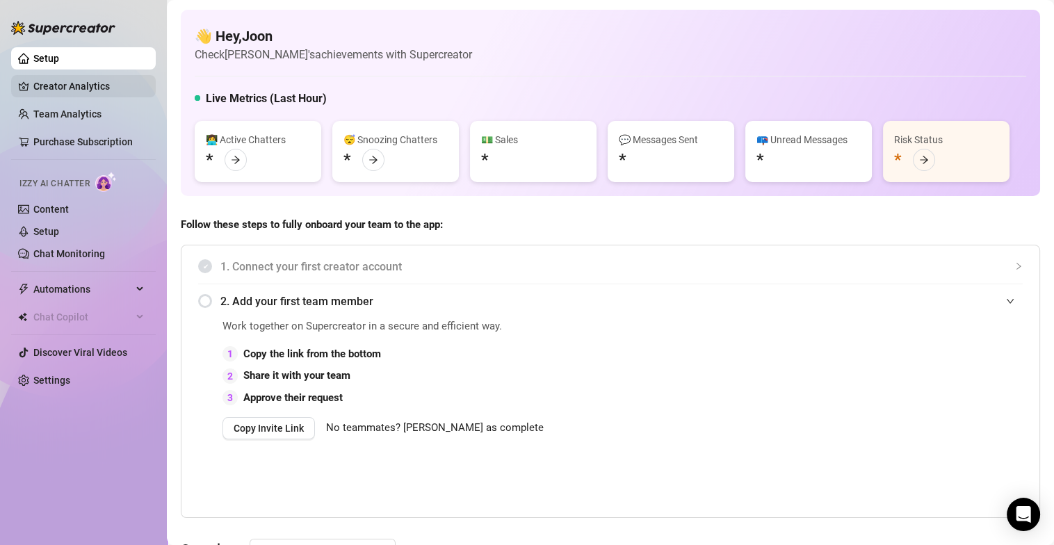
click at [102, 90] on link "Creator Analytics" at bounding box center [88, 86] width 111 height 22
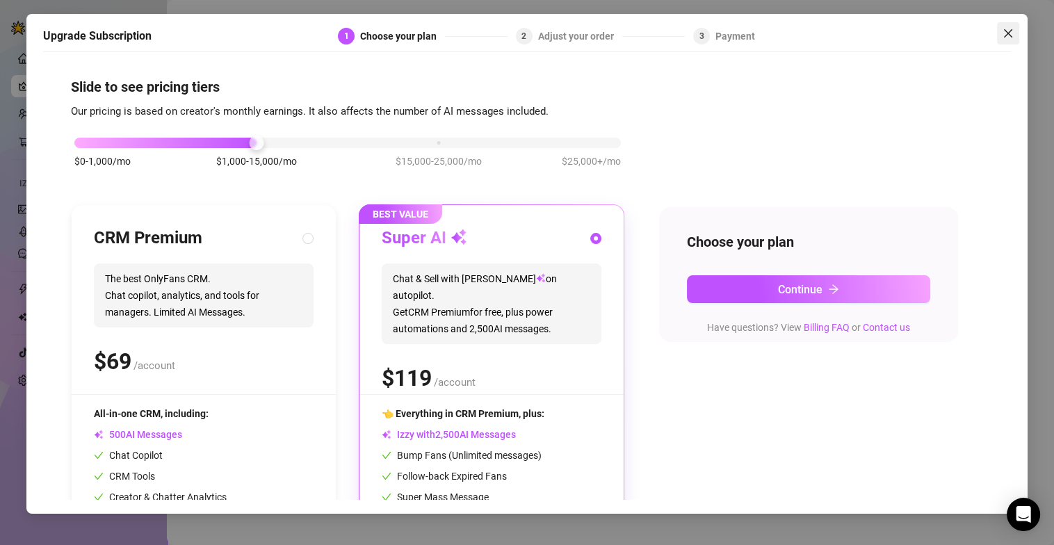
click at [1006, 35] on icon "close" at bounding box center [1008, 33] width 8 height 8
